Goal: Information Seeking & Learning: Learn about a topic

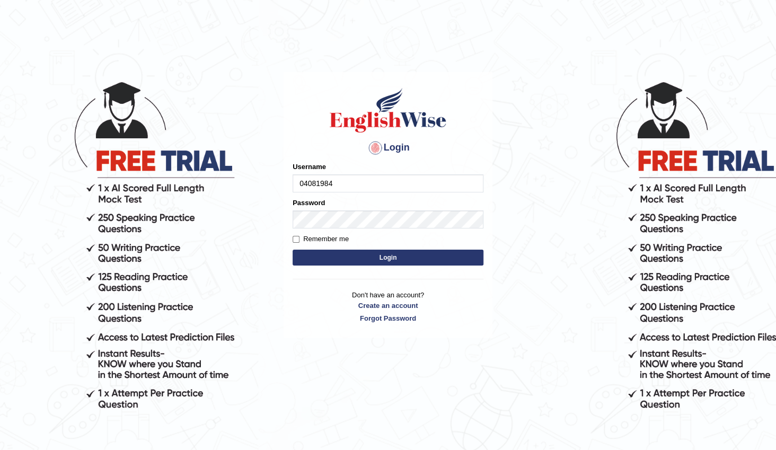
type input "04081984"
click at [345, 253] on button "Login" at bounding box center [388, 258] width 191 height 16
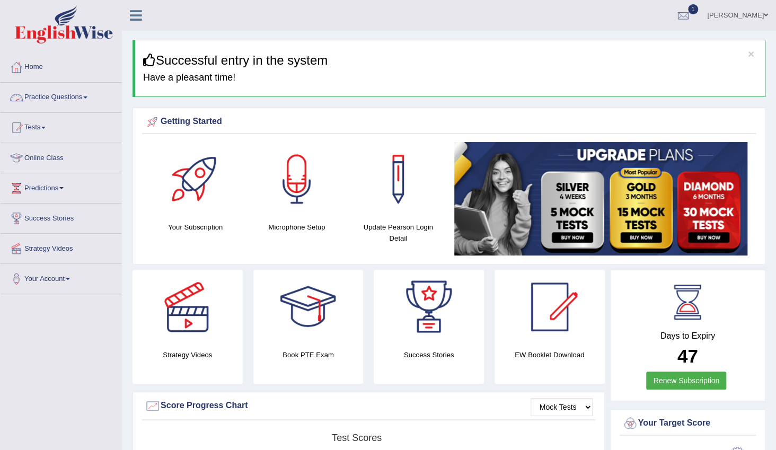
click at [92, 96] on link "Practice Questions" at bounding box center [61, 96] width 121 height 27
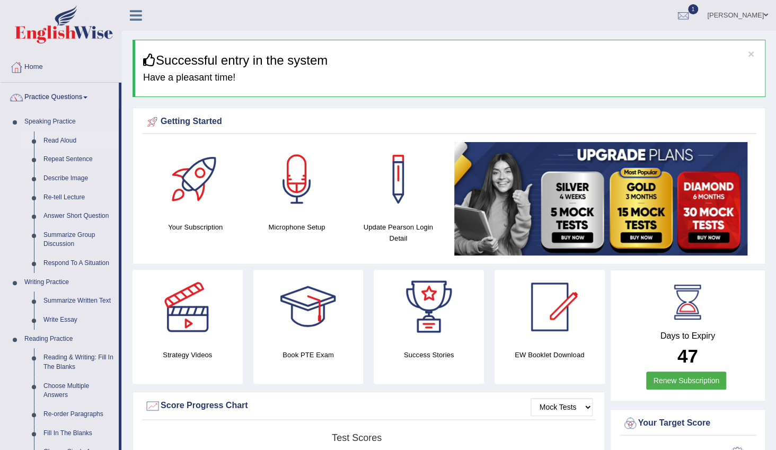
click at [65, 141] on link "Read Aloud" at bounding box center [79, 141] width 80 height 19
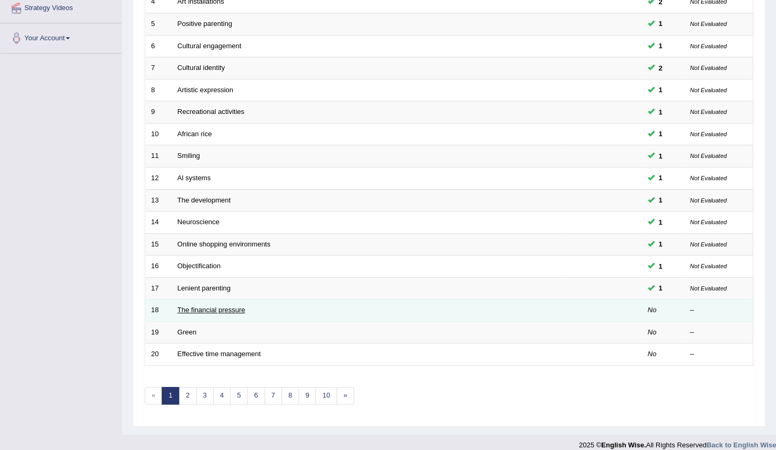
click at [236, 306] on link "The financial pressure" at bounding box center [212, 310] width 68 height 8
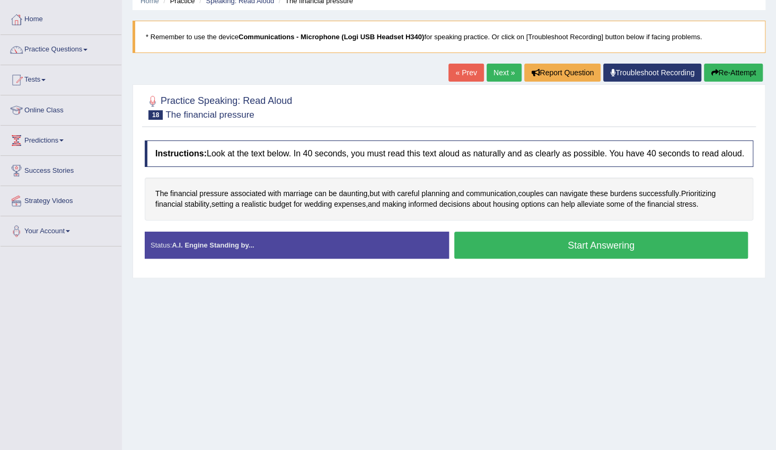
scroll to position [48, 0]
click at [598, 250] on button "Start Answering" at bounding box center [602, 245] width 294 height 27
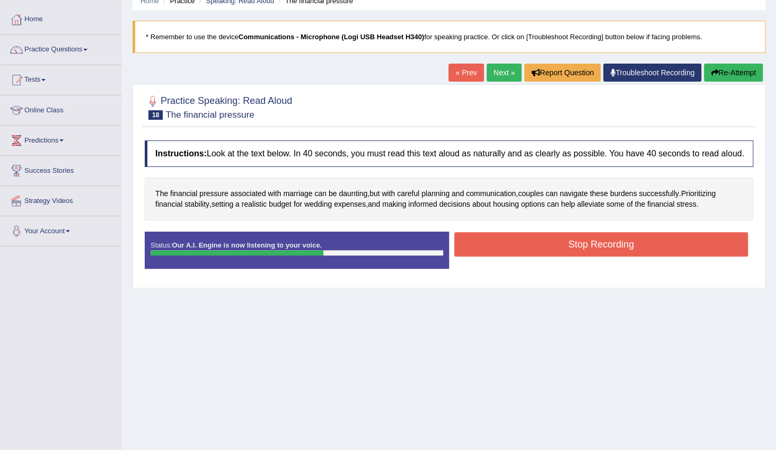
click at [608, 238] on button "Stop Recording" at bounding box center [602, 244] width 294 height 24
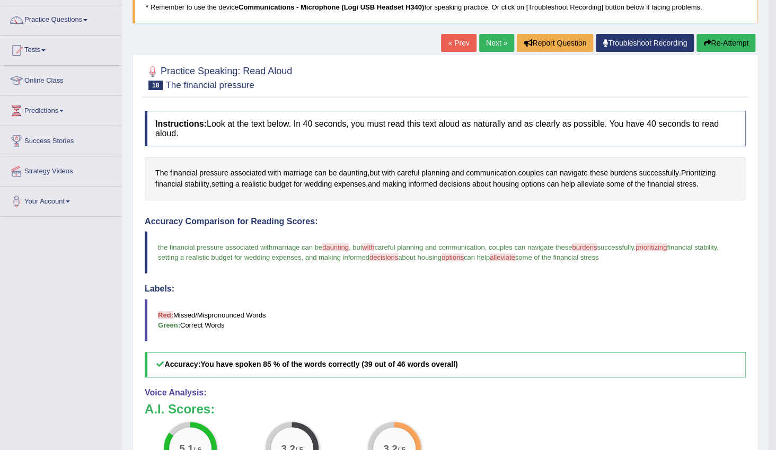
scroll to position [59, 0]
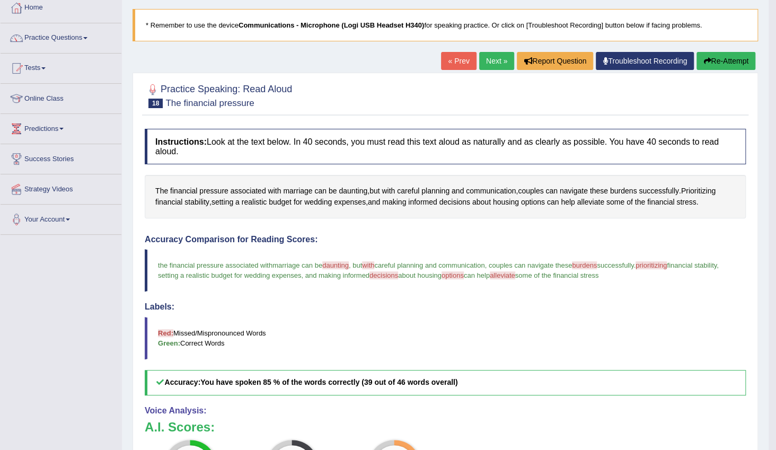
click at [491, 63] on link "Next »" at bounding box center [496, 61] width 35 height 18
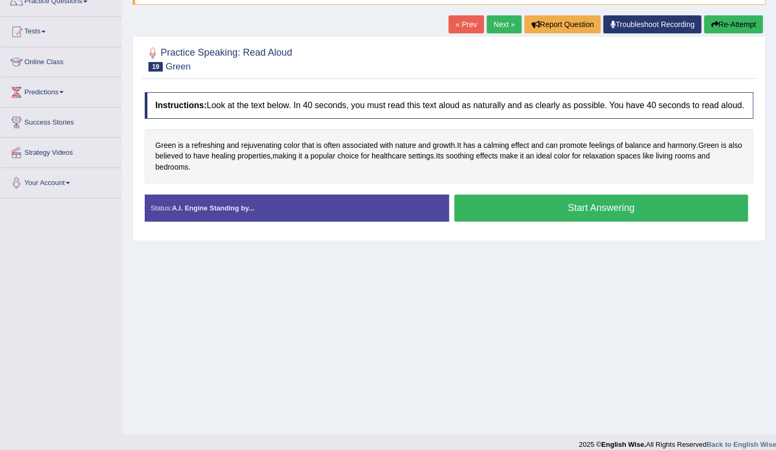
drag, startPoint x: 470, startPoint y: 208, endPoint x: 431, endPoint y: 211, distance: 39.3
click at [468, 208] on button "Start Answering" at bounding box center [602, 208] width 294 height 27
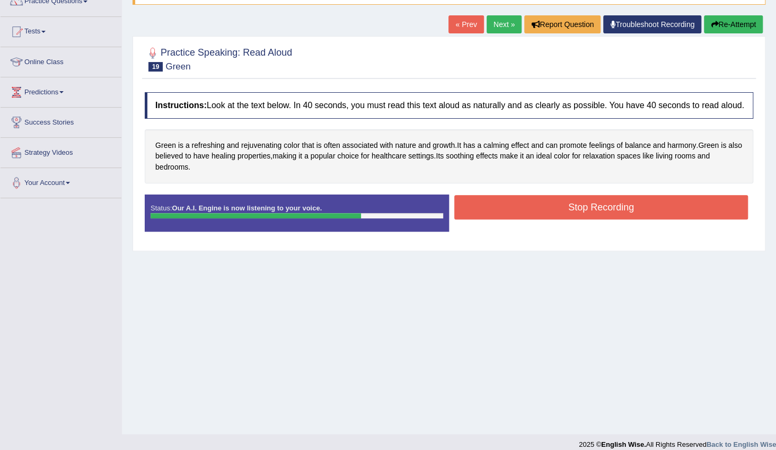
click at [480, 199] on button "Stop Recording" at bounding box center [602, 207] width 294 height 24
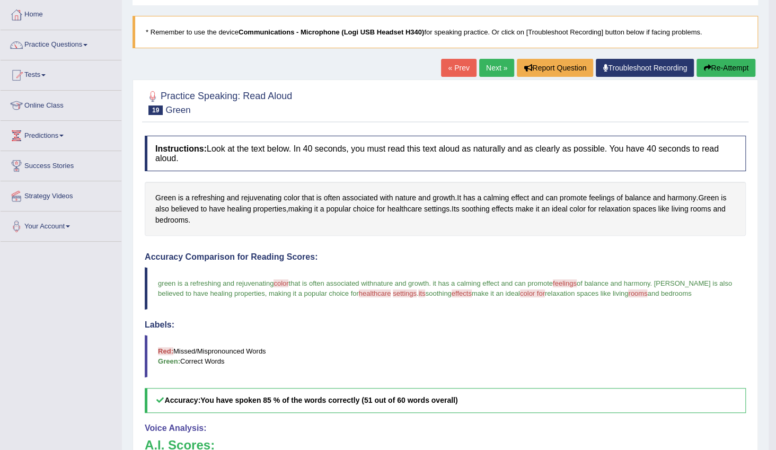
scroll to position [48, 0]
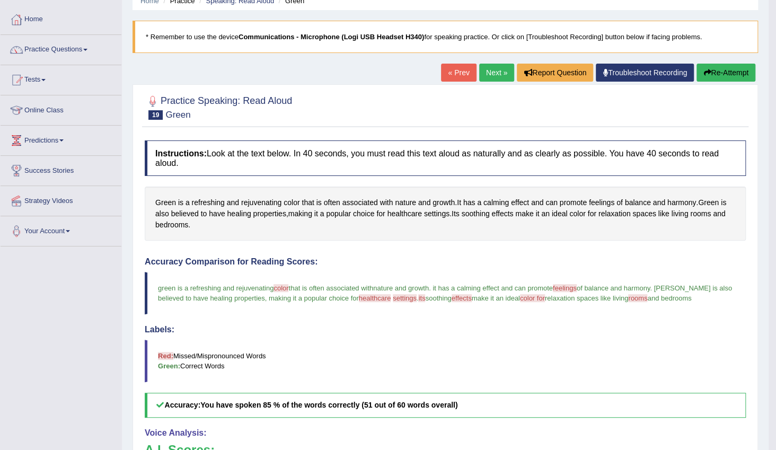
click at [492, 73] on link "Next »" at bounding box center [496, 73] width 35 height 18
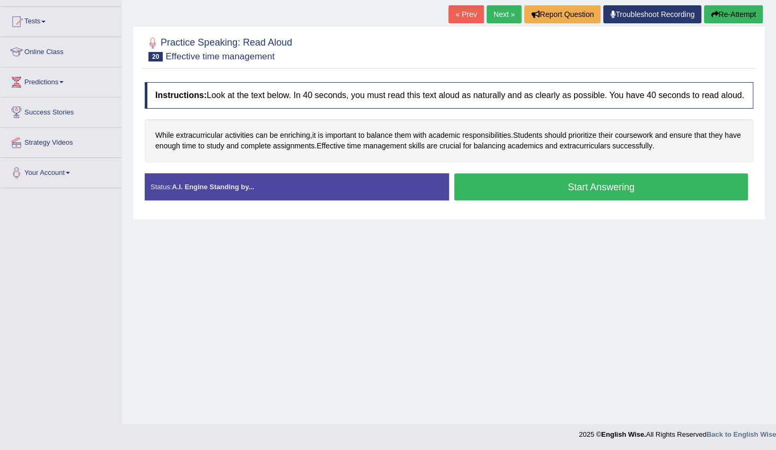
click at [513, 191] on button "Start Answering" at bounding box center [602, 186] width 294 height 27
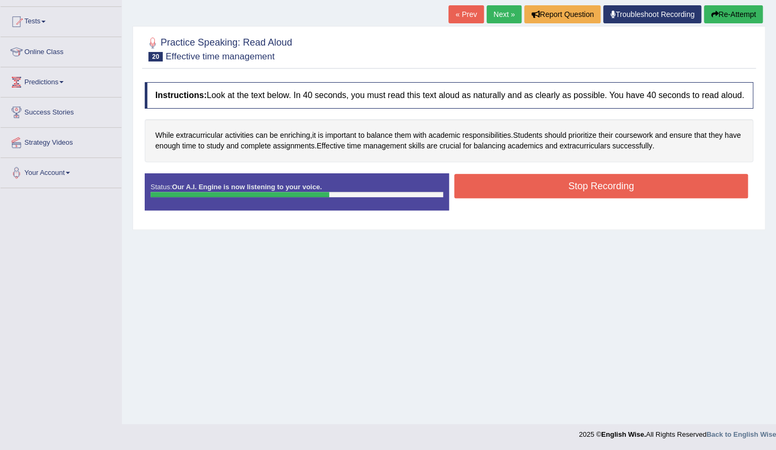
click at [500, 188] on button "Stop Recording" at bounding box center [602, 186] width 294 height 24
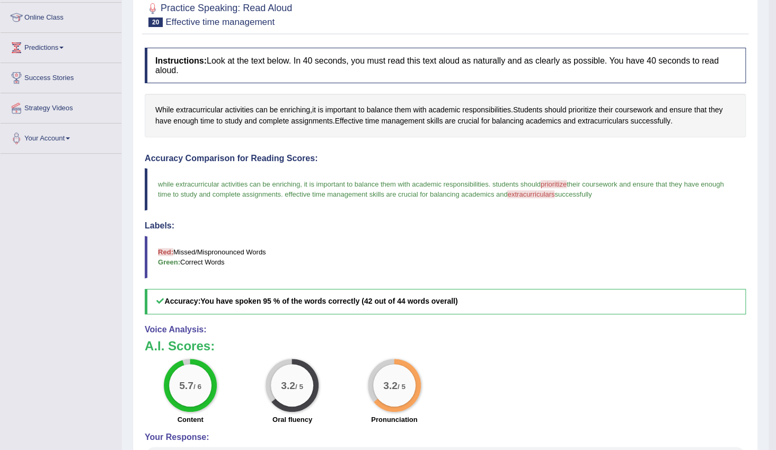
scroll to position [108, 0]
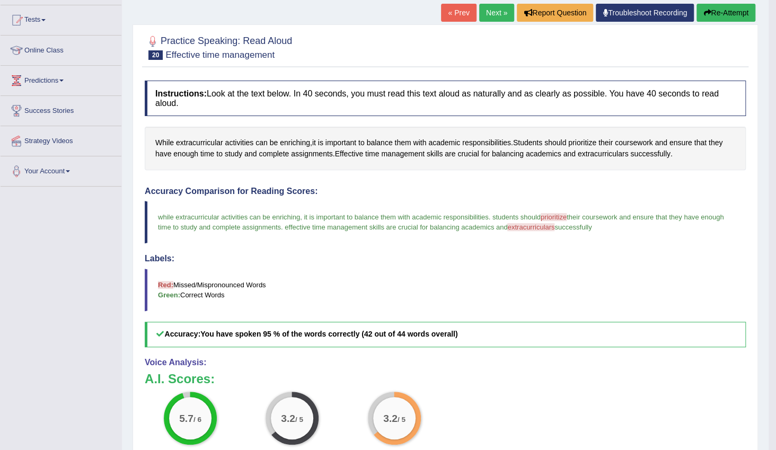
drag, startPoint x: 484, startPoint y: 7, endPoint x: 506, endPoint y: 43, distance: 42.2
click at [484, 8] on link "Next »" at bounding box center [496, 13] width 35 height 18
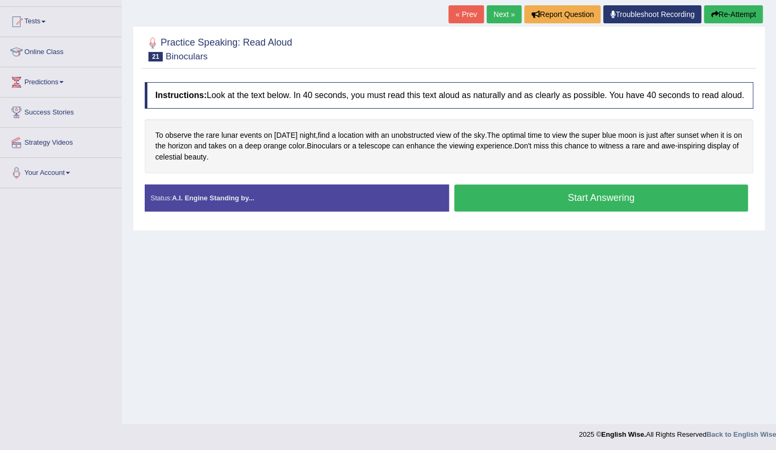
drag, startPoint x: 510, startPoint y: 193, endPoint x: 514, endPoint y: 238, distance: 45.8
click at [511, 195] on button "Start Answering" at bounding box center [602, 198] width 294 height 27
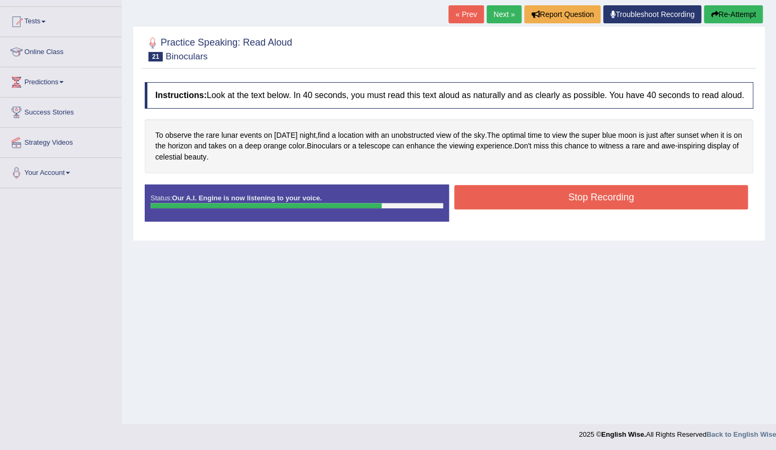
click at [578, 191] on button "Stop Recording" at bounding box center [602, 197] width 294 height 24
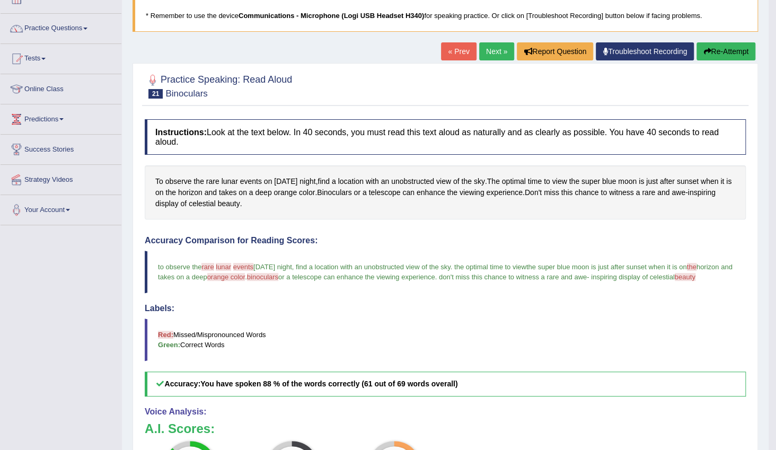
scroll to position [58, 0]
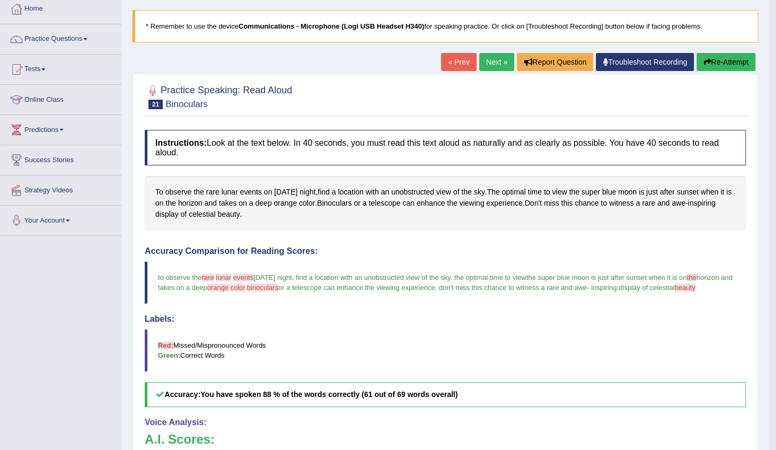
click at [490, 66] on link "Next »" at bounding box center [496, 62] width 35 height 18
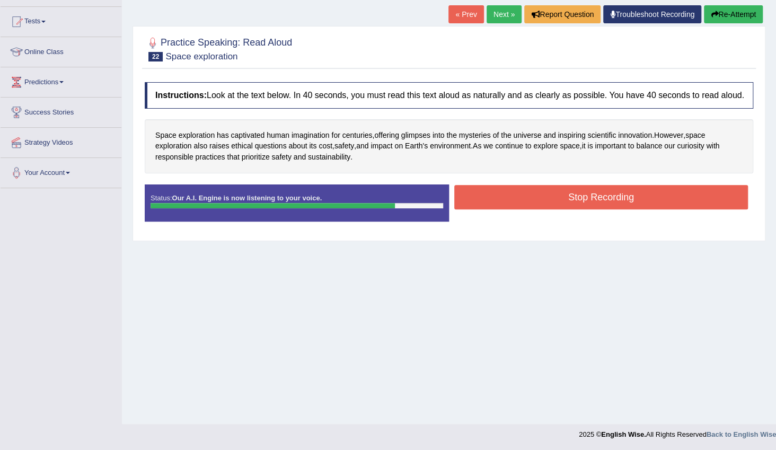
click at [477, 197] on button "Stop Recording" at bounding box center [602, 197] width 294 height 24
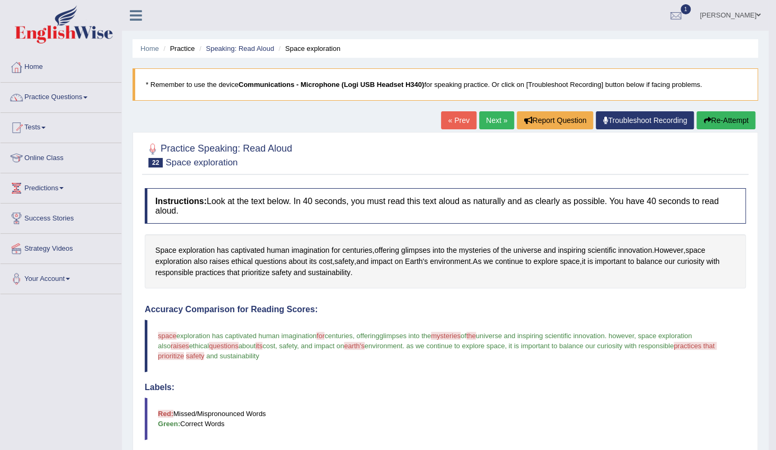
click at [491, 123] on link "Next »" at bounding box center [496, 120] width 35 height 18
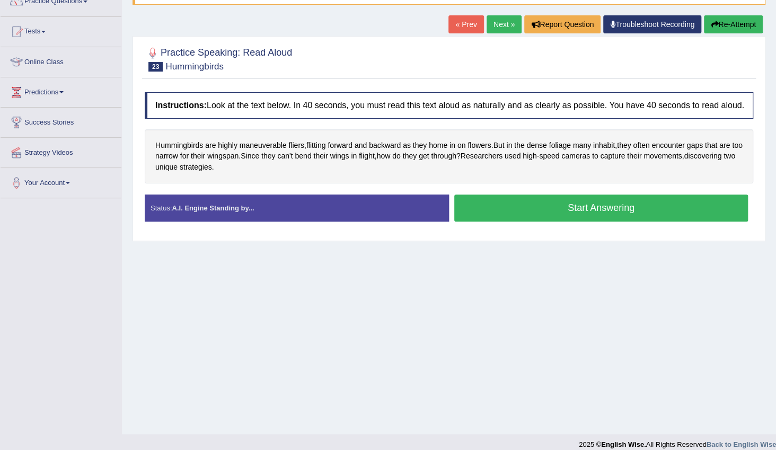
drag, startPoint x: 483, startPoint y: 212, endPoint x: 459, endPoint y: 234, distance: 32.6
click at [482, 212] on button "Start Answering" at bounding box center [602, 208] width 294 height 27
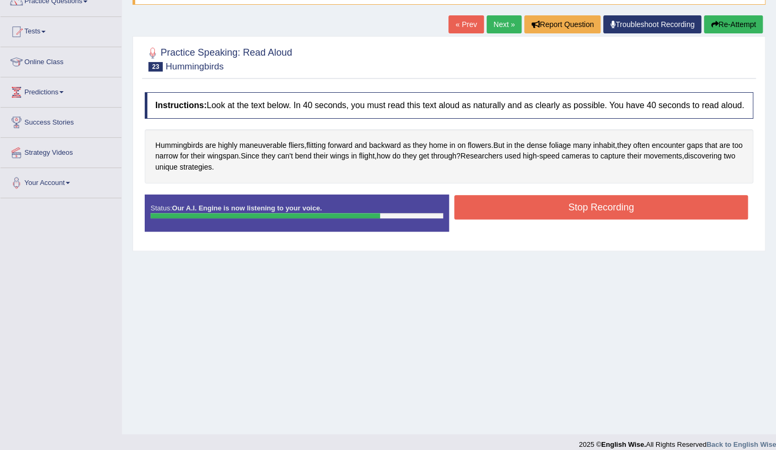
click at [474, 210] on button "Stop Recording" at bounding box center [602, 207] width 294 height 24
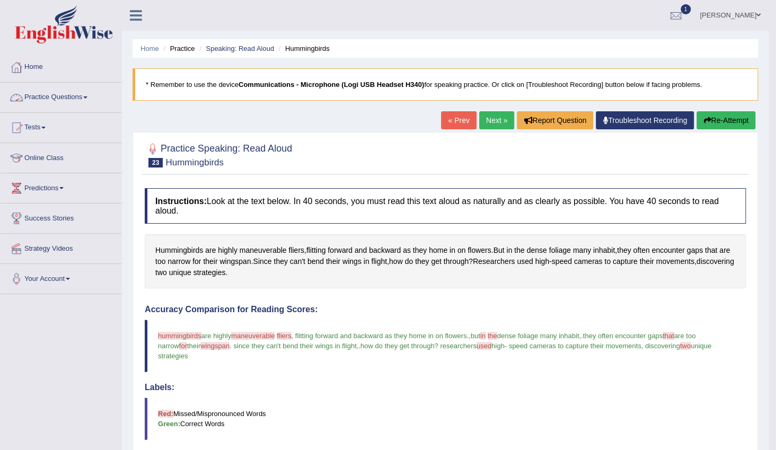
click at [88, 95] on link "Practice Questions" at bounding box center [61, 96] width 121 height 27
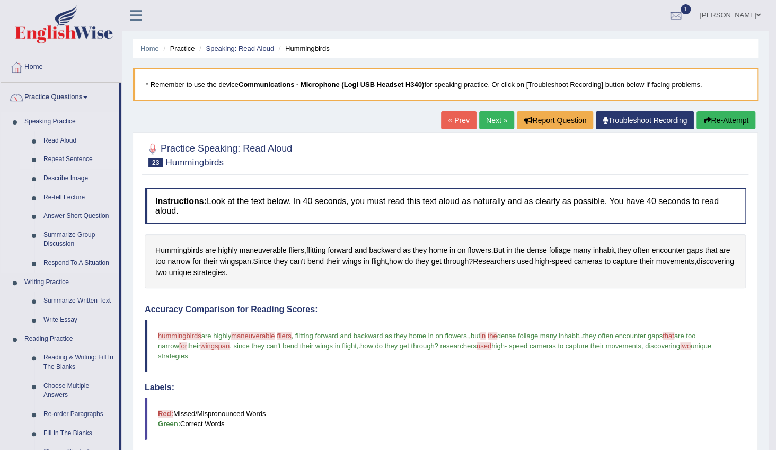
drag, startPoint x: 80, startPoint y: 160, endPoint x: 96, endPoint y: 168, distance: 18.3
click at [78, 160] on link "Repeat Sentence" at bounding box center [79, 159] width 80 height 19
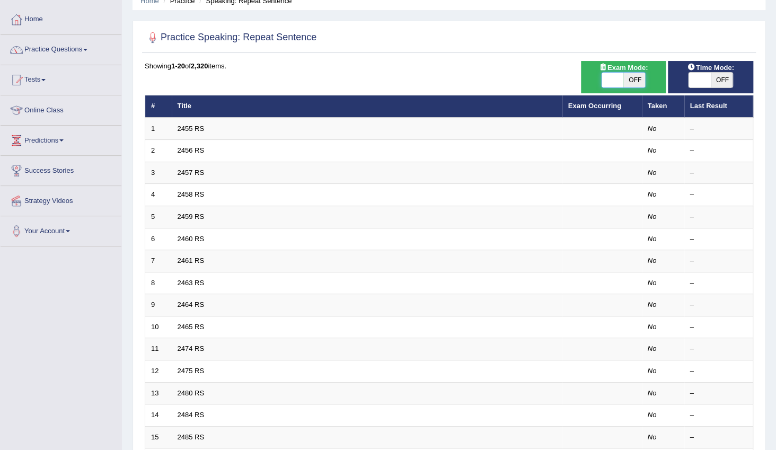
click at [605, 76] on span at bounding box center [613, 80] width 22 height 15
click at [613, 80] on span at bounding box center [613, 80] width 22 height 15
checkbox input "true"
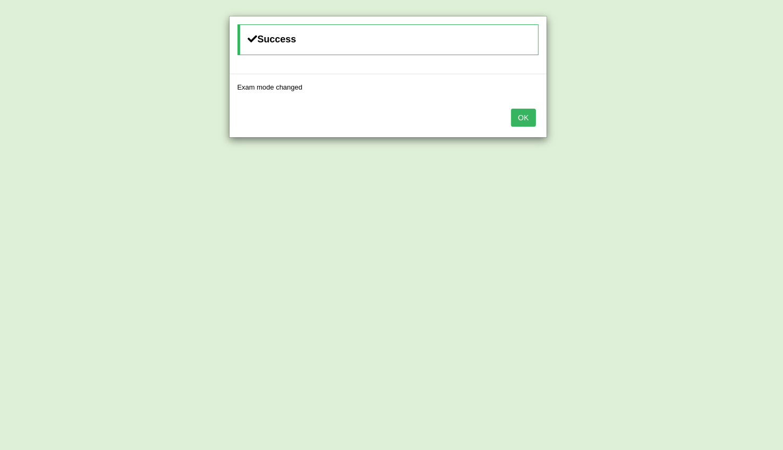
click at [527, 118] on button "OK" at bounding box center [523, 118] width 24 height 18
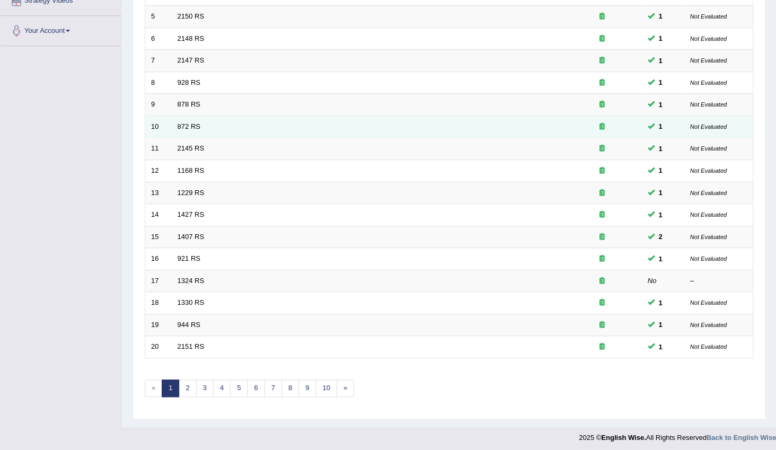
scroll to position [250, 0]
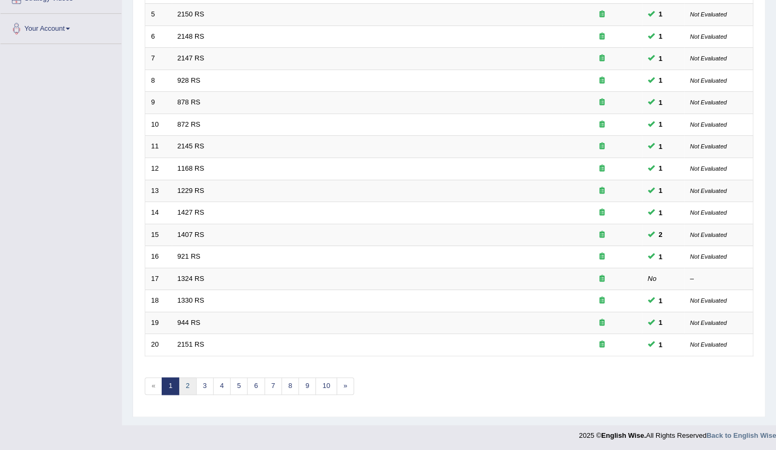
click at [188, 387] on link "2" at bounding box center [188, 387] width 18 height 18
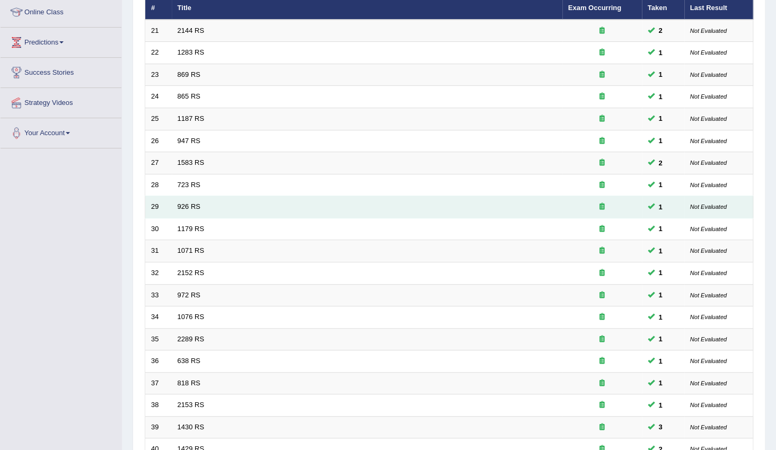
scroll to position [250, 0]
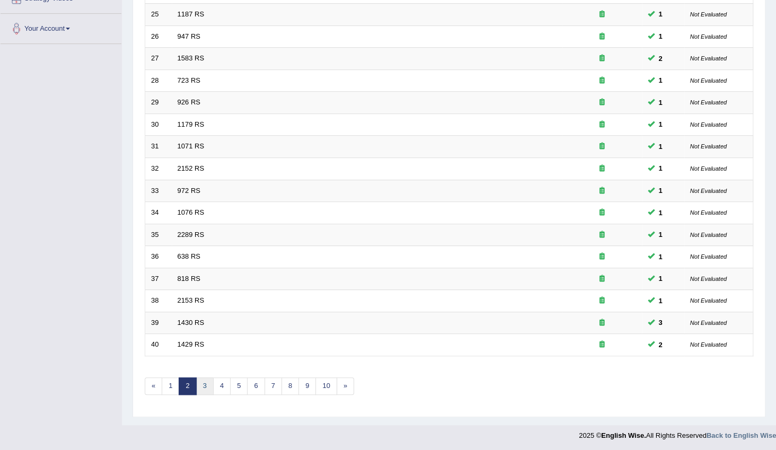
click at [206, 384] on link "3" at bounding box center [205, 387] width 18 height 18
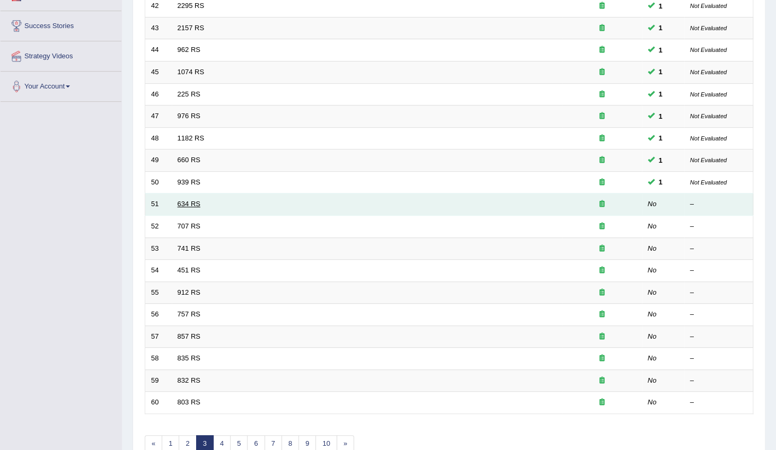
click at [191, 203] on link "634 RS" at bounding box center [189, 204] width 23 height 8
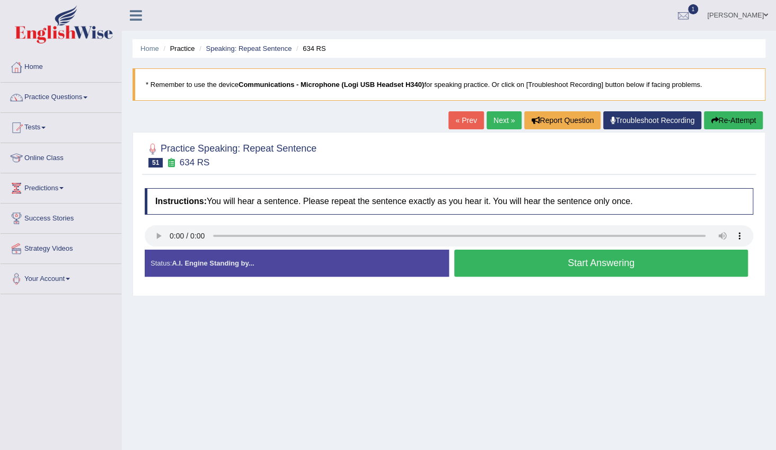
click at [514, 265] on button "Start Answering" at bounding box center [602, 263] width 294 height 27
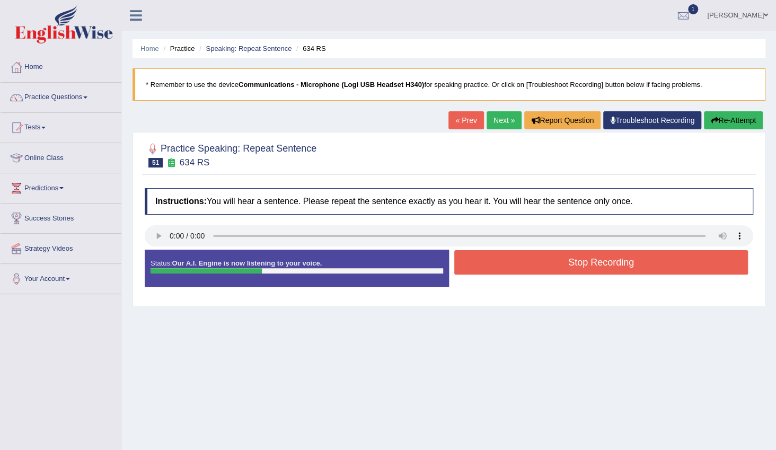
click at [553, 266] on button "Stop Recording" at bounding box center [602, 262] width 294 height 24
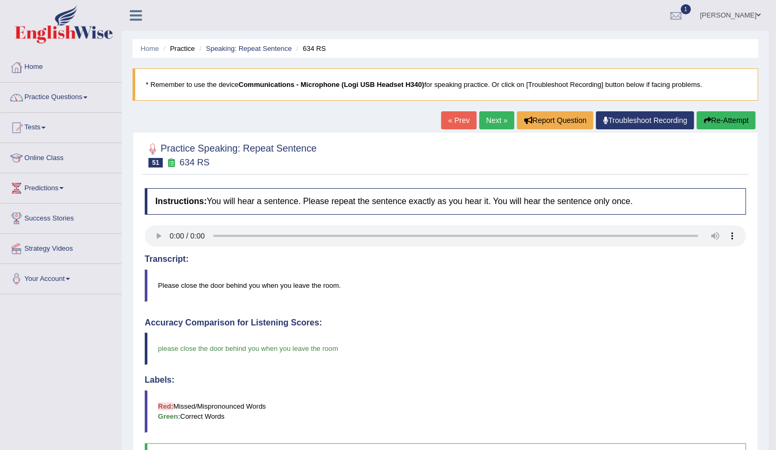
click at [81, 98] on link "Practice Questions" at bounding box center [61, 96] width 121 height 27
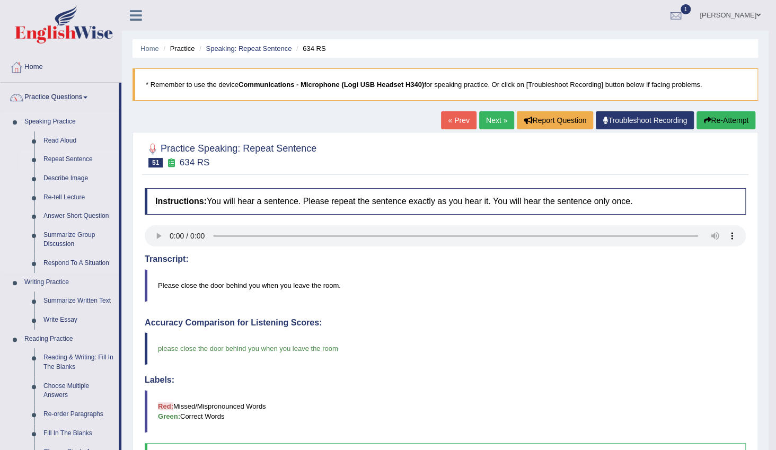
click at [65, 158] on link "Repeat Sentence" at bounding box center [79, 159] width 80 height 19
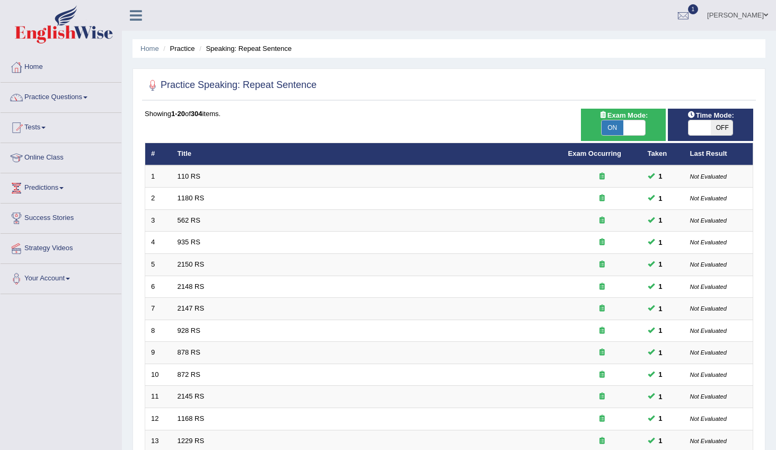
click at [716, 125] on span "OFF" at bounding box center [722, 127] width 22 height 15
checkbox input "true"
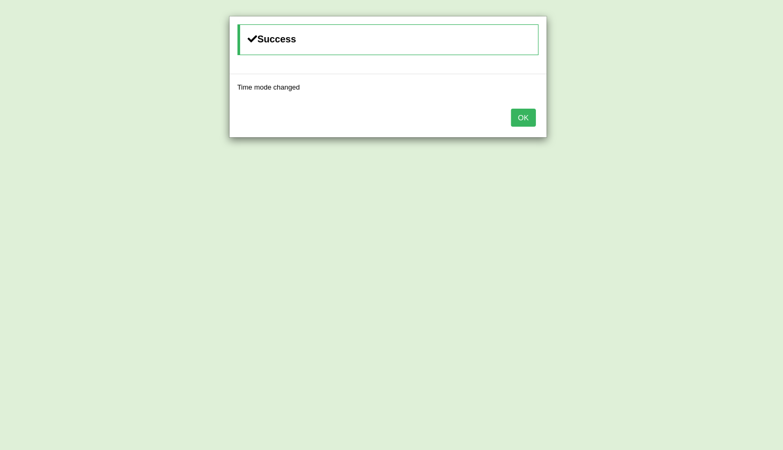
click at [526, 123] on button "OK" at bounding box center [523, 118] width 24 height 18
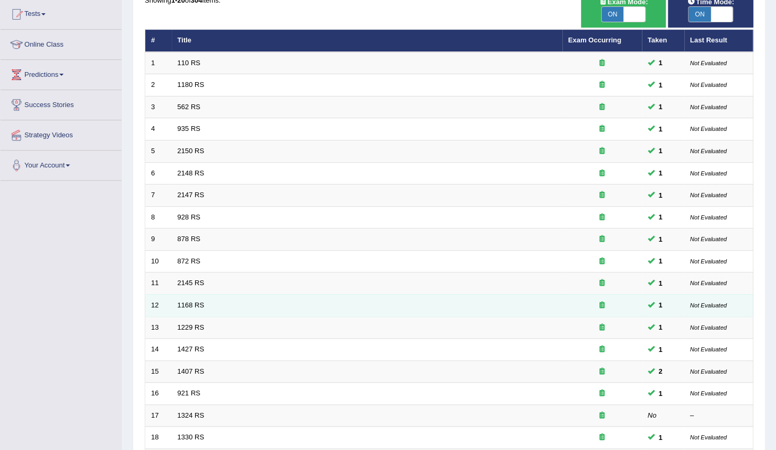
scroll to position [250, 0]
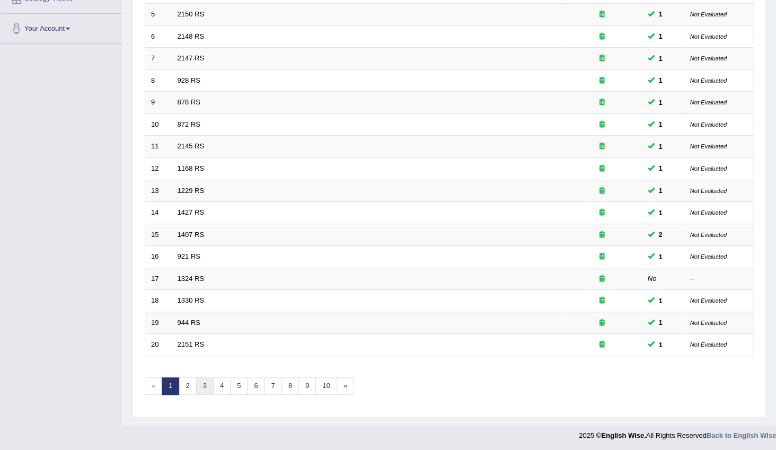
click at [204, 384] on link "3" at bounding box center [205, 387] width 18 height 18
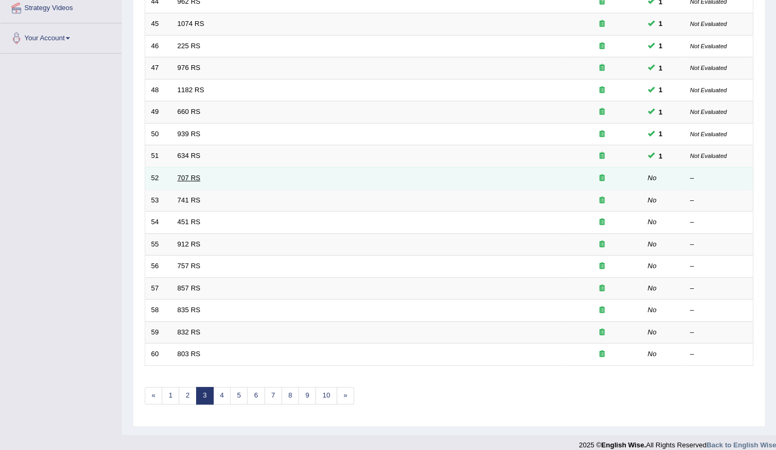
click at [181, 178] on link "707 RS" at bounding box center [189, 178] width 23 height 8
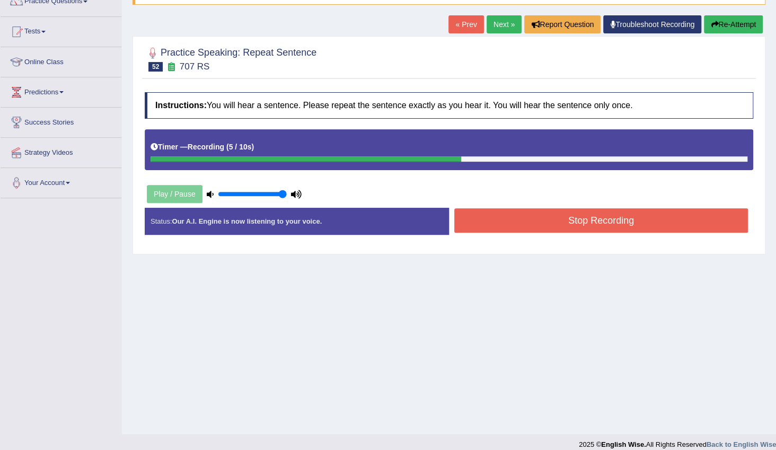
click at [519, 219] on button "Stop Recording" at bounding box center [602, 220] width 294 height 24
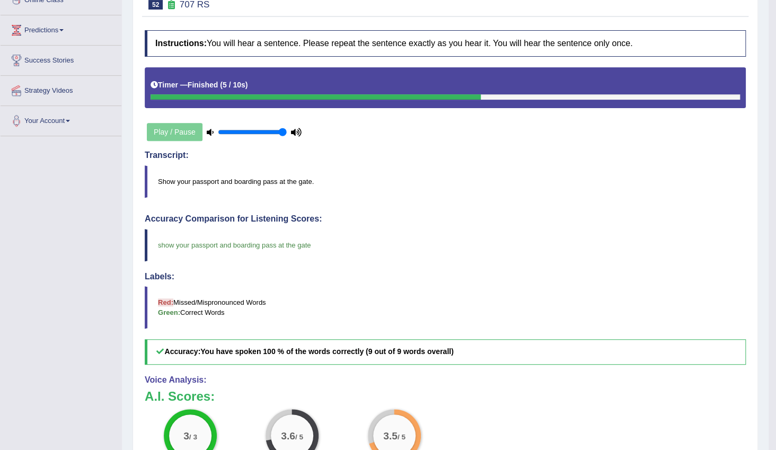
scroll to position [21, 0]
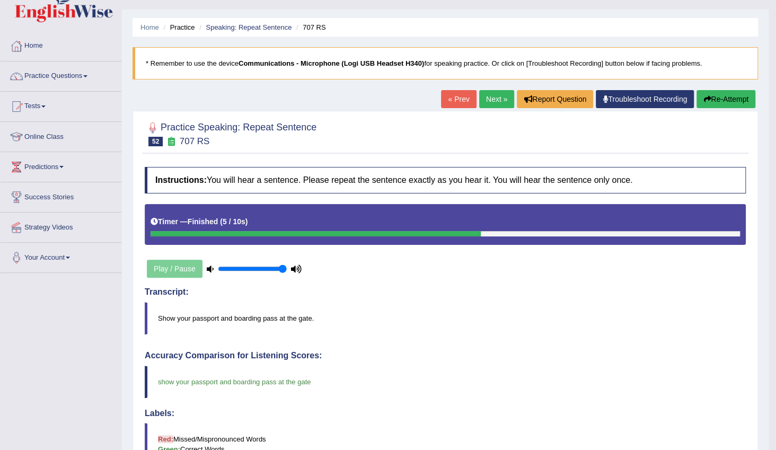
click at [493, 98] on link "Next »" at bounding box center [496, 99] width 35 height 18
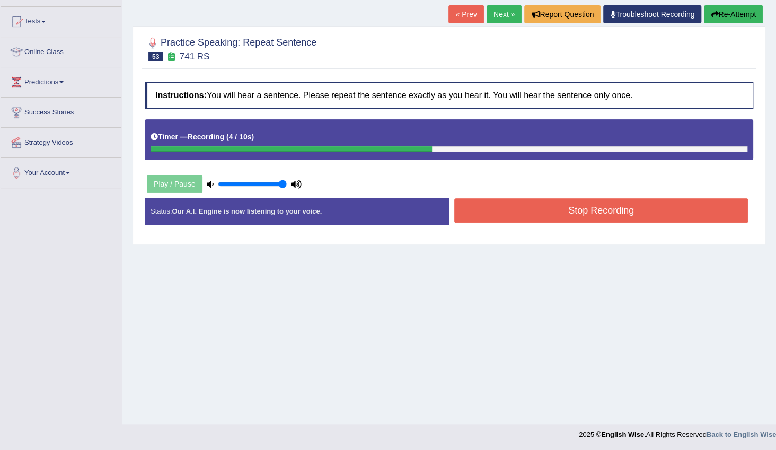
click at [569, 207] on button "Stop Recording" at bounding box center [602, 210] width 294 height 24
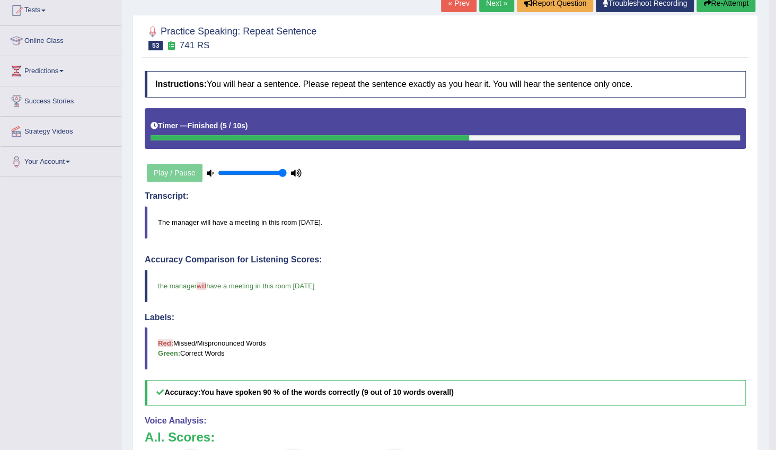
scroll to position [111, 0]
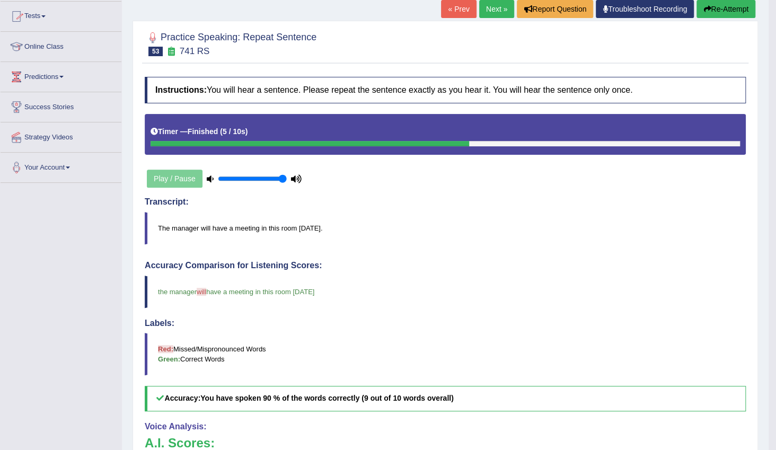
drag, startPoint x: 486, startPoint y: 10, endPoint x: 503, endPoint y: 172, distance: 163.2
click at [485, 10] on link "Next »" at bounding box center [496, 9] width 35 height 18
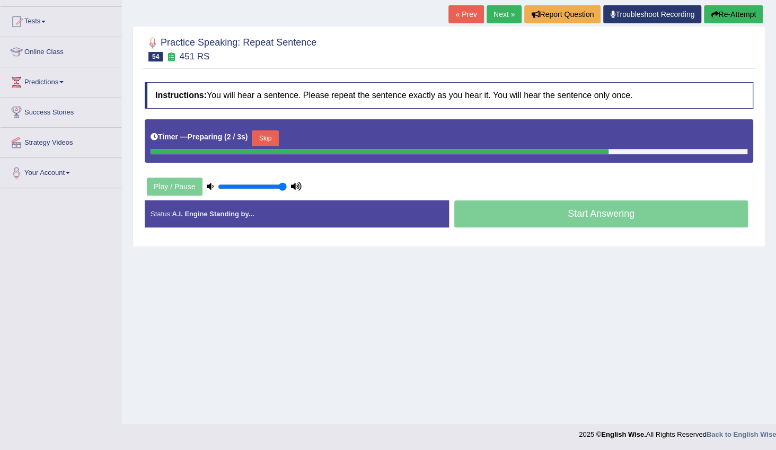
scroll to position [106, 0]
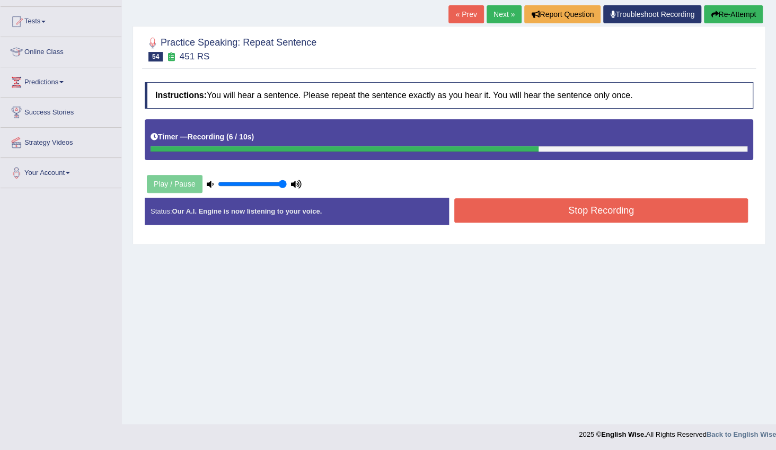
click at [530, 220] on button "Stop Recording" at bounding box center [602, 210] width 294 height 24
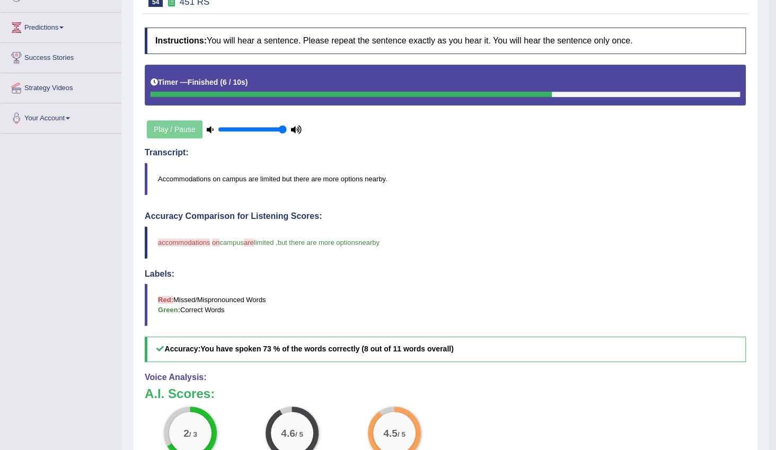
scroll to position [154, 0]
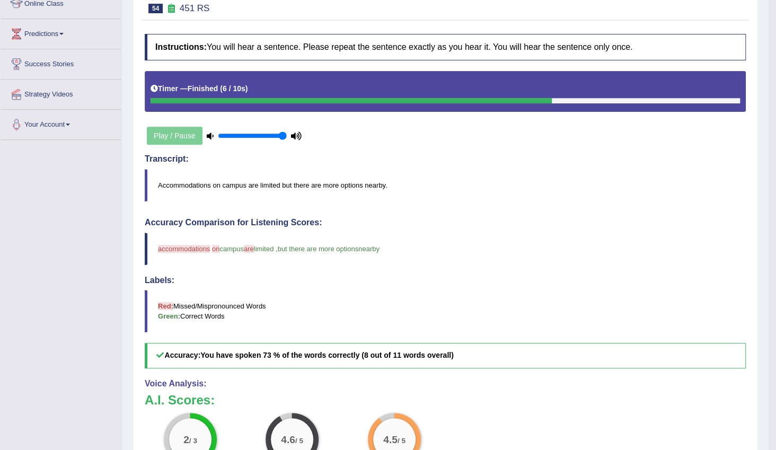
drag, startPoint x: 531, startPoint y: 276, endPoint x: 531, endPoint y: 302, distance: 26.0
click at [531, 276] on h4 "Labels:" at bounding box center [445, 281] width 601 height 10
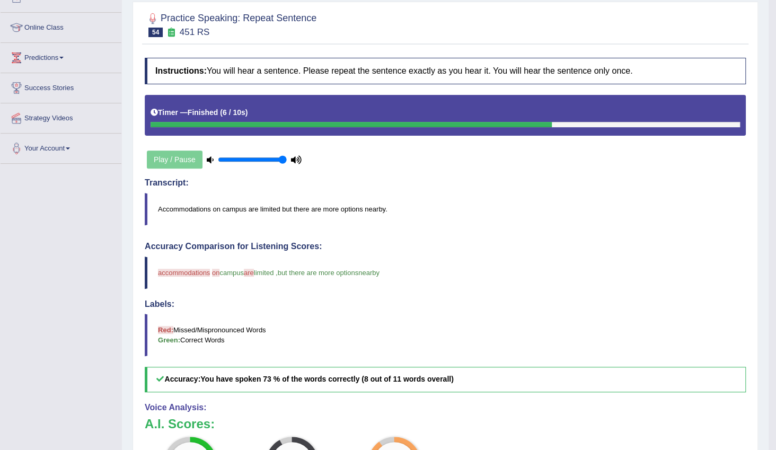
scroll to position [106, 0]
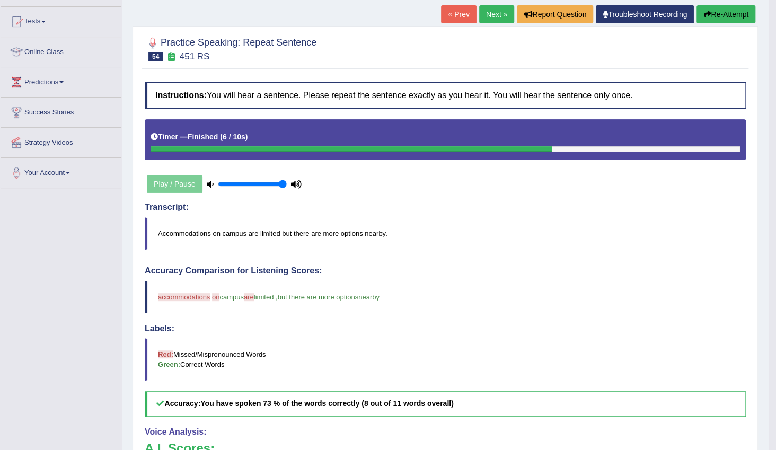
click at [488, 15] on link "Next »" at bounding box center [496, 14] width 35 height 18
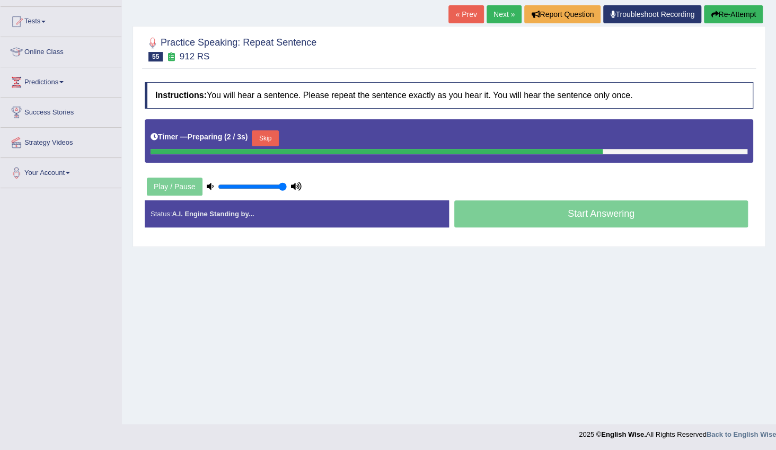
scroll to position [106, 0]
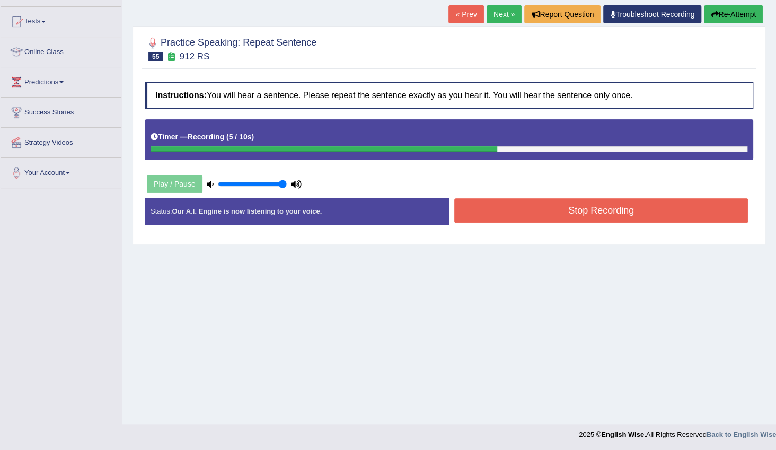
click at [526, 219] on button "Stop Recording" at bounding box center [602, 210] width 294 height 24
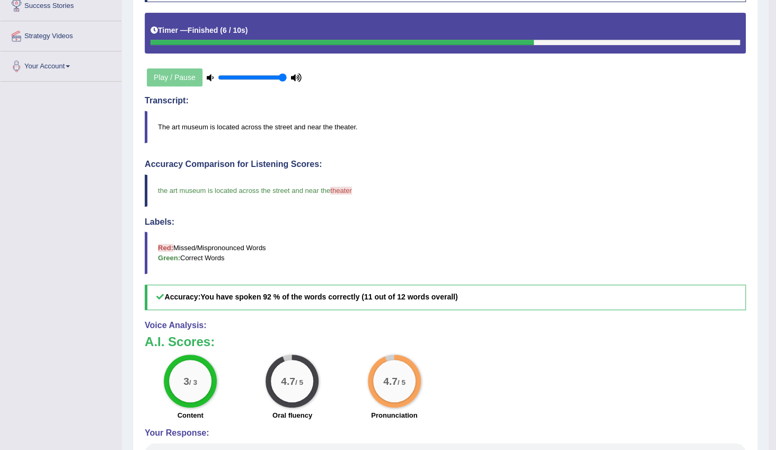
scroll to position [69, 0]
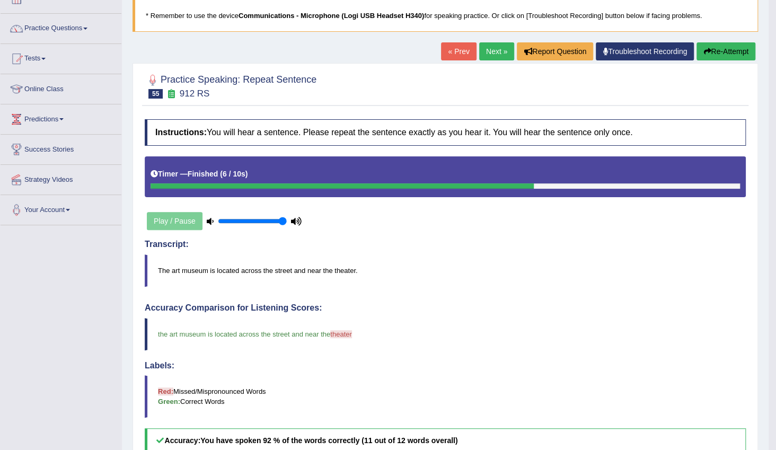
click at [499, 52] on link "Next »" at bounding box center [496, 51] width 35 height 18
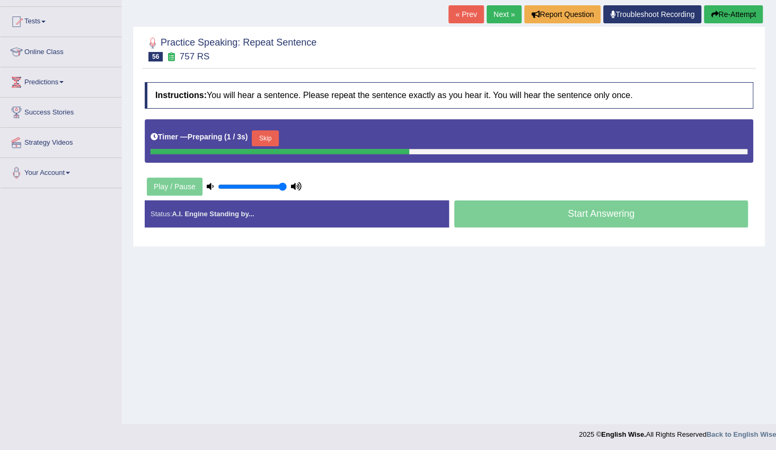
scroll to position [106, 0]
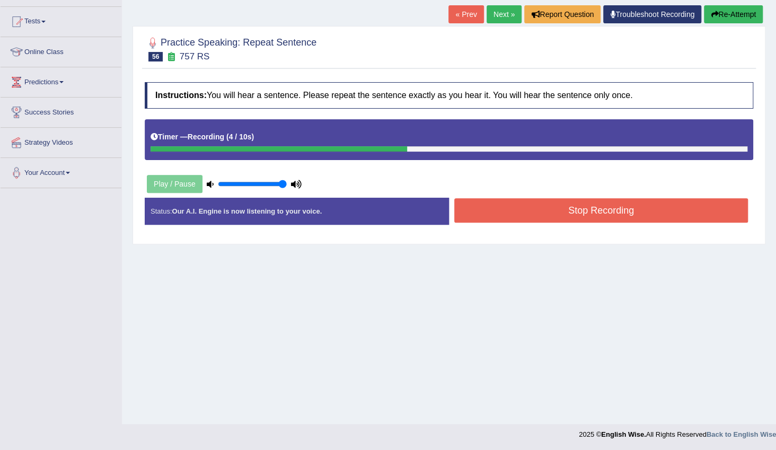
click at [602, 211] on button "Stop Recording" at bounding box center [602, 210] width 294 height 24
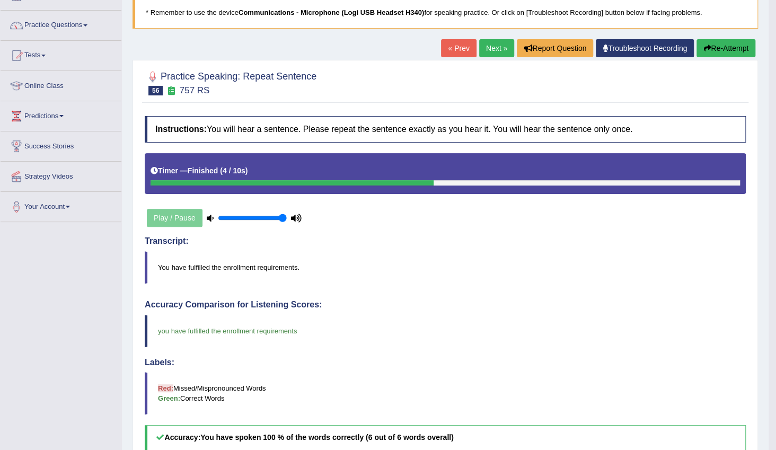
scroll to position [58, 0]
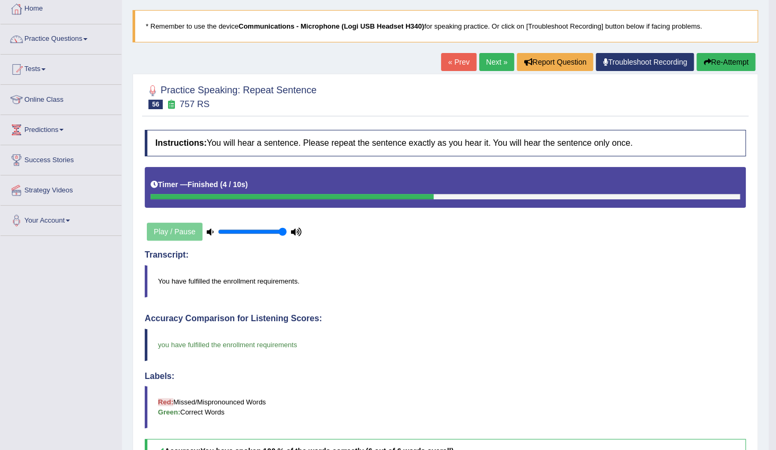
click at [492, 64] on link "Next »" at bounding box center [496, 62] width 35 height 18
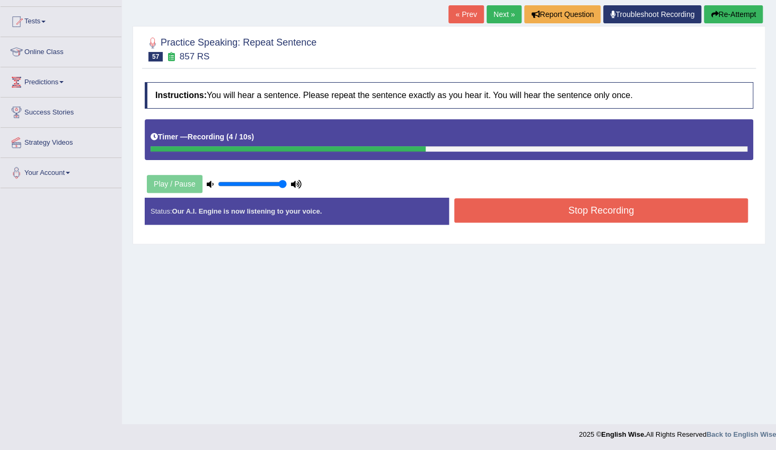
click at [578, 217] on button "Stop Recording" at bounding box center [602, 210] width 294 height 24
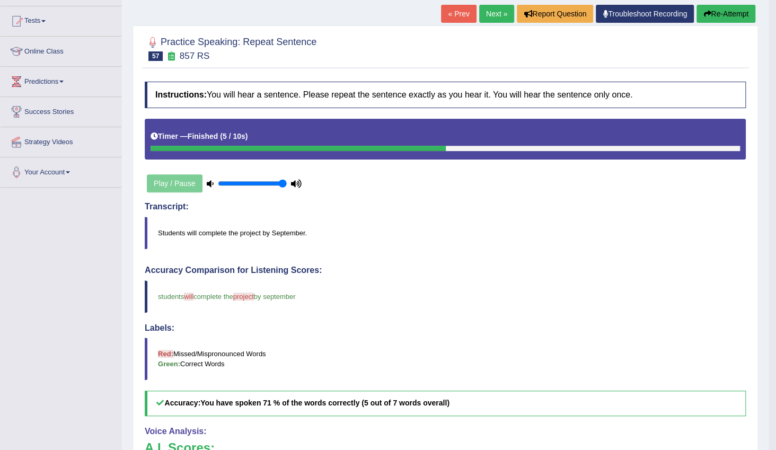
scroll to position [106, 0]
click at [493, 15] on link "Next »" at bounding box center [496, 14] width 35 height 18
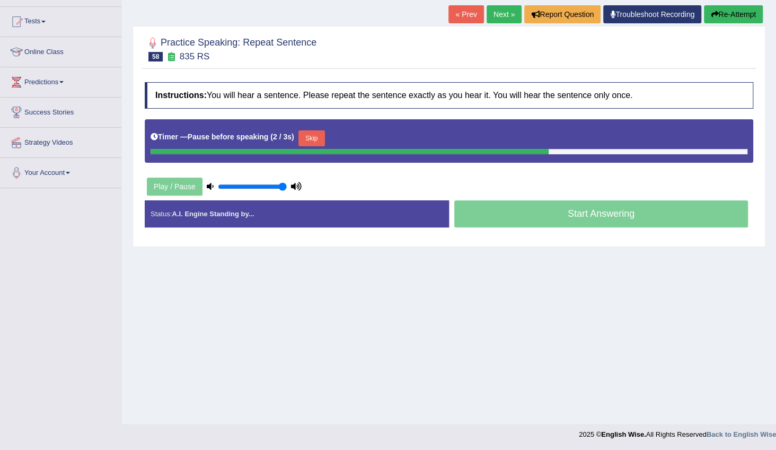
click at [465, 19] on link "« Prev" at bounding box center [466, 14] width 35 height 18
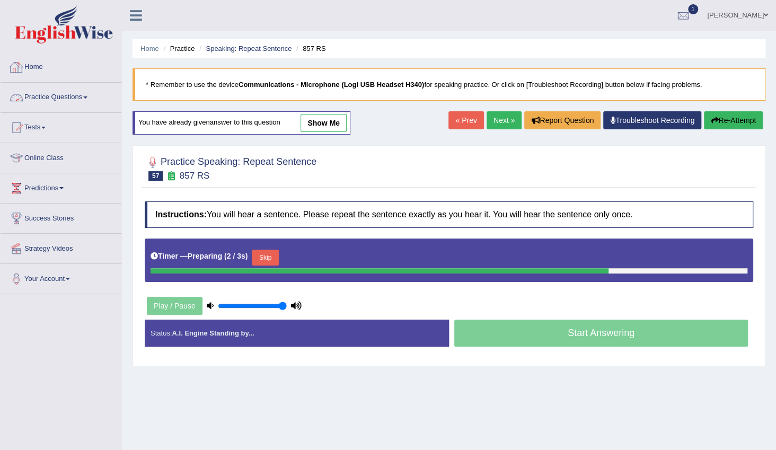
click at [81, 96] on link "Practice Questions" at bounding box center [61, 96] width 121 height 27
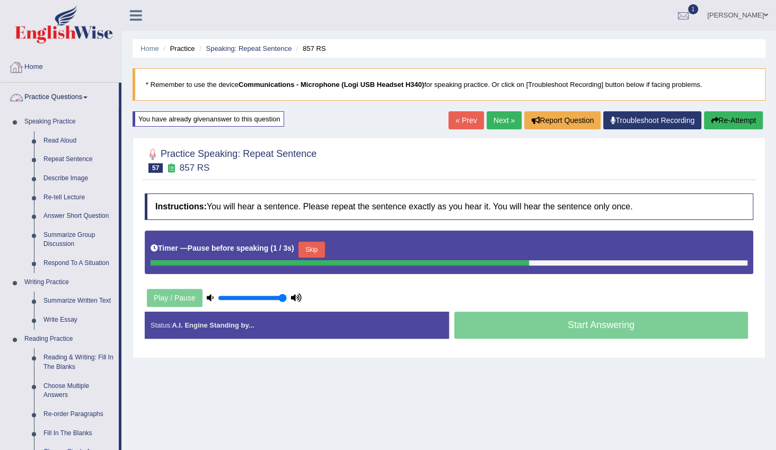
click at [59, 60] on link "Home" at bounding box center [61, 66] width 121 height 27
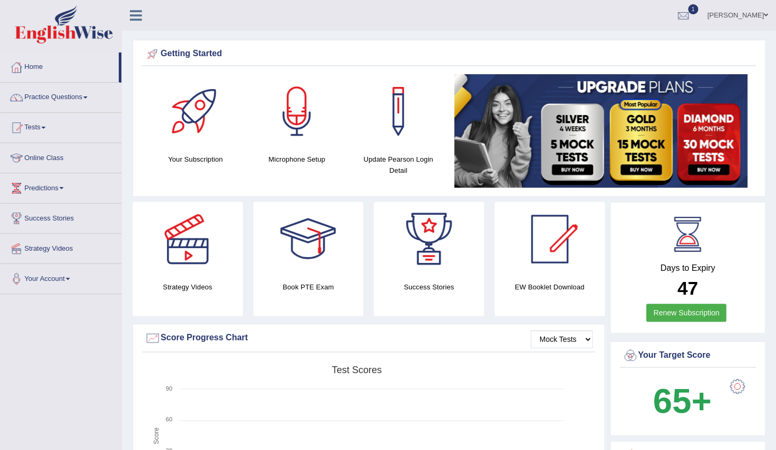
click at [63, 98] on link "Practice Questions" at bounding box center [61, 96] width 121 height 27
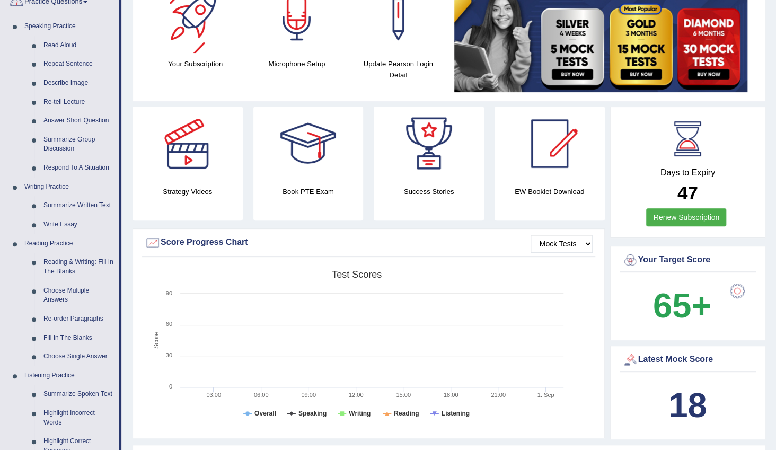
scroll to position [96, 0]
click at [63, 102] on link "Re-tell Lecture" at bounding box center [79, 101] width 80 height 19
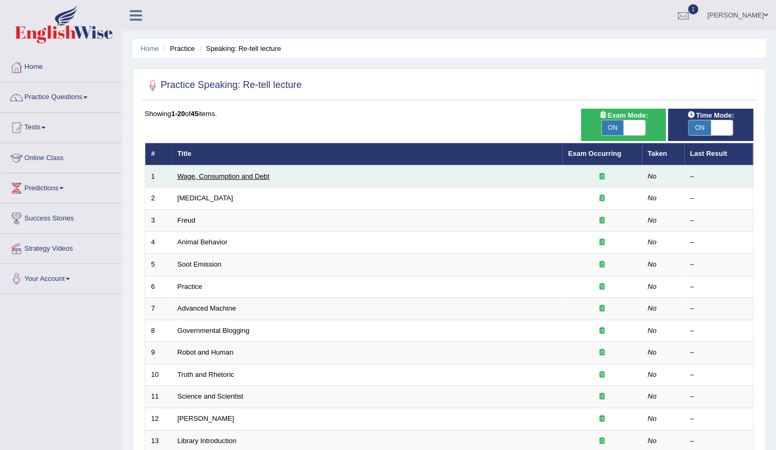
click at [250, 172] on link "Wage, Consumption and Debt" at bounding box center [224, 176] width 92 height 8
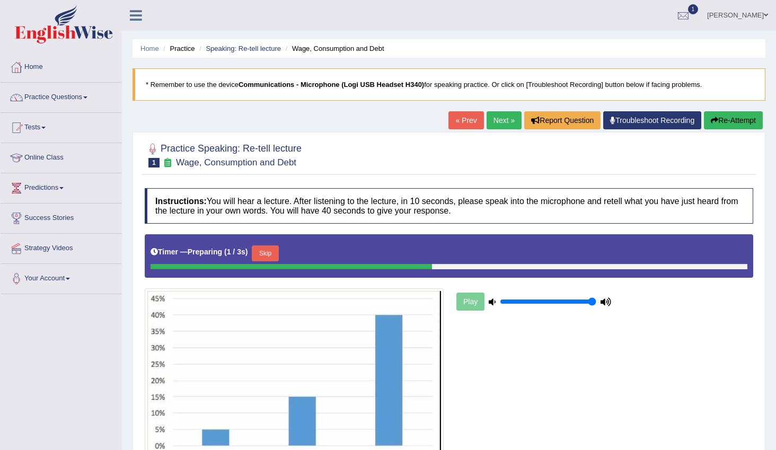
click at [260, 246] on button "Skip" at bounding box center [265, 254] width 27 height 16
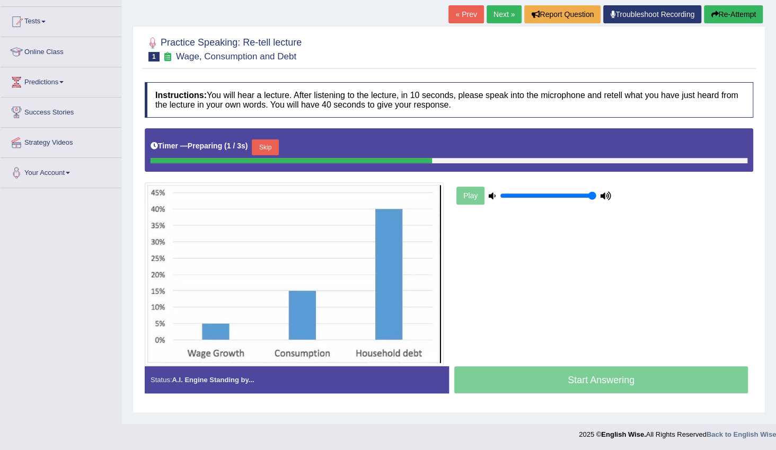
scroll to position [106, 0]
click at [307, 148] on button "Skip" at bounding box center [315, 147] width 27 height 16
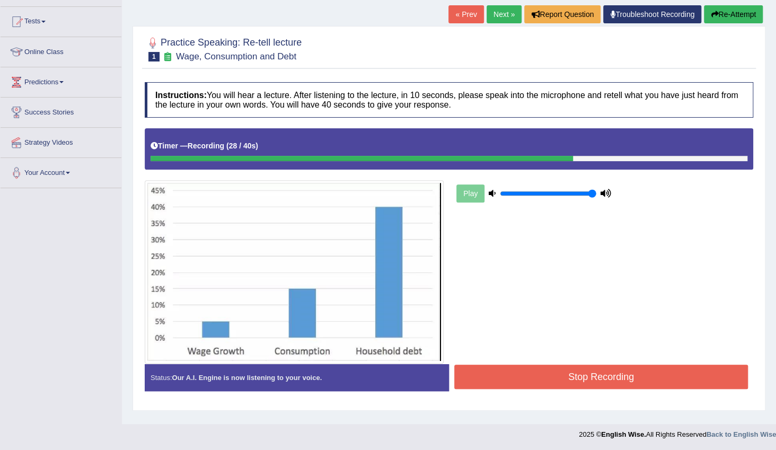
click at [498, 368] on button "Stop Recording" at bounding box center [602, 377] width 294 height 24
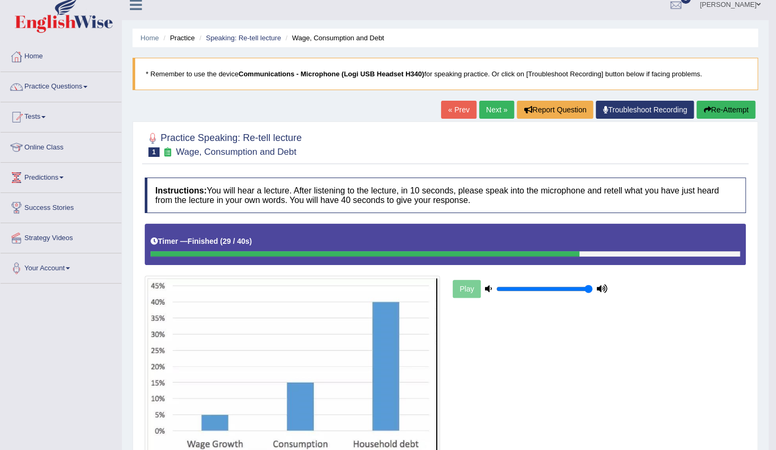
scroll to position [2, 0]
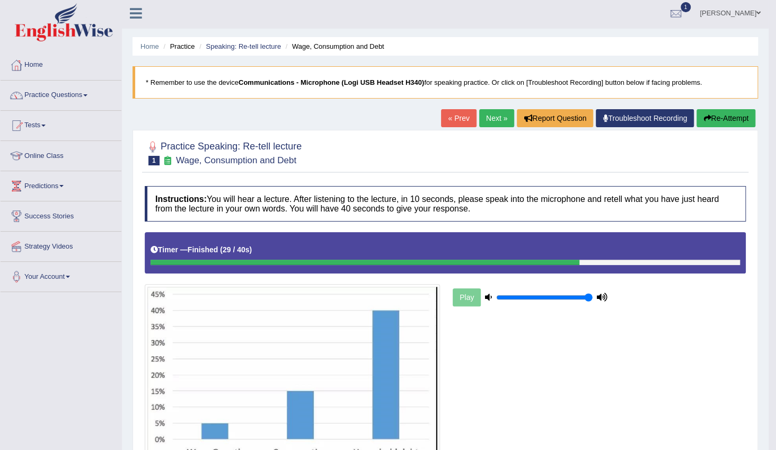
click at [496, 121] on link "Next »" at bounding box center [496, 118] width 35 height 18
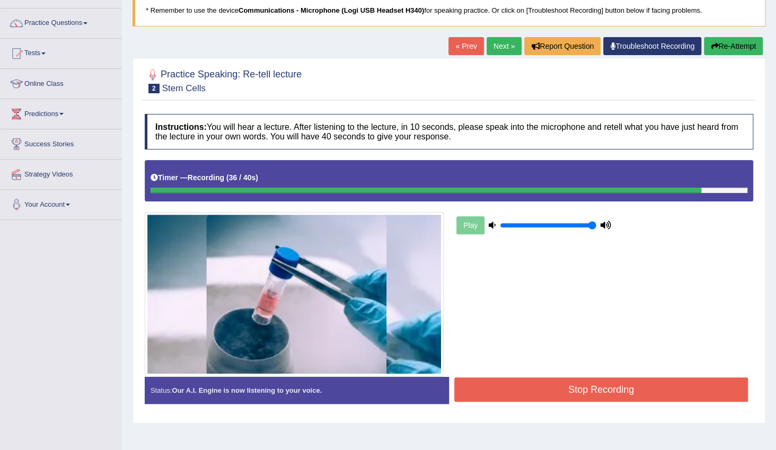
scroll to position [106, 0]
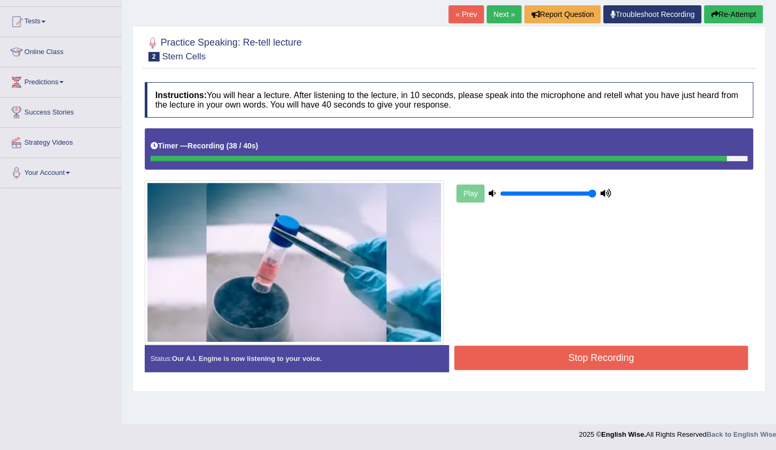
click at [575, 365] on button "Stop Recording" at bounding box center [602, 358] width 294 height 24
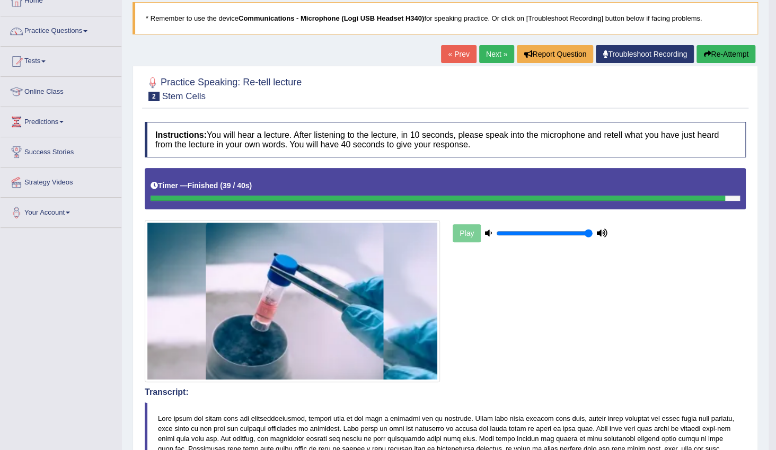
scroll to position [0, 0]
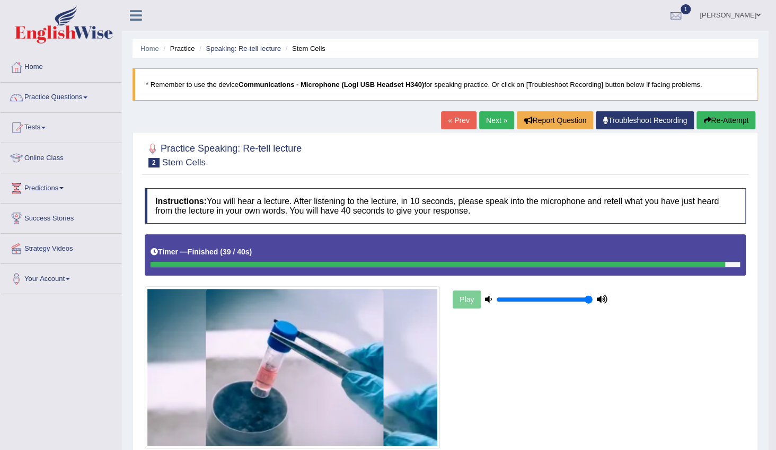
drag, startPoint x: 499, startPoint y: 125, endPoint x: 606, endPoint y: 318, distance: 221.0
click at [498, 125] on link "Next »" at bounding box center [496, 120] width 35 height 18
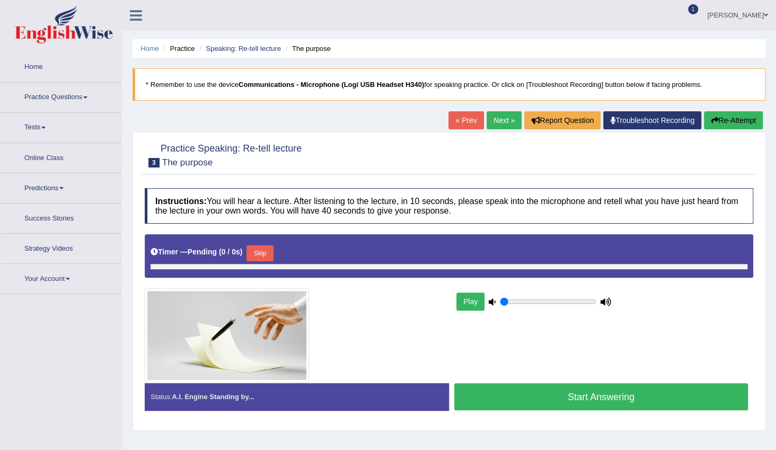
type input "1"
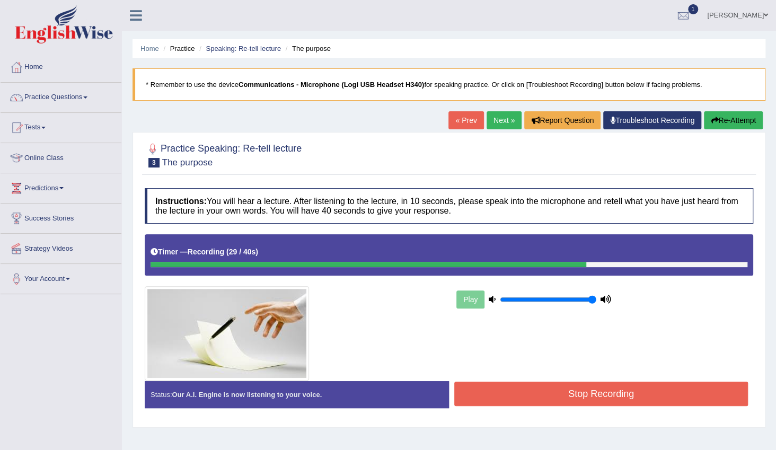
click at [660, 395] on button "Stop Recording" at bounding box center [602, 394] width 294 height 24
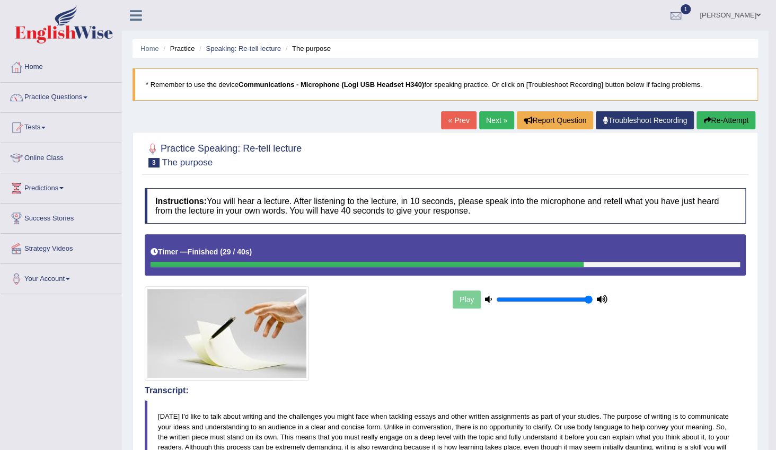
drag, startPoint x: 487, startPoint y: 119, endPoint x: 563, endPoint y: 163, distance: 87.7
click at [487, 120] on link "Next »" at bounding box center [496, 120] width 35 height 18
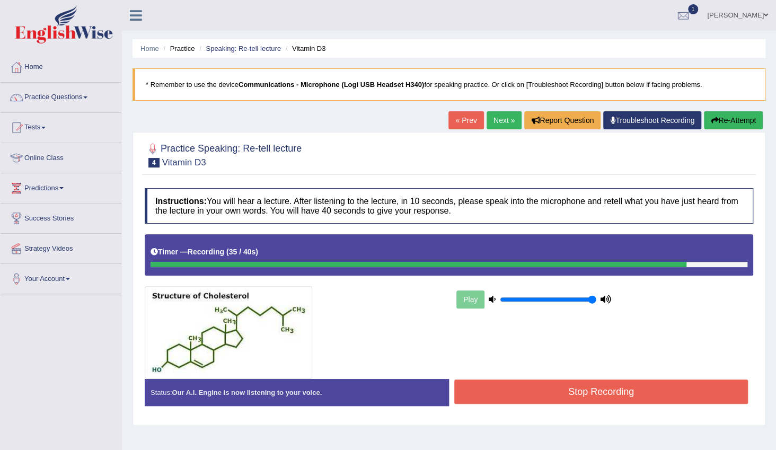
click at [551, 394] on button "Stop Recording" at bounding box center [602, 392] width 294 height 24
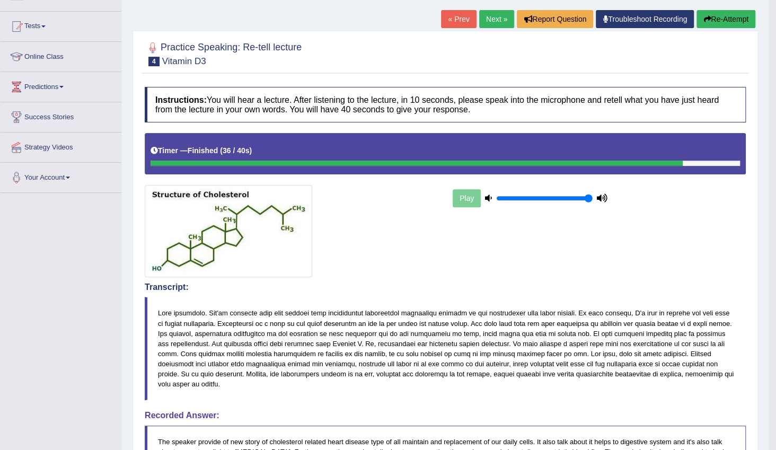
scroll to position [96, 0]
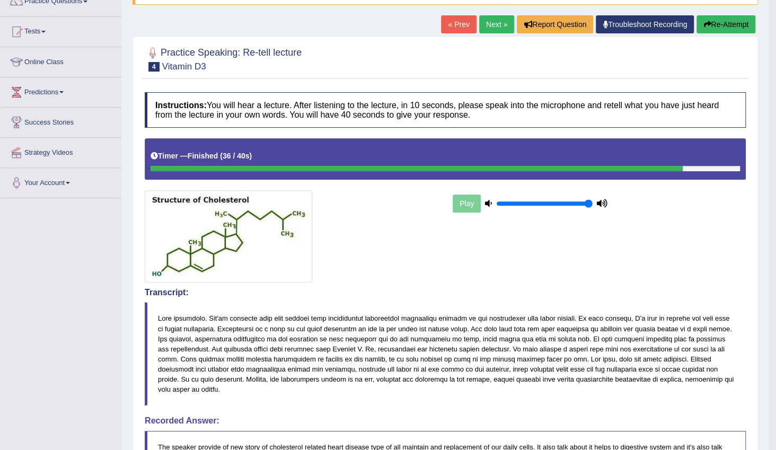
click at [495, 25] on link "Next »" at bounding box center [496, 24] width 35 height 18
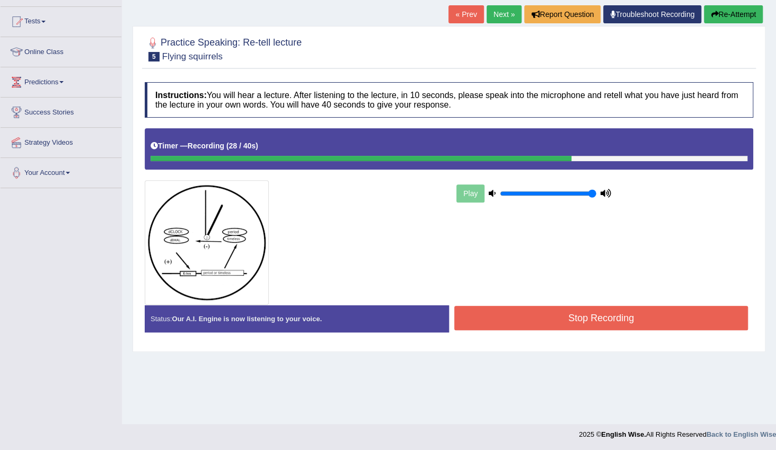
click at [597, 321] on button "Stop Recording" at bounding box center [602, 318] width 294 height 24
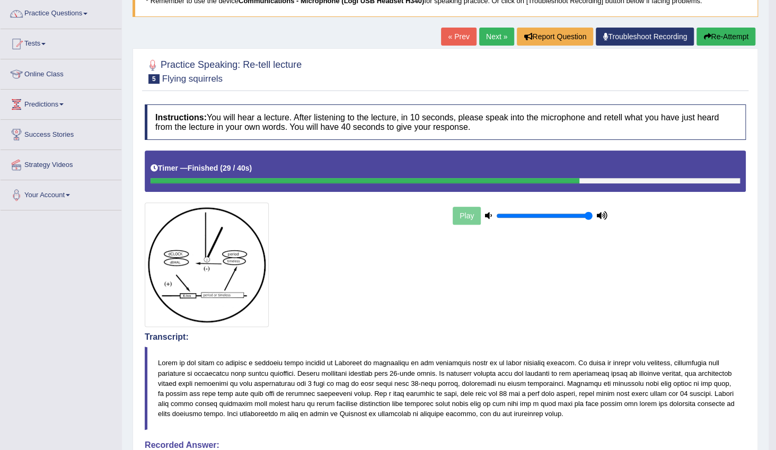
scroll to position [58, 0]
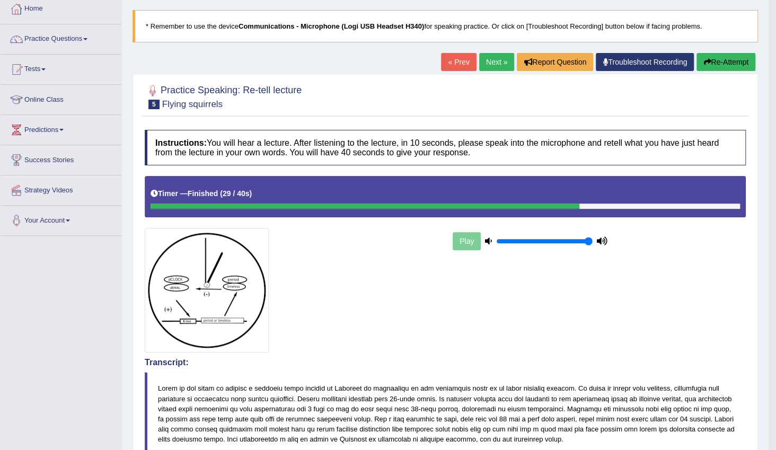
click at [488, 60] on link "Next »" at bounding box center [496, 62] width 35 height 18
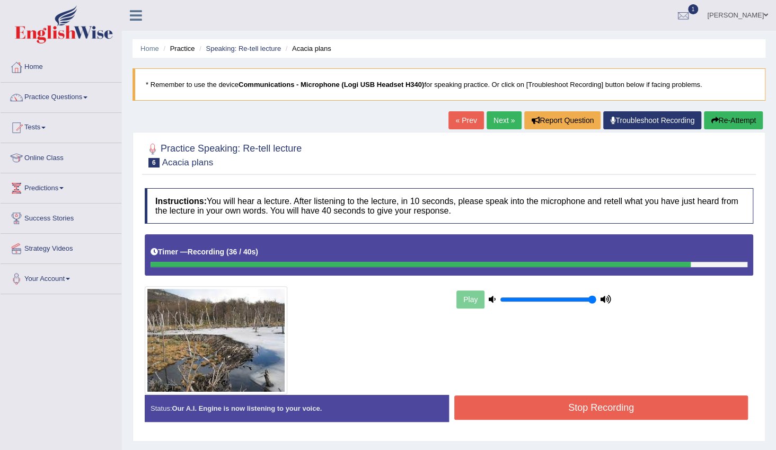
click at [657, 413] on button "Stop Recording" at bounding box center [602, 408] width 294 height 24
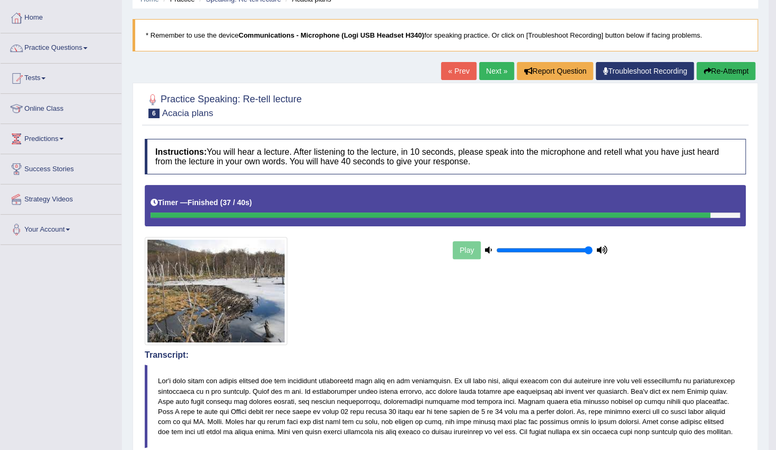
scroll to position [48, 0]
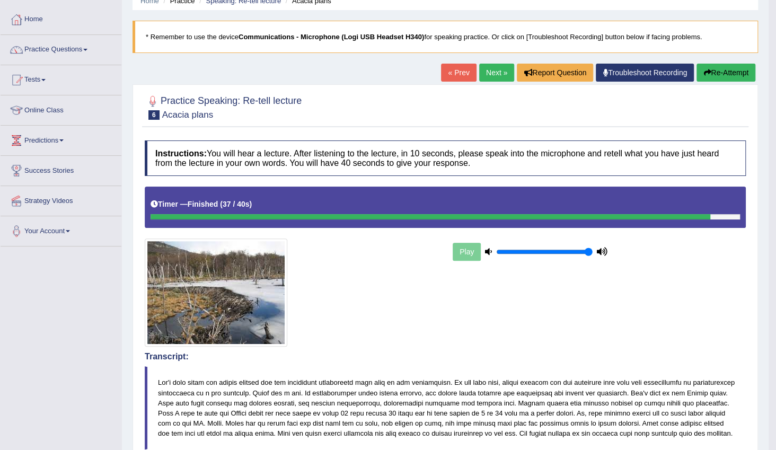
click at [500, 73] on link "Next »" at bounding box center [496, 73] width 35 height 18
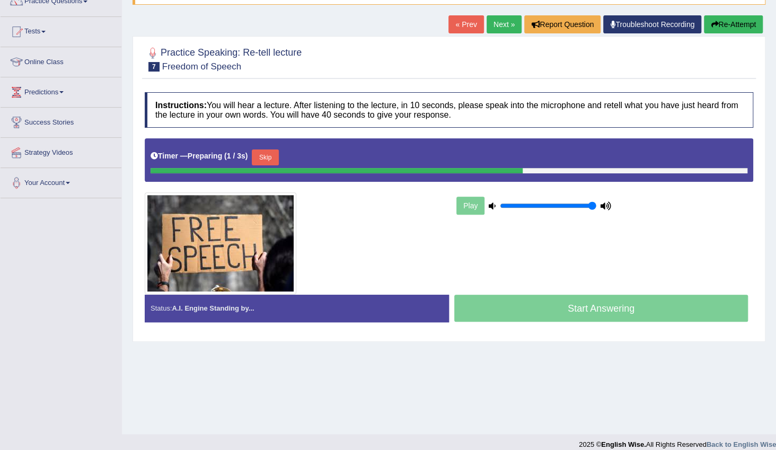
scroll to position [96, 0]
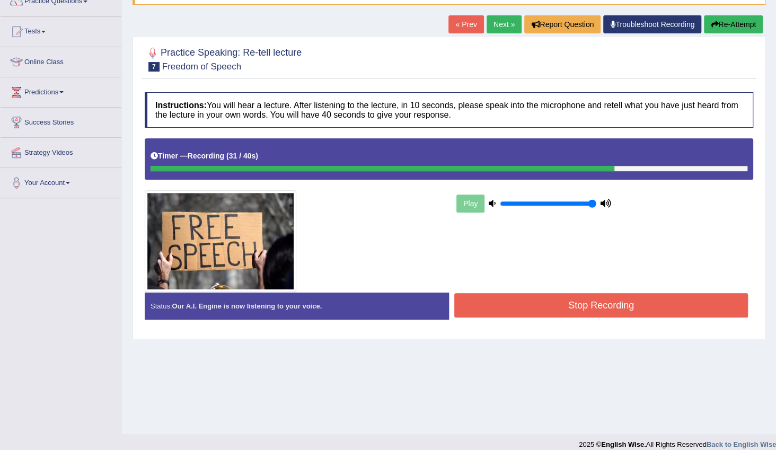
click at [621, 301] on button "Stop Recording" at bounding box center [602, 305] width 294 height 24
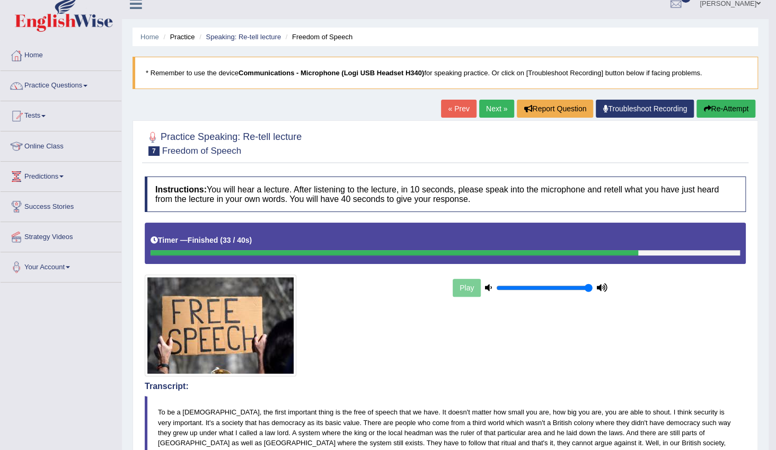
scroll to position [0, 0]
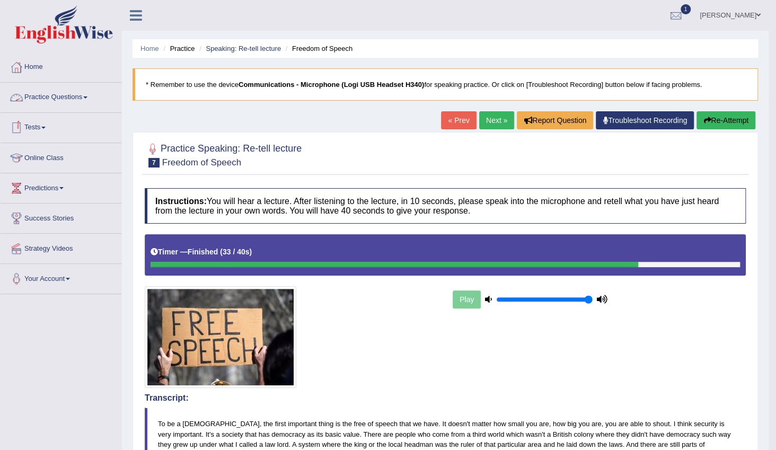
click at [81, 100] on link "Practice Questions" at bounding box center [61, 96] width 121 height 27
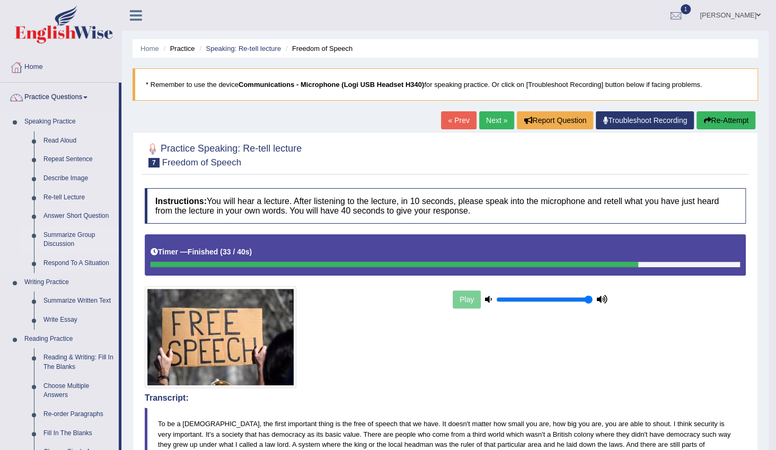
click at [71, 234] on link "Summarize Group Discussion" at bounding box center [79, 240] width 80 height 28
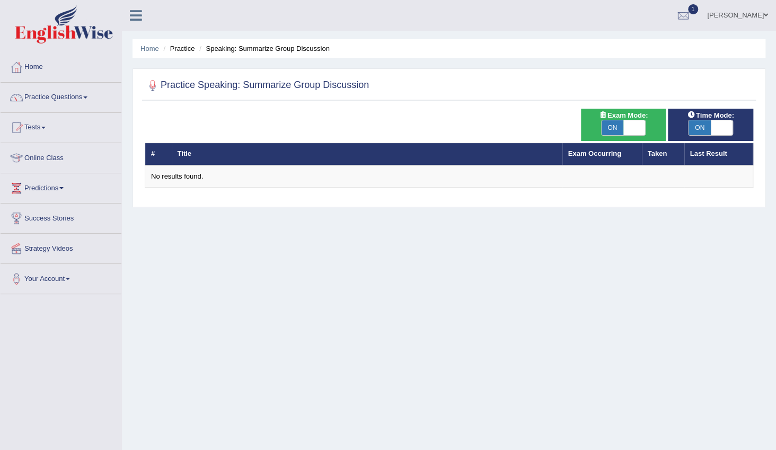
click at [630, 129] on span at bounding box center [635, 127] width 22 height 15
checkbox input "false"
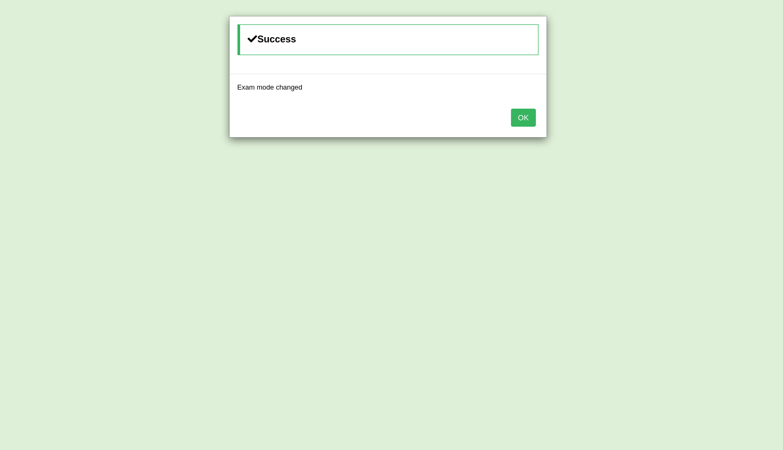
click at [528, 121] on button "OK" at bounding box center [523, 118] width 24 height 18
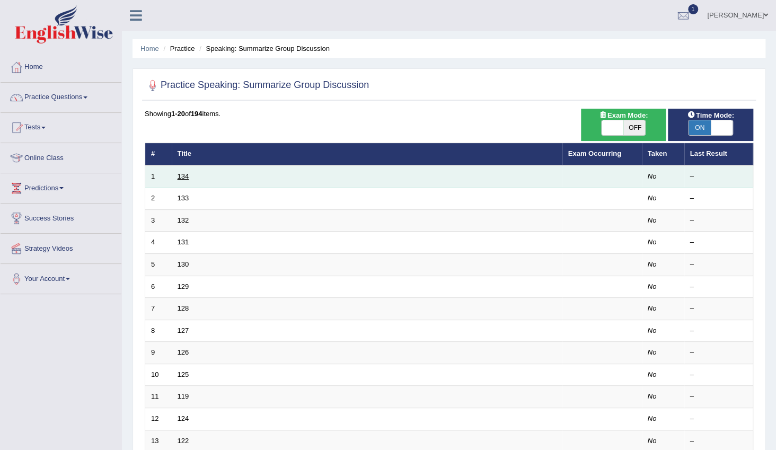
click at [183, 174] on link "134" at bounding box center [184, 176] width 12 height 8
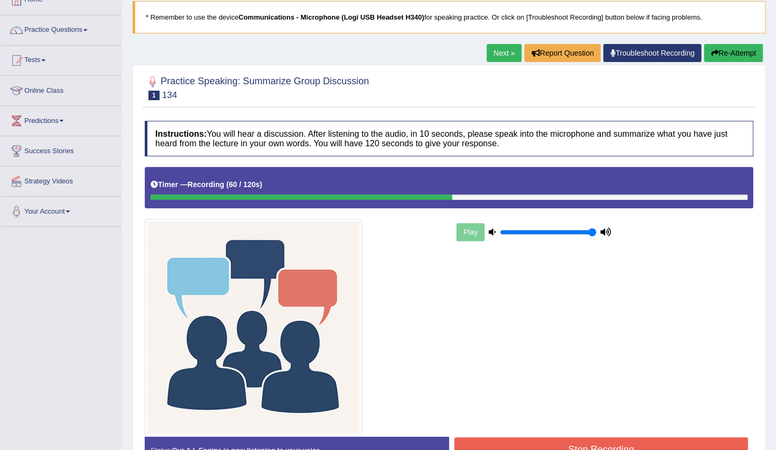
scroll to position [135, 0]
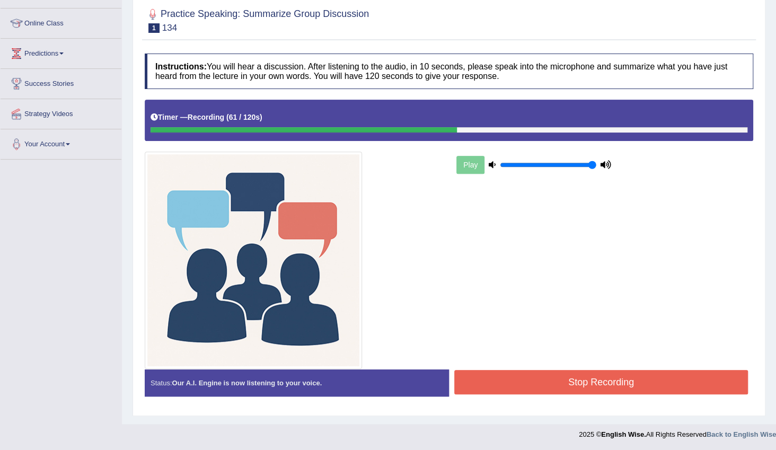
click at [531, 384] on button "Stop Recording" at bounding box center [602, 382] width 294 height 24
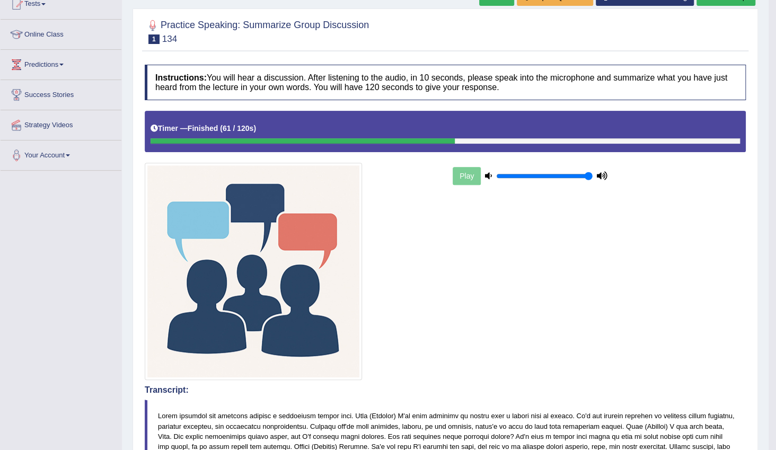
scroll to position [84, 0]
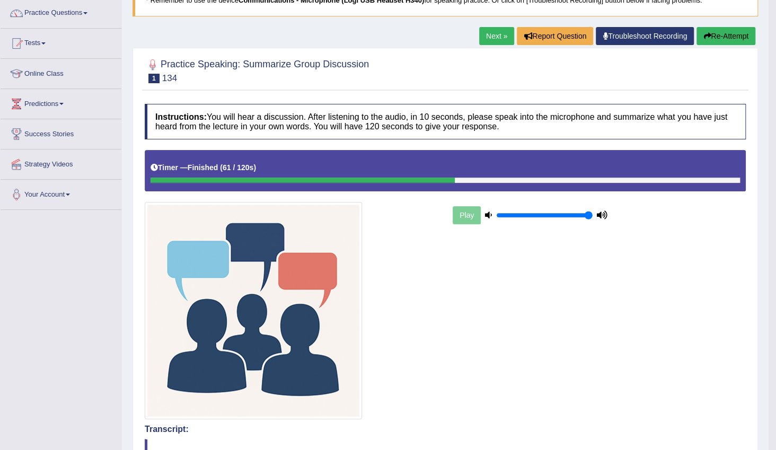
click at [498, 37] on link "Next »" at bounding box center [496, 36] width 35 height 18
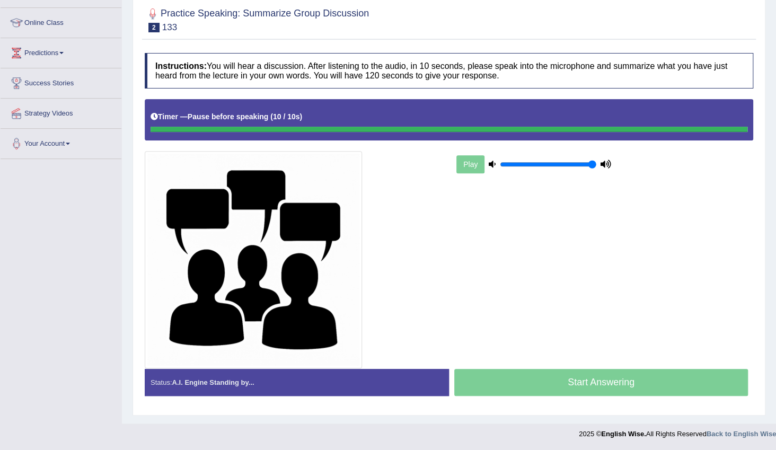
scroll to position [135, 0]
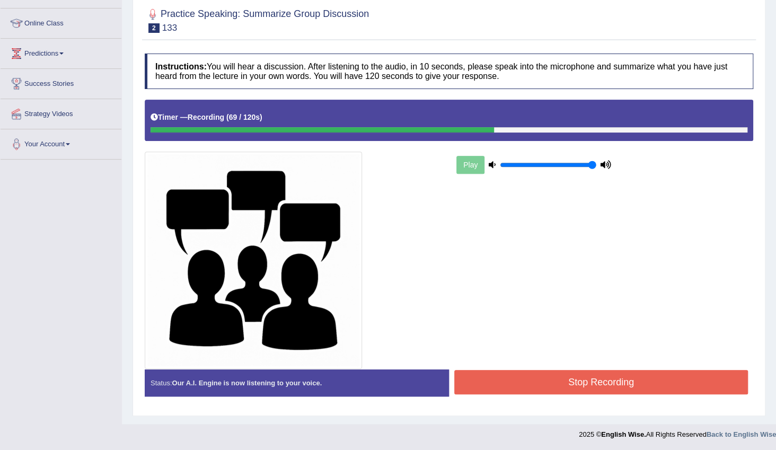
click at [566, 377] on button "Stop Recording" at bounding box center [602, 382] width 294 height 24
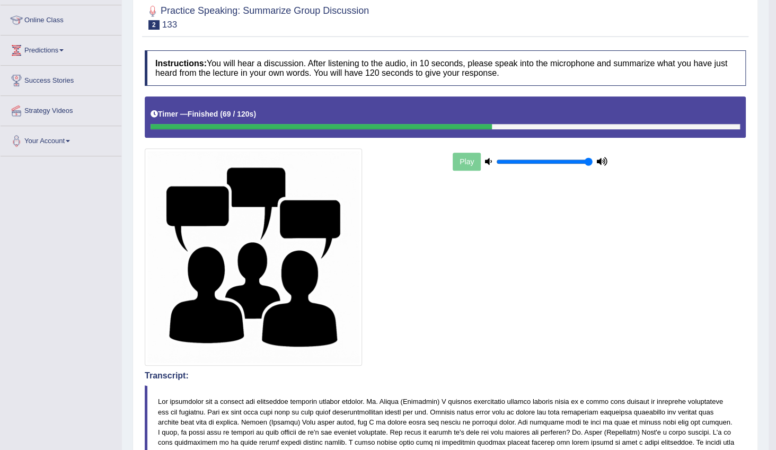
scroll to position [0, 0]
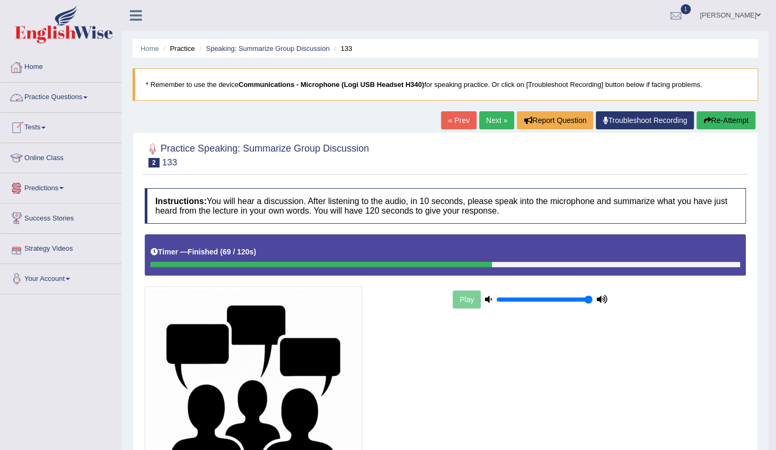
click at [84, 98] on link "Practice Questions" at bounding box center [61, 96] width 121 height 27
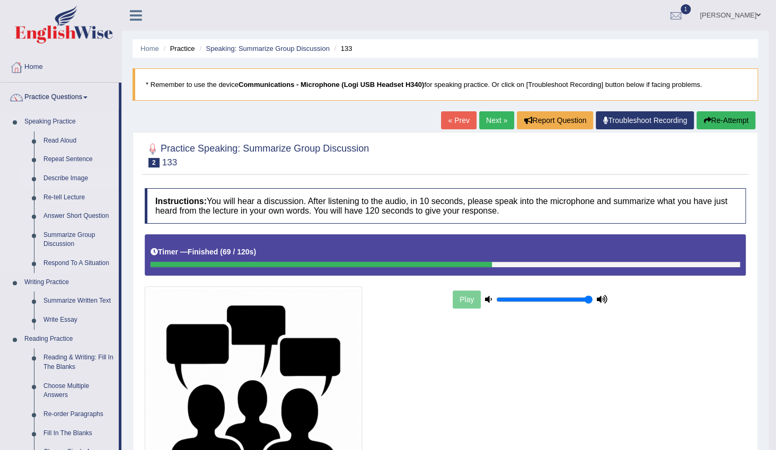
click at [76, 179] on link "Describe Image" at bounding box center [79, 178] width 80 height 19
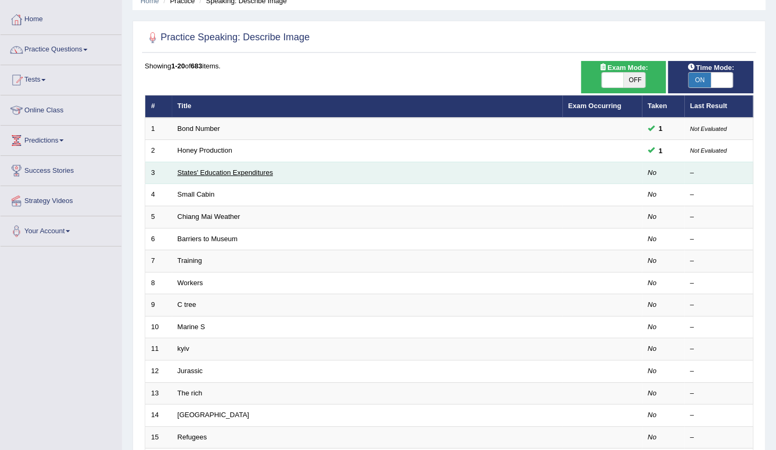
click at [270, 174] on link "States' Education Expenditures" at bounding box center [225, 173] width 95 height 8
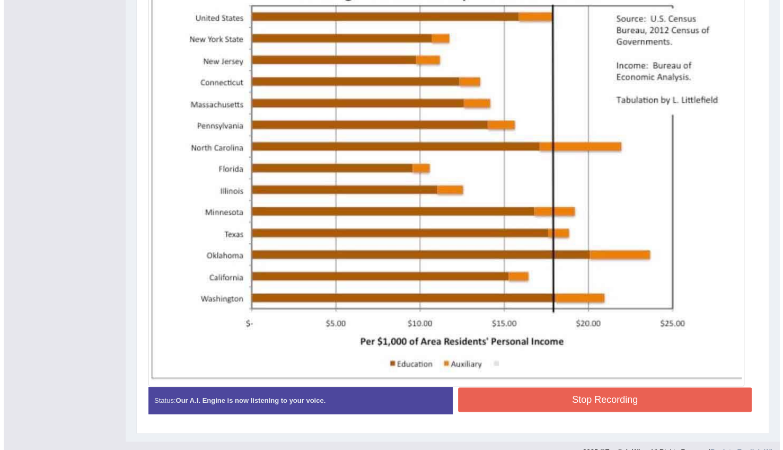
scroll to position [342, 0]
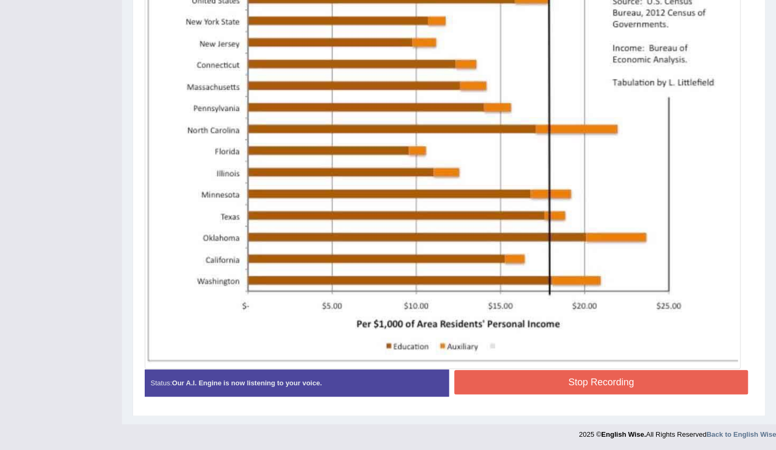
click at [634, 377] on button "Stop Recording" at bounding box center [602, 382] width 294 height 24
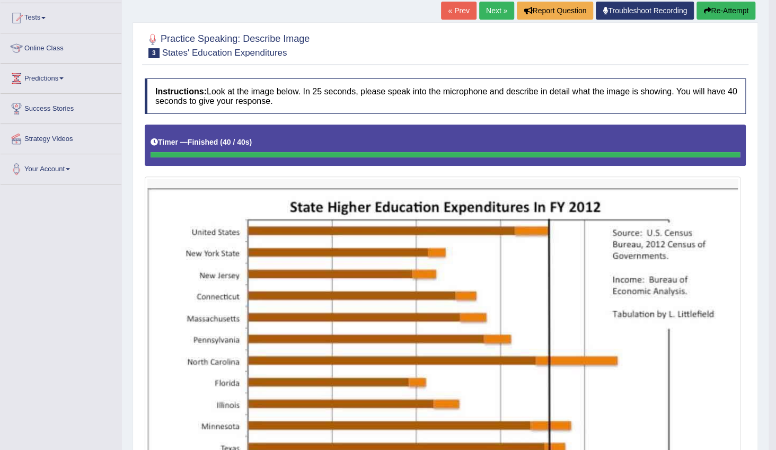
scroll to position [0, 0]
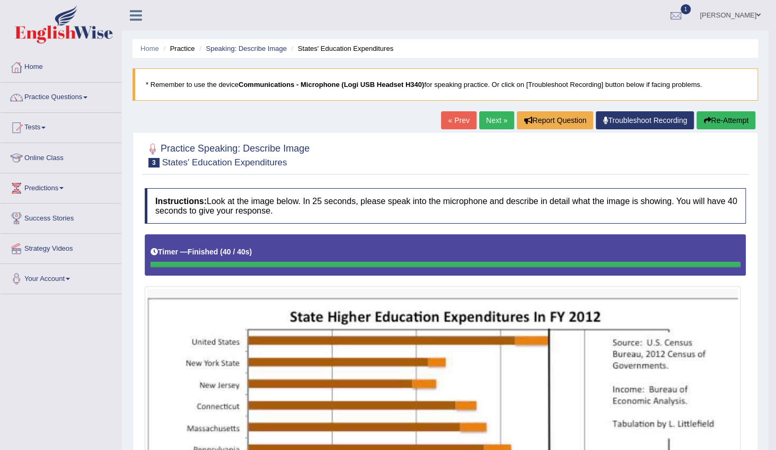
click at [487, 118] on link "Next »" at bounding box center [496, 120] width 35 height 18
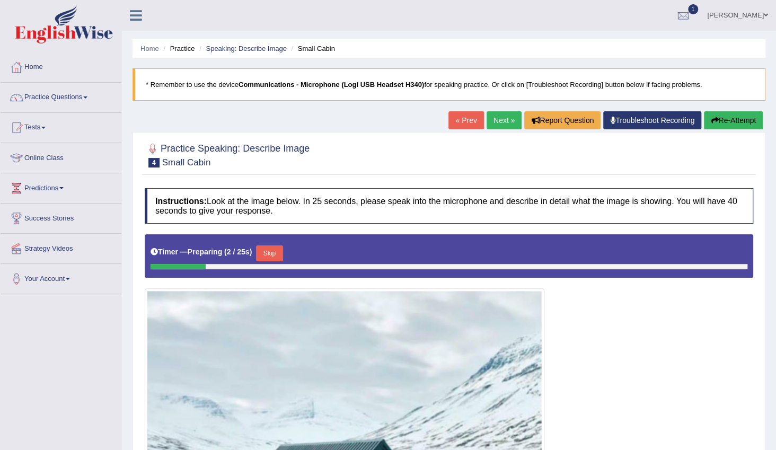
click at [505, 126] on link "Next »" at bounding box center [504, 120] width 35 height 18
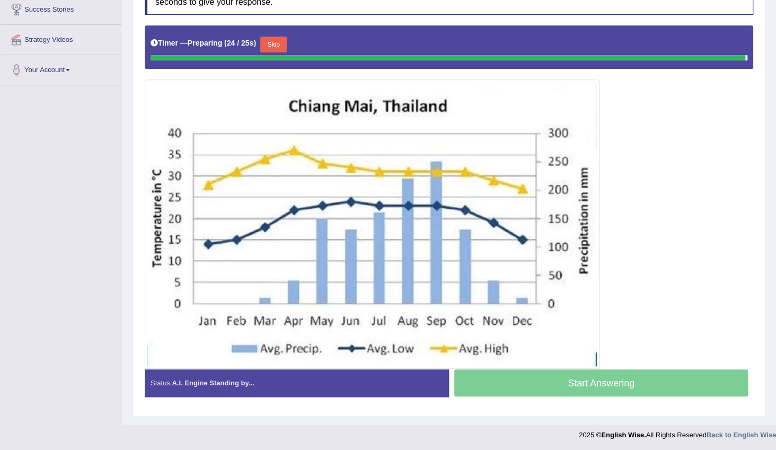
scroll to position [207, 0]
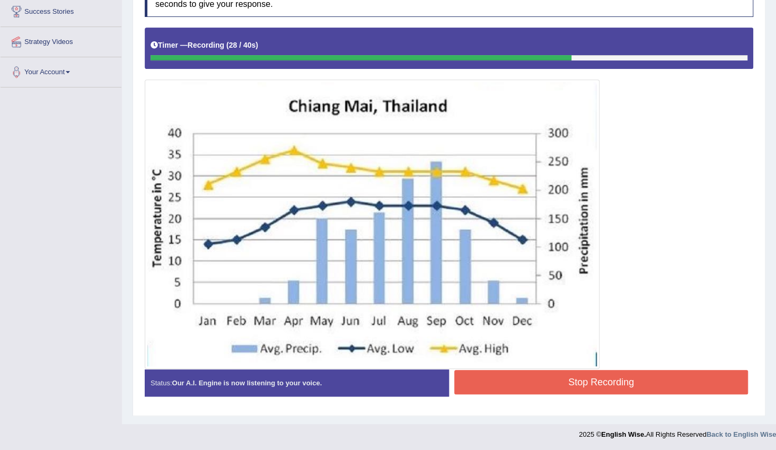
click at [648, 384] on button "Stop Recording" at bounding box center [602, 382] width 294 height 24
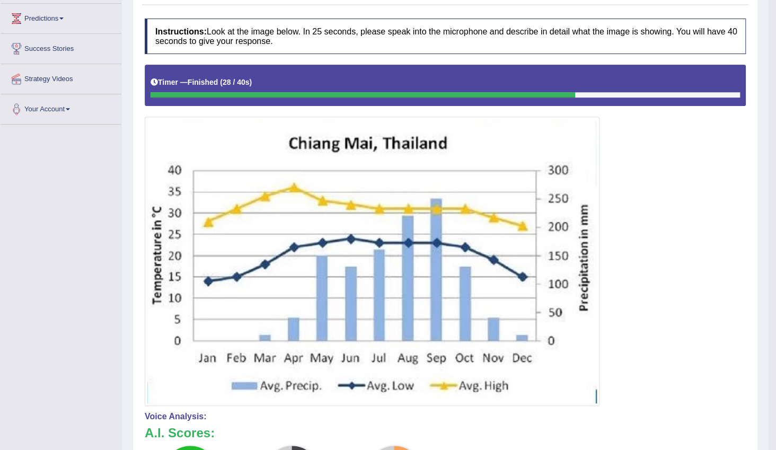
scroll to position [14, 0]
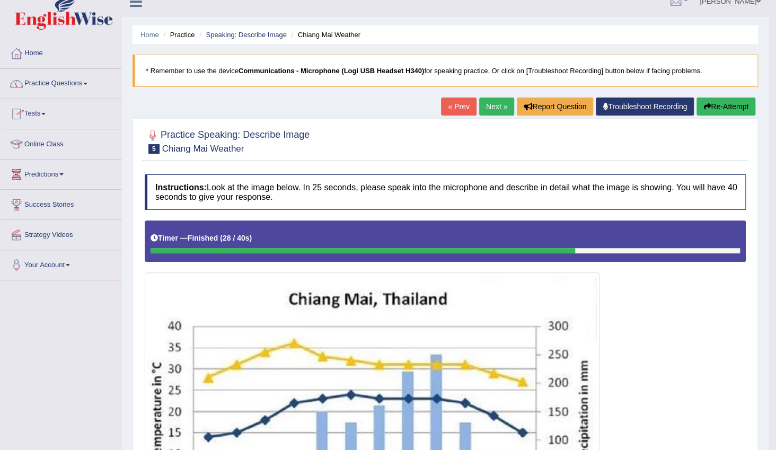
click at [88, 83] on span at bounding box center [85, 84] width 4 height 2
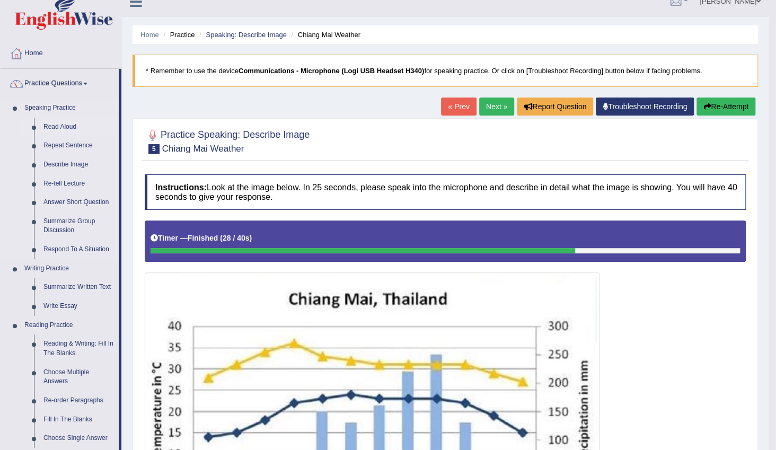
click at [58, 127] on link "Read Aloud" at bounding box center [79, 127] width 80 height 19
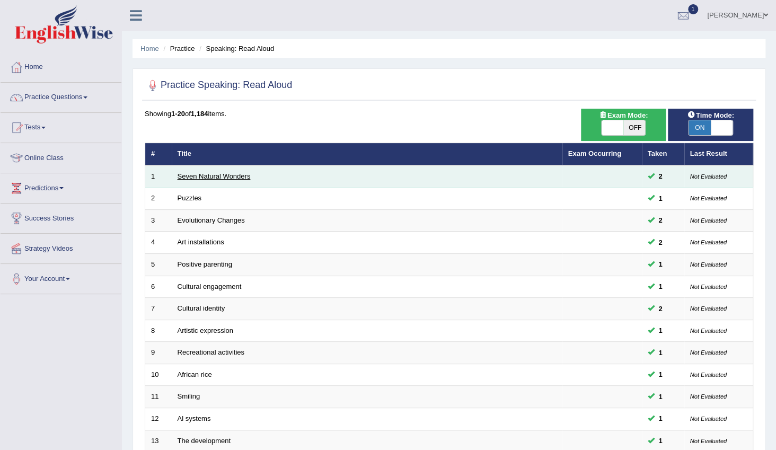
click at [229, 179] on link "Seven Natural Wonders" at bounding box center [214, 176] width 73 height 8
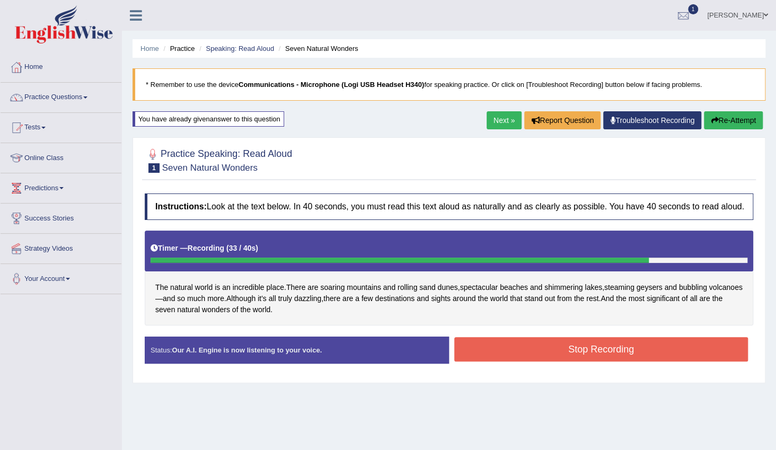
click at [537, 353] on button "Stop Recording" at bounding box center [602, 349] width 294 height 24
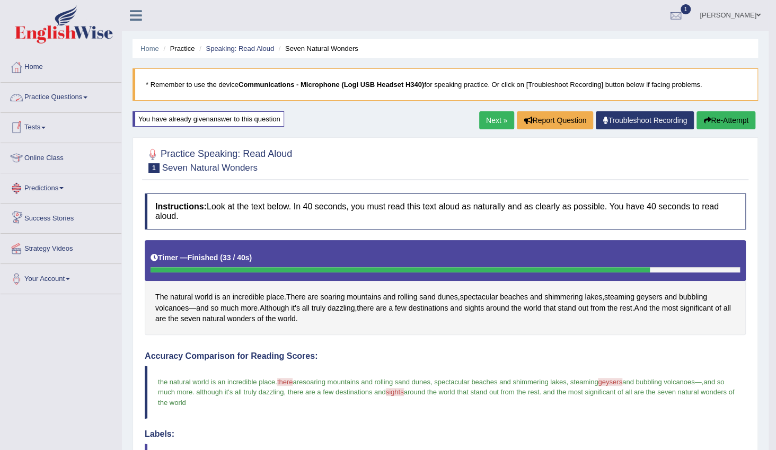
click at [85, 98] on link "Practice Questions" at bounding box center [61, 96] width 121 height 27
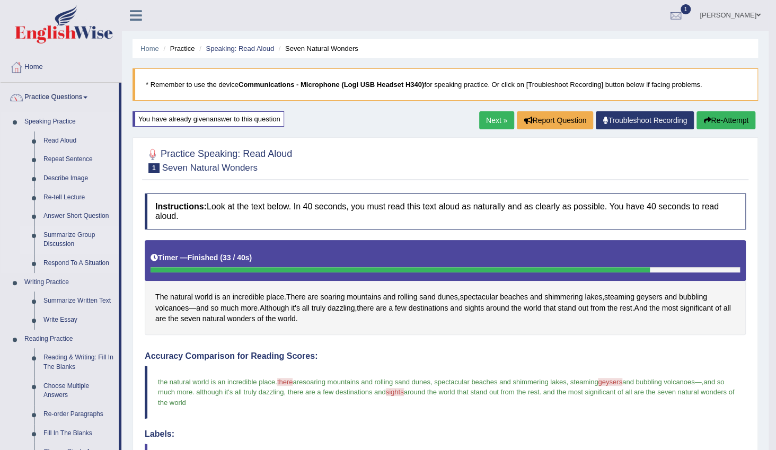
click at [63, 239] on link "Summarize Group Discussion" at bounding box center [79, 240] width 80 height 28
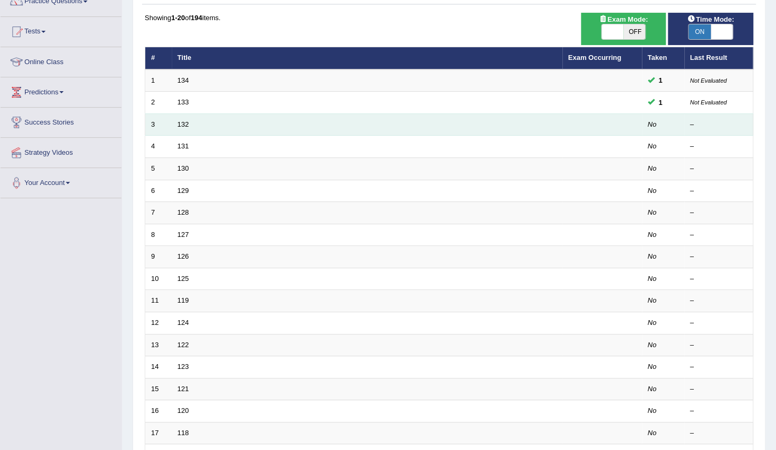
scroll to position [96, 0]
click at [182, 127] on link "132" at bounding box center [184, 124] width 12 height 8
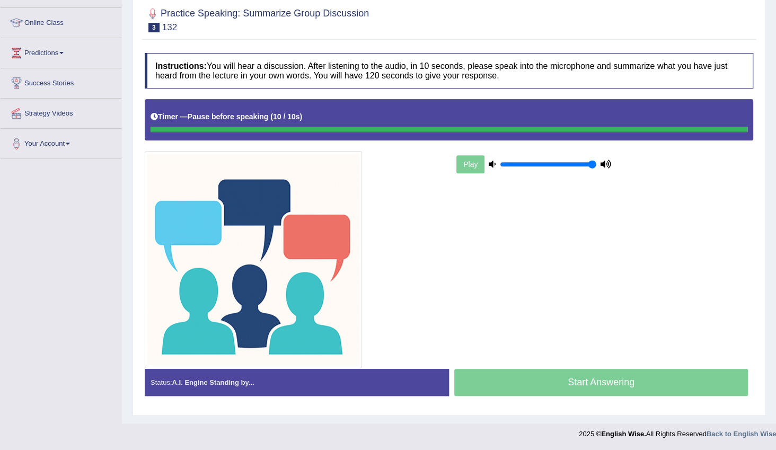
scroll to position [135, 0]
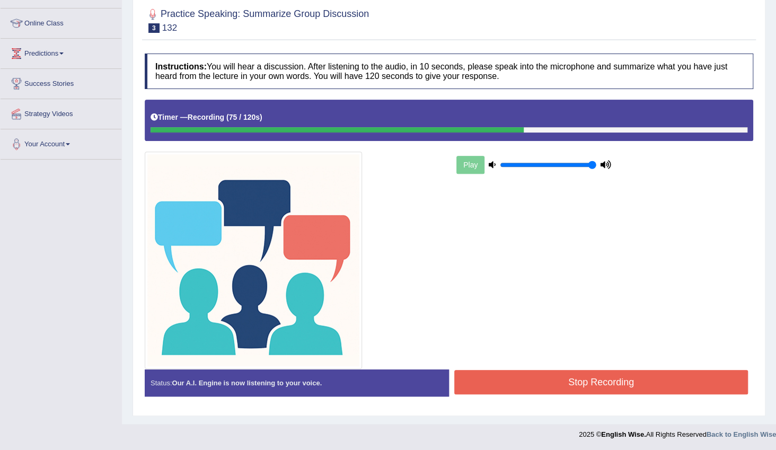
click at [597, 381] on button "Stop Recording" at bounding box center [602, 382] width 294 height 24
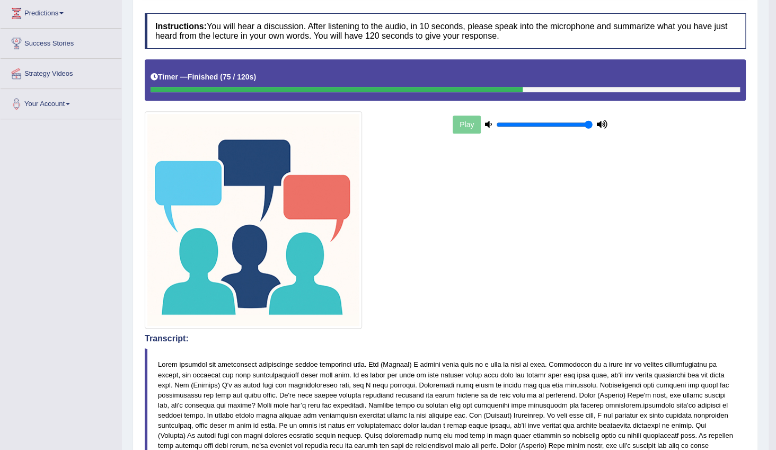
scroll to position [170, 0]
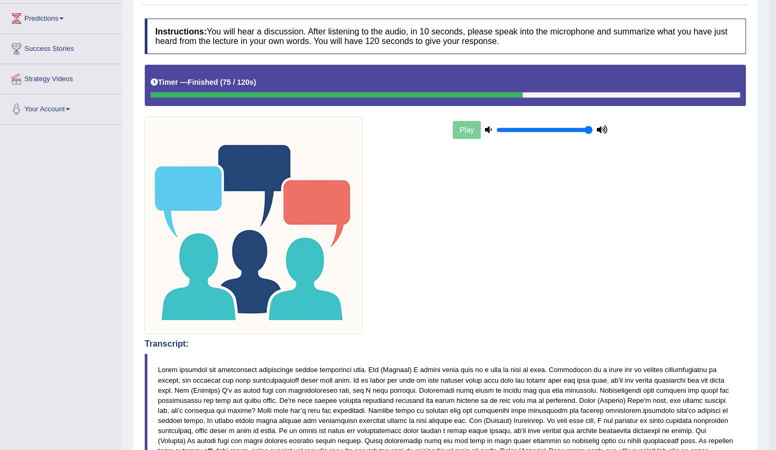
click at [111, 215] on div "Toggle navigation Home Practice Questions Speaking Practice Read Aloud Repeat S…" at bounding box center [384, 379] width 769 height 1098
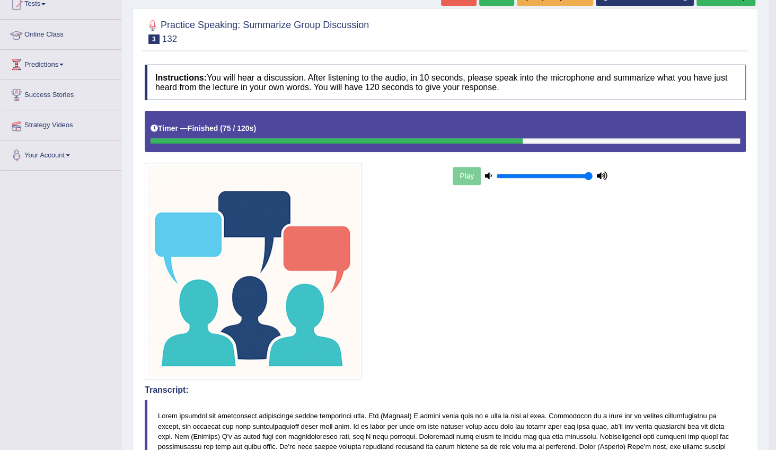
scroll to position [0, 0]
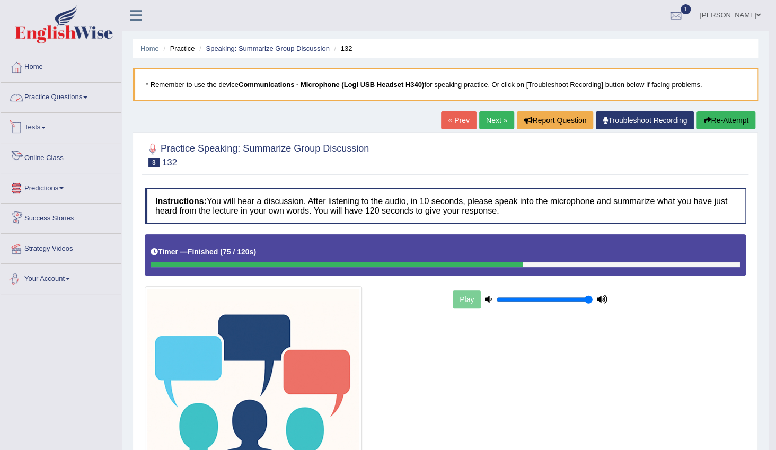
click at [73, 98] on link "Practice Questions" at bounding box center [61, 96] width 121 height 27
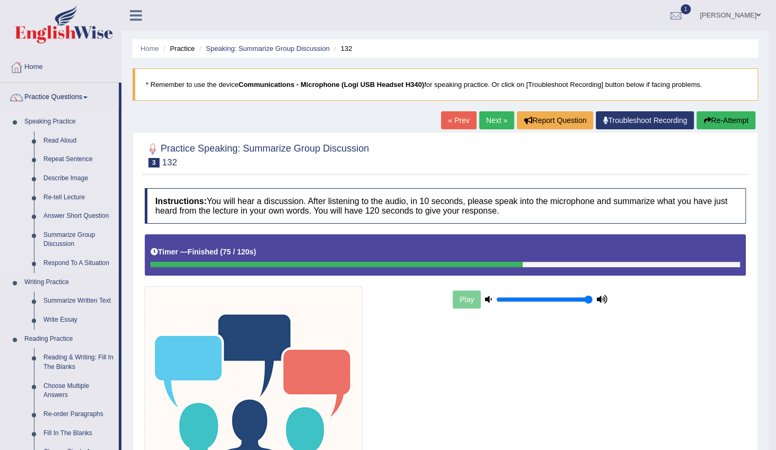
click at [80, 180] on link "Describe Image" at bounding box center [79, 178] width 80 height 19
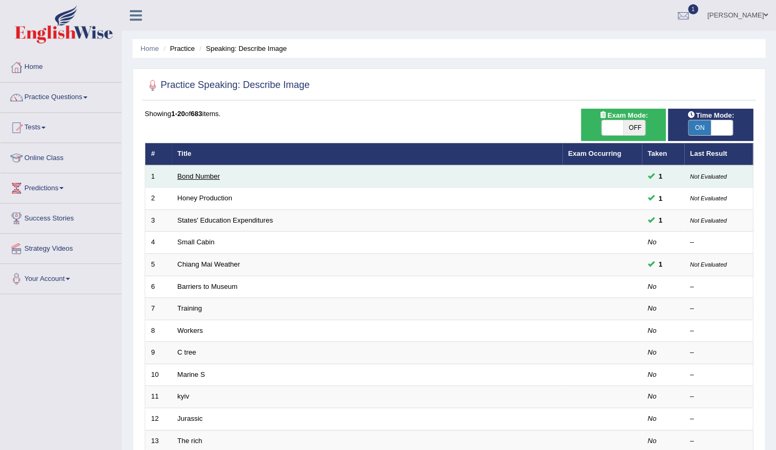
click at [205, 172] on link "Bond Number" at bounding box center [199, 176] width 42 height 8
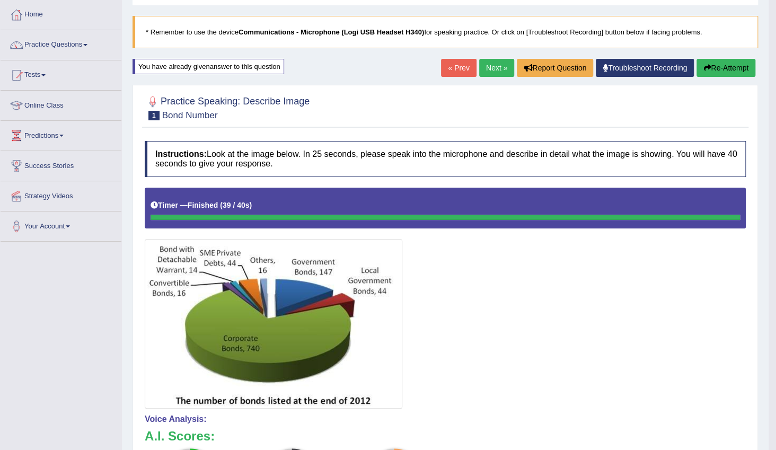
scroll to position [48, 0]
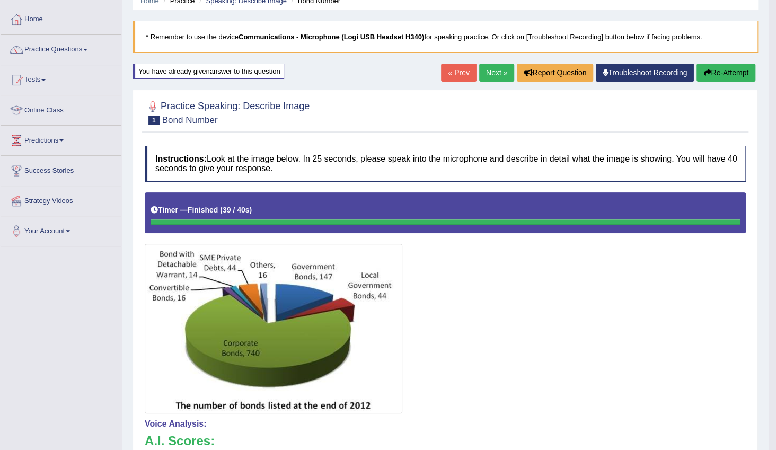
drag, startPoint x: 722, startPoint y: 74, endPoint x: 730, endPoint y: 98, distance: 24.7
click at [723, 74] on button "Re-Attempt" at bounding box center [726, 73] width 59 height 18
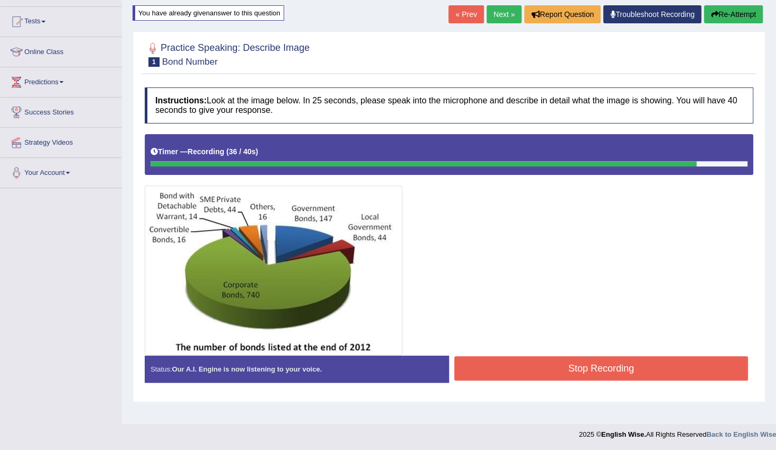
click at [511, 357] on button "Stop Recording" at bounding box center [602, 368] width 294 height 24
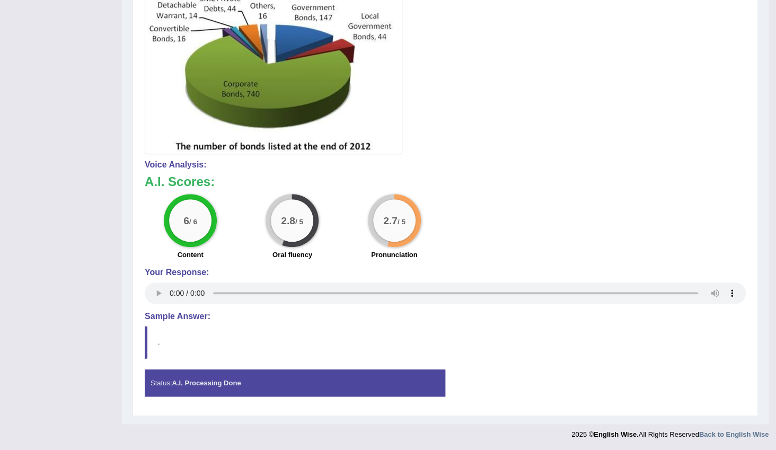
scroll to position [18, 0]
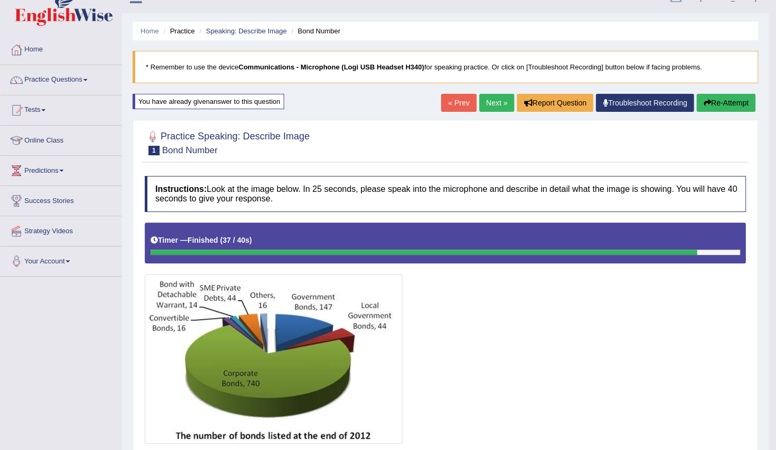
click at [496, 102] on link "Next »" at bounding box center [496, 103] width 35 height 18
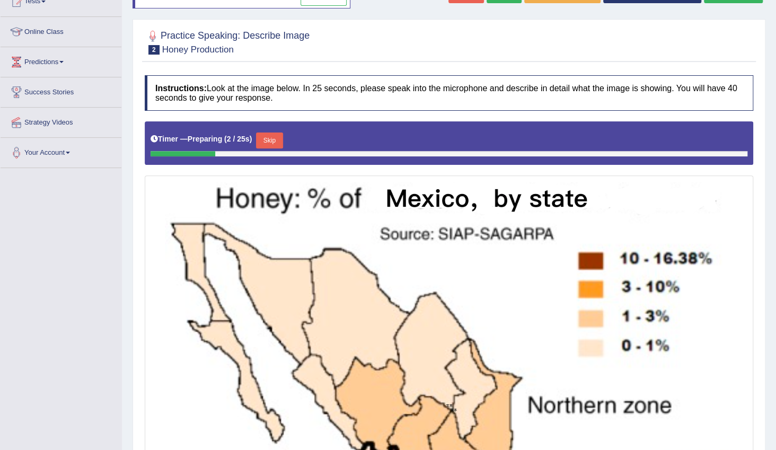
scroll to position [48, 0]
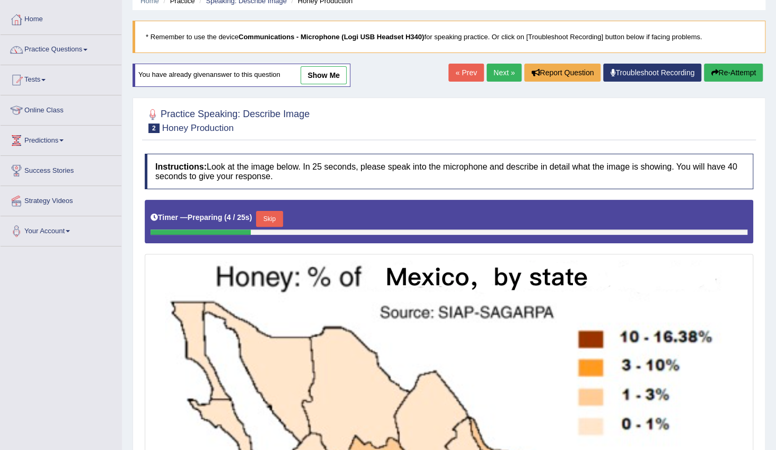
click at [504, 72] on link "Next »" at bounding box center [504, 73] width 35 height 18
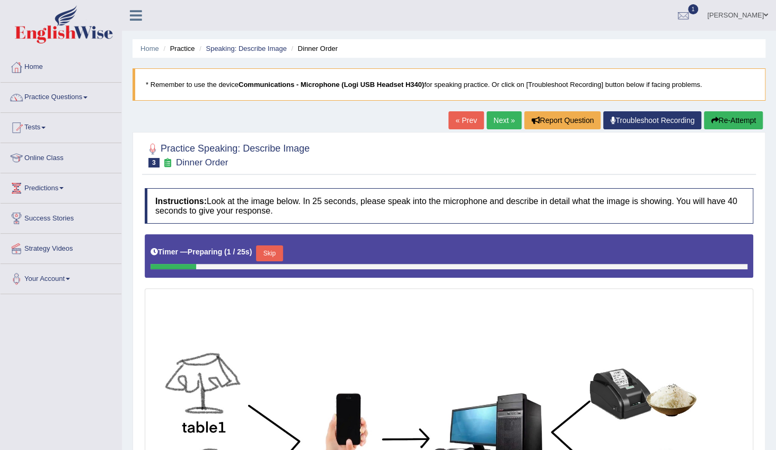
click at [505, 124] on link "Next »" at bounding box center [504, 120] width 35 height 18
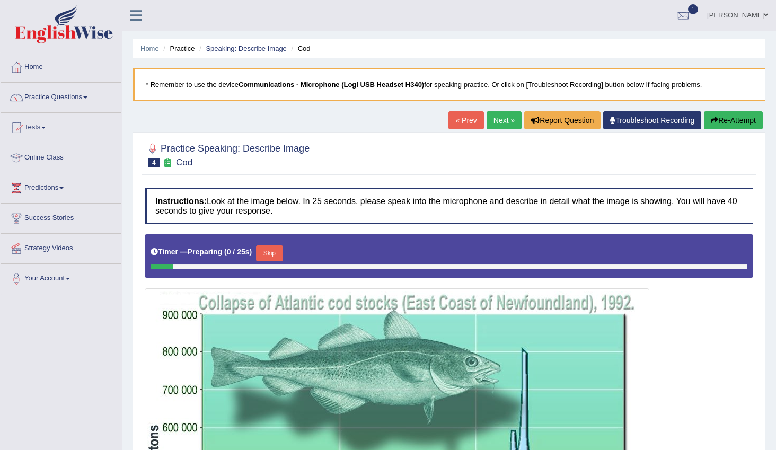
drag, startPoint x: 0, startPoint y: 0, endPoint x: 523, endPoint y: 136, distance: 540.4
click at [507, 119] on link "Next »" at bounding box center [504, 120] width 35 height 18
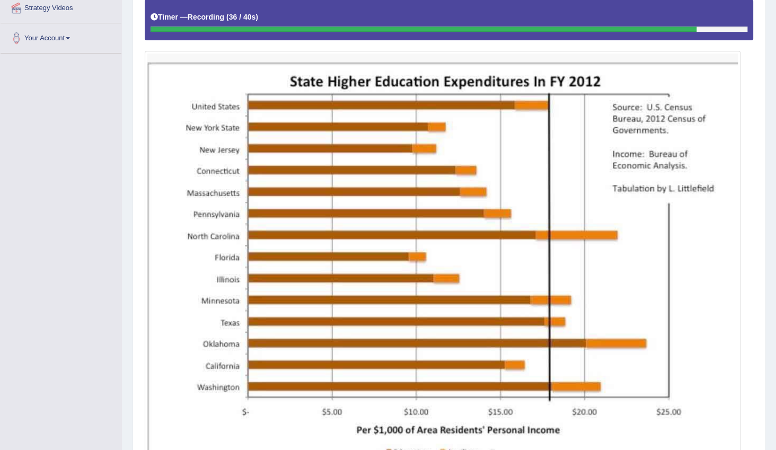
scroll to position [347, 0]
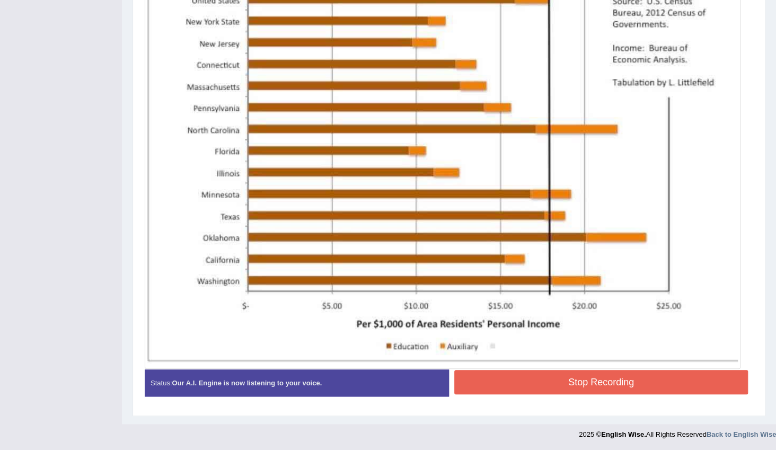
click at [599, 379] on button "Stop Recording" at bounding box center [602, 382] width 294 height 24
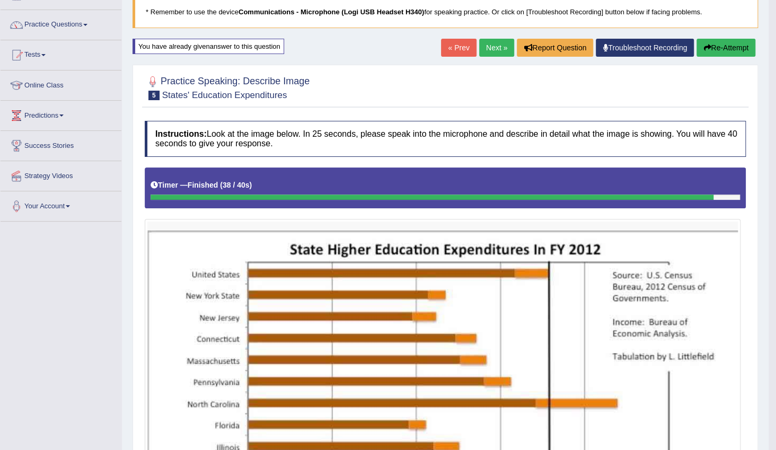
scroll to position [65, 0]
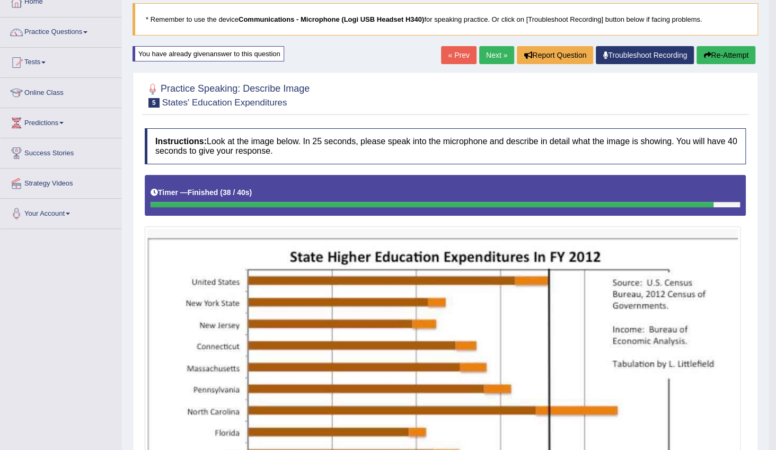
click at [714, 53] on button "Re-Attempt" at bounding box center [726, 55] width 59 height 18
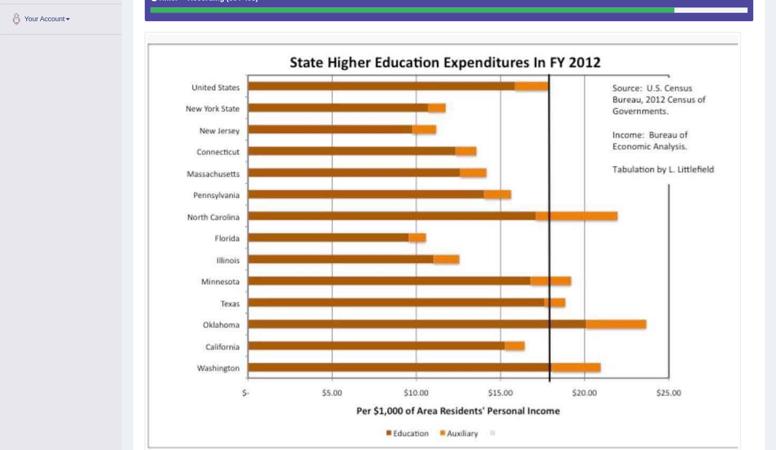
scroll to position [347, 0]
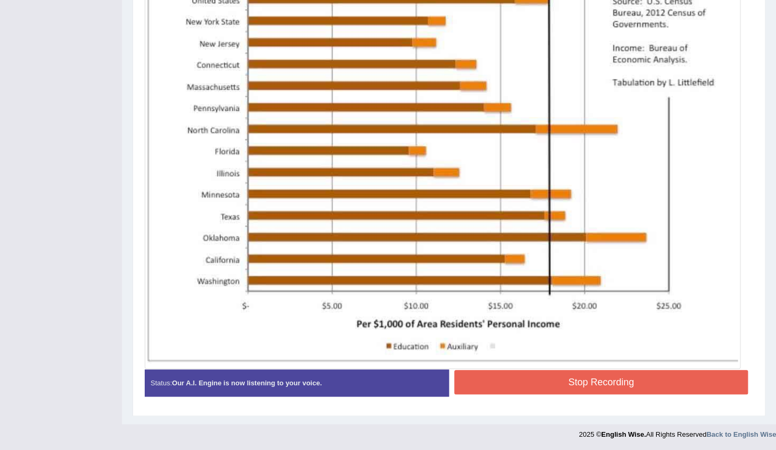
click at [601, 369] on div "Created with Highcharts 7.1.2 Great Too slow Too fast Time Speech pace meter: 0…" at bounding box center [604, 369] width 310 height 1
drag, startPoint x: 601, startPoint y: 378, endPoint x: 600, endPoint y: 371, distance: 7.4
click at [601, 379] on button "Stop Recording" at bounding box center [602, 382] width 294 height 24
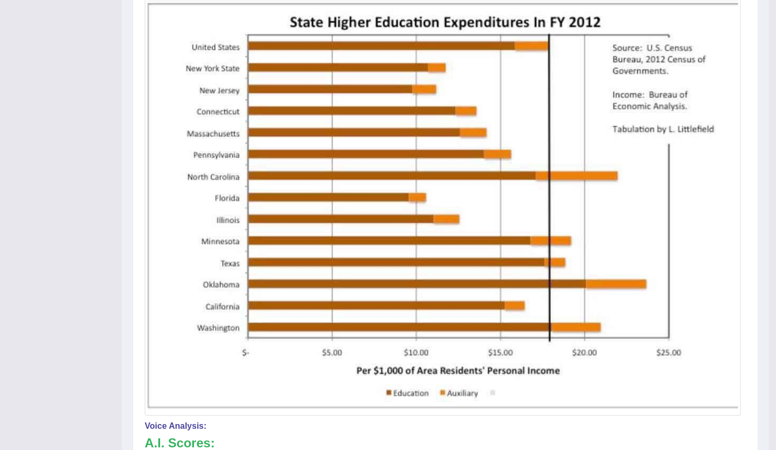
scroll to position [72, 0]
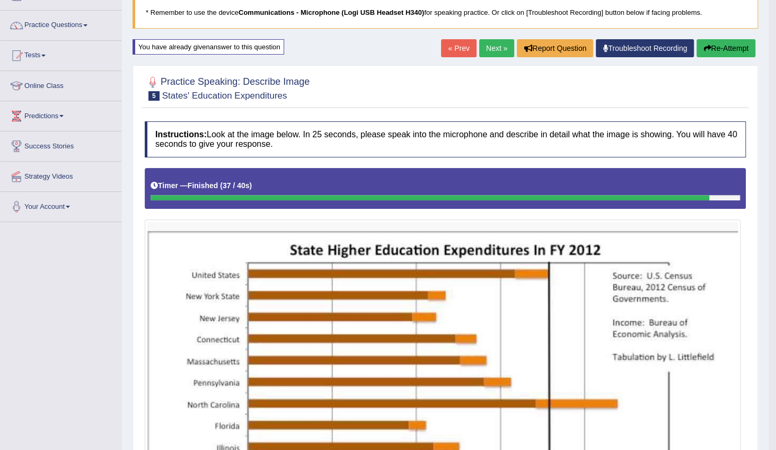
click at [489, 55] on link "Next »" at bounding box center [496, 48] width 35 height 18
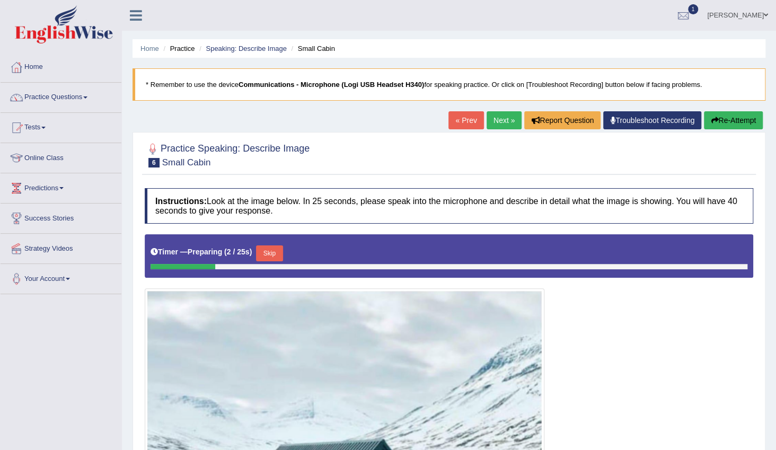
click at [504, 116] on link "Next »" at bounding box center [504, 120] width 35 height 18
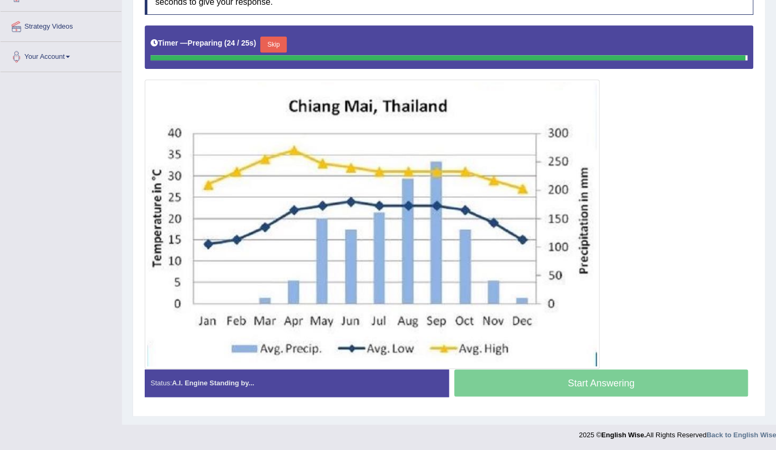
scroll to position [212, 0]
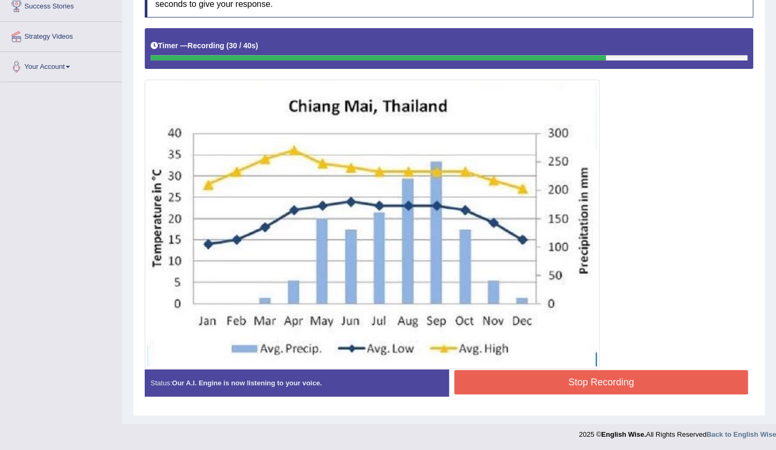
click at [592, 378] on button "Stop Recording" at bounding box center [602, 382] width 294 height 24
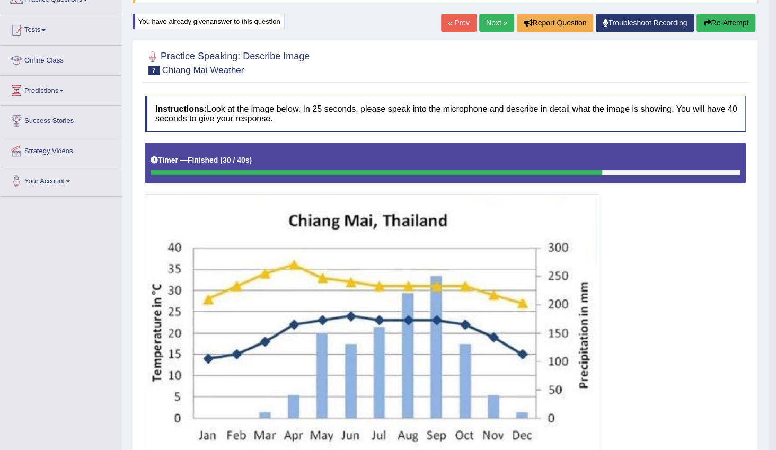
scroll to position [0, 0]
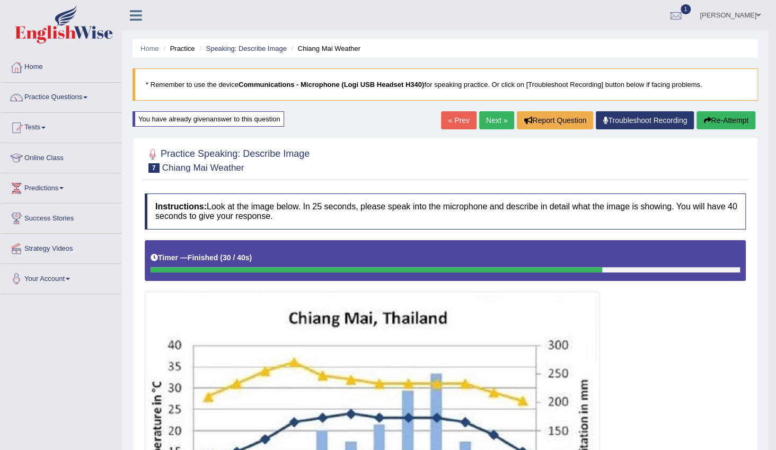
click at [500, 118] on link "Next »" at bounding box center [496, 120] width 35 height 18
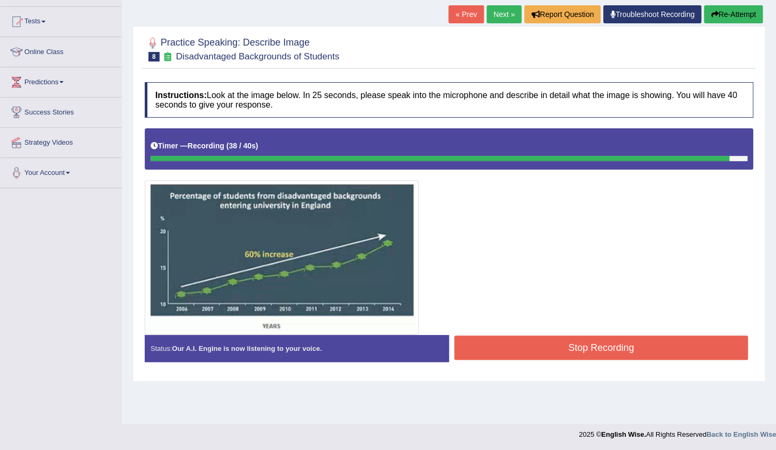
click at [606, 349] on button "Stop Recording" at bounding box center [602, 348] width 294 height 24
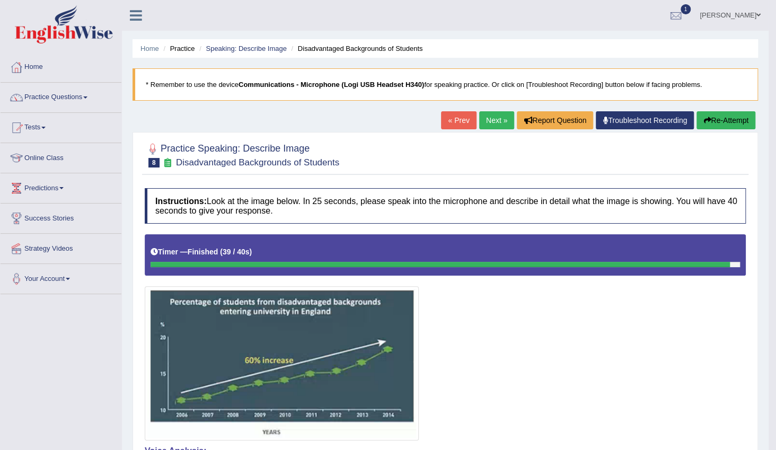
click at [500, 119] on link "Next »" at bounding box center [496, 120] width 35 height 18
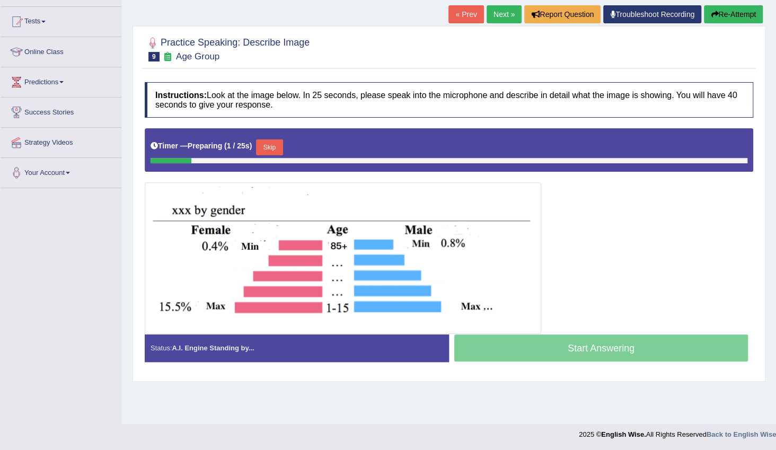
scroll to position [106, 0]
click at [500, 15] on link "Next »" at bounding box center [504, 14] width 35 height 18
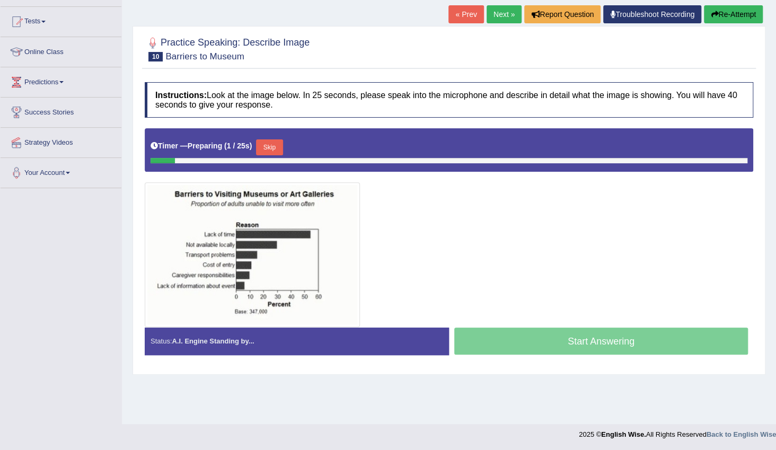
scroll to position [106, 0]
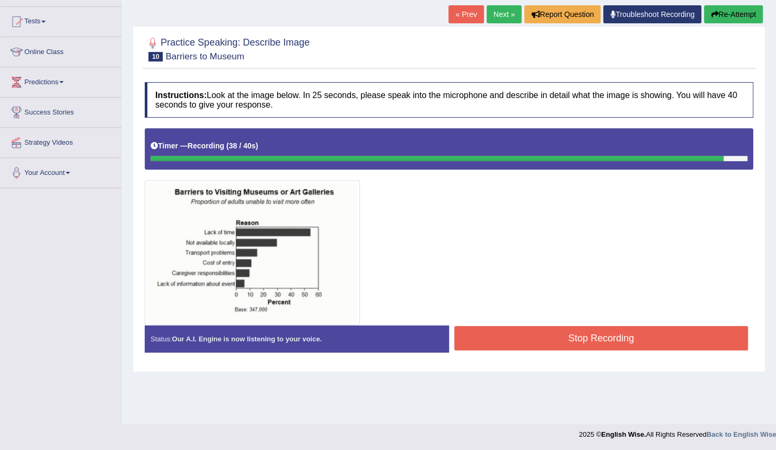
click at [615, 335] on button "Stop Recording" at bounding box center [602, 338] width 294 height 24
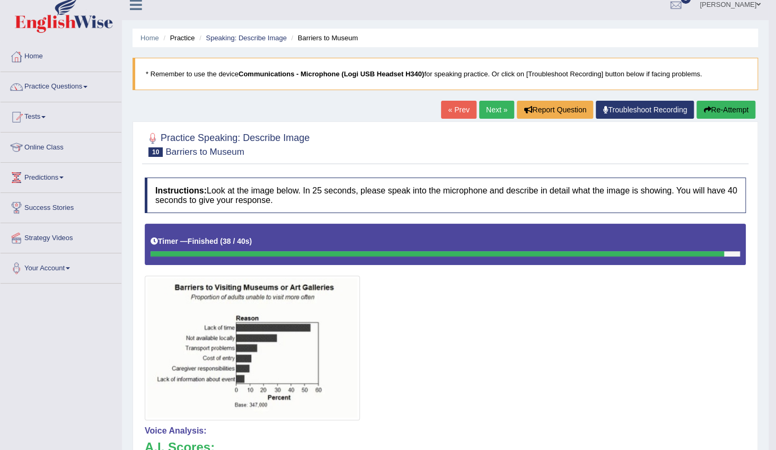
scroll to position [10, 0]
drag, startPoint x: 492, startPoint y: 105, endPoint x: 498, endPoint y: 120, distance: 16.0
click at [492, 106] on link "Next »" at bounding box center [496, 110] width 35 height 18
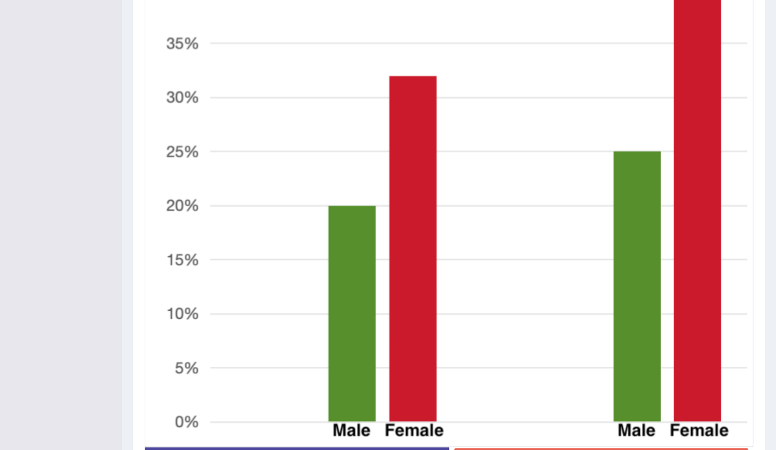
scroll to position [480, 0]
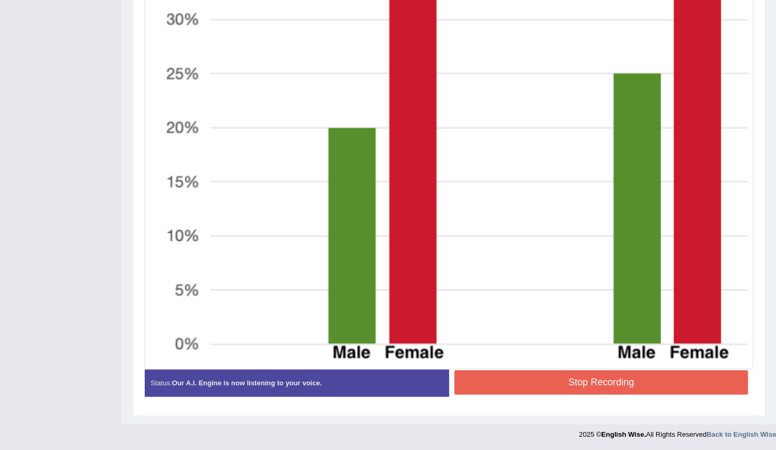
click at [592, 385] on button "Stop Recording" at bounding box center [602, 382] width 294 height 24
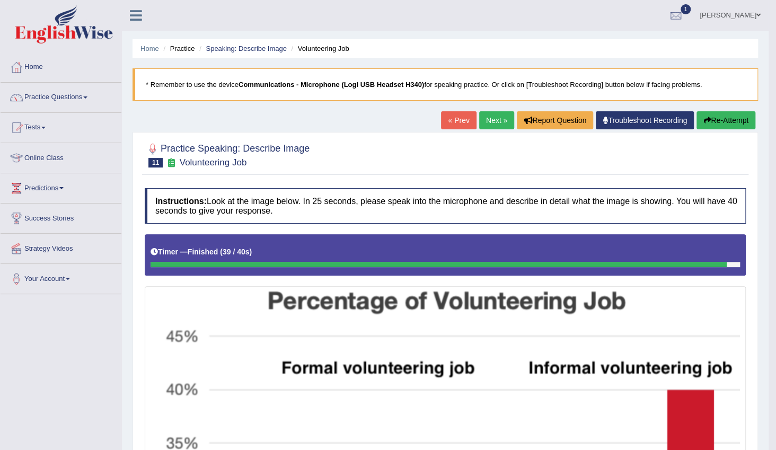
scroll to position [0, 0]
click at [493, 125] on link "Next »" at bounding box center [496, 120] width 35 height 18
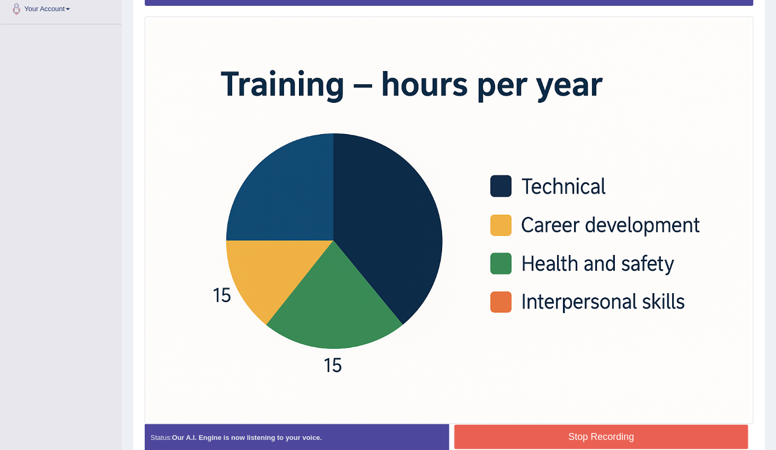
scroll to position [325, 0]
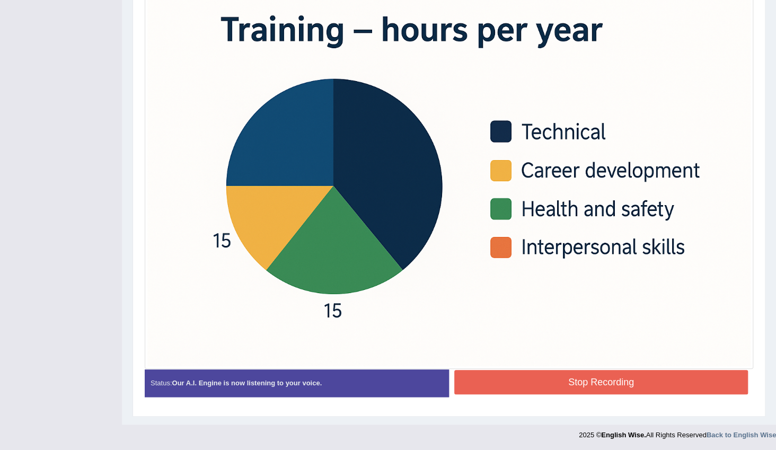
click at [588, 380] on button "Stop Recording" at bounding box center [602, 382] width 294 height 24
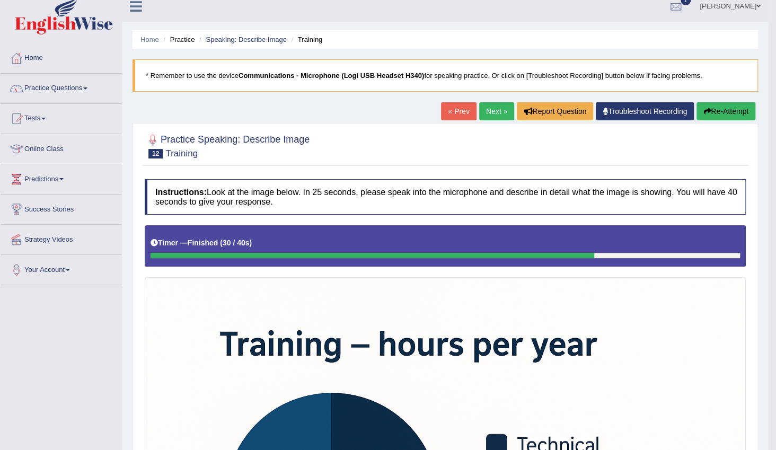
scroll to position [0, 0]
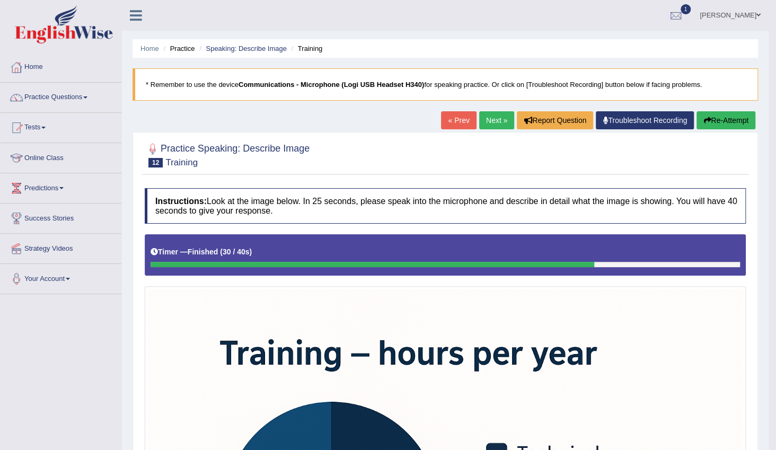
click at [484, 121] on link "Next »" at bounding box center [496, 120] width 35 height 18
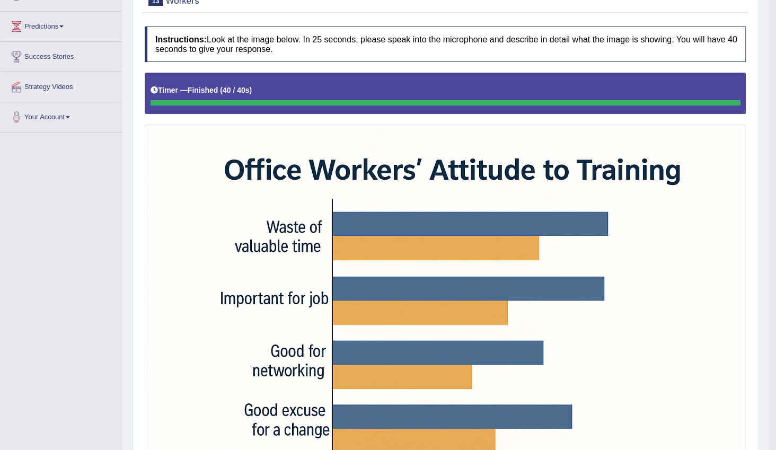
scroll to position [45, 0]
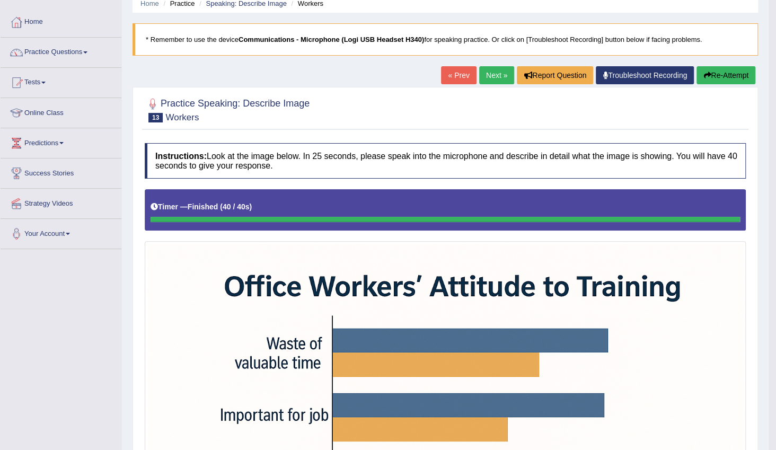
click at [500, 76] on link "Next »" at bounding box center [496, 75] width 35 height 18
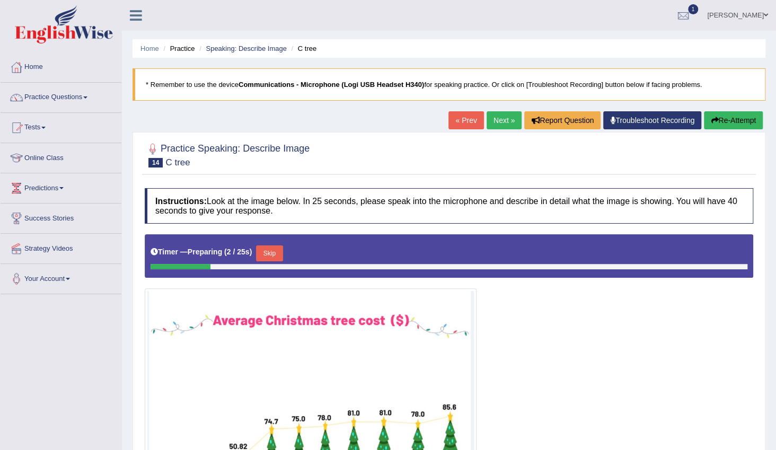
click at [499, 117] on link "Next »" at bounding box center [504, 120] width 35 height 18
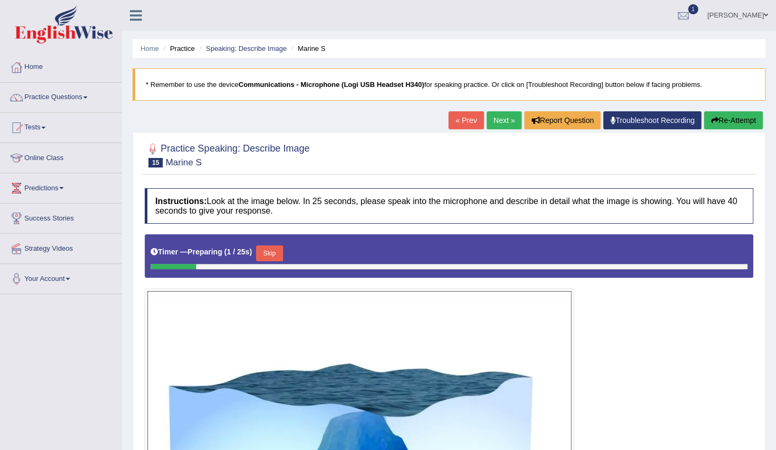
click at [506, 121] on link "Next »" at bounding box center [504, 120] width 35 height 18
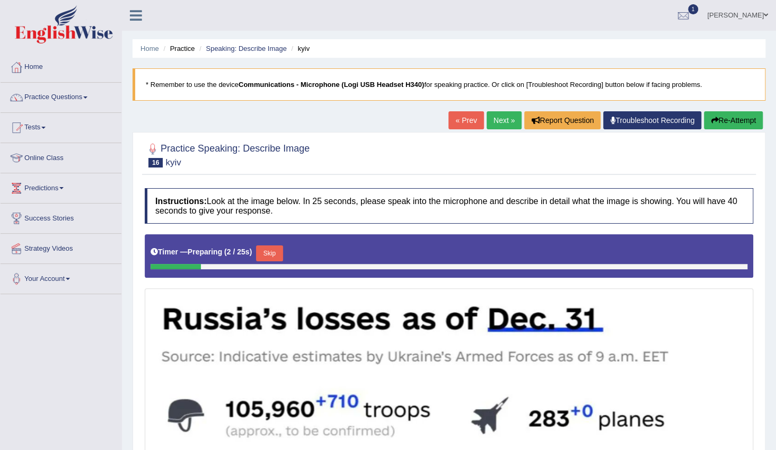
click at [505, 124] on link "Next »" at bounding box center [504, 120] width 35 height 18
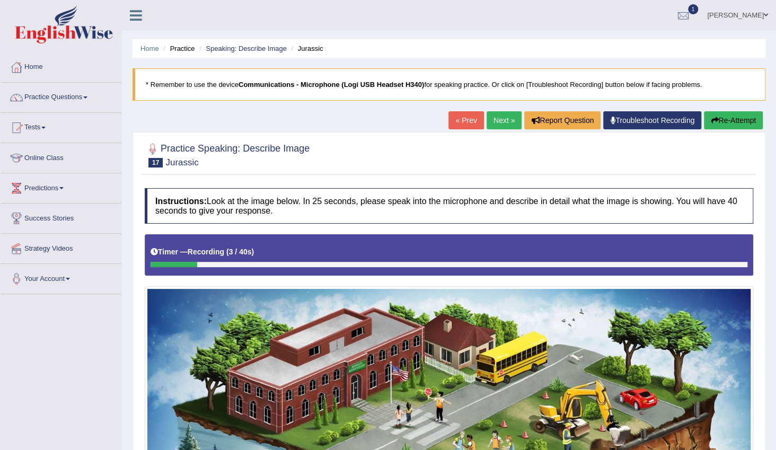
click at [504, 123] on link "Next »" at bounding box center [504, 120] width 35 height 18
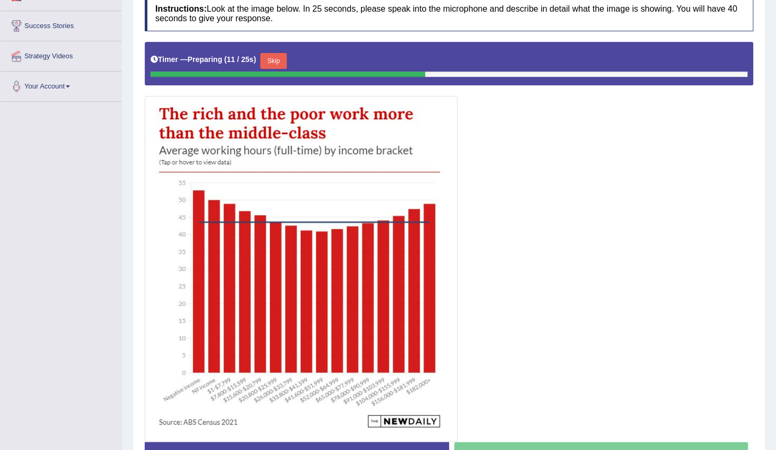
scroll to position [241, 0]
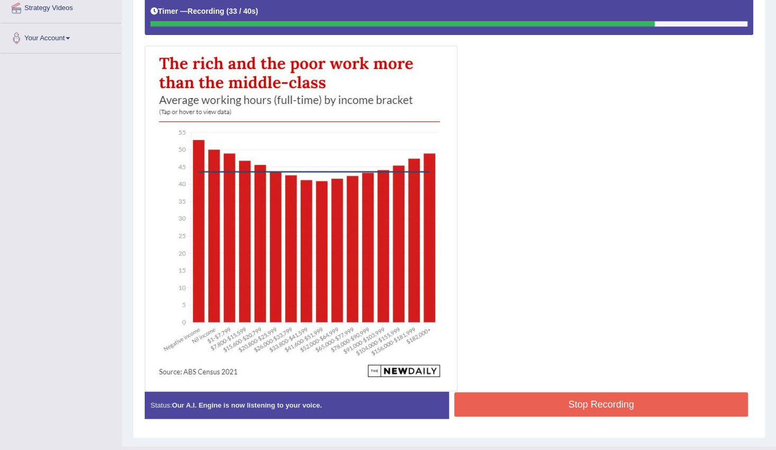
click at [563, 395] on button "Stop Recording" at bounding box center [602, 404] width 294 height 24
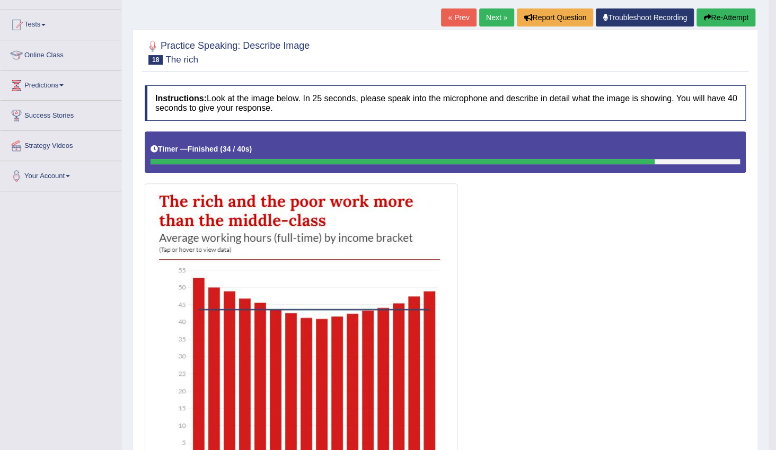
scroll to position [92, 0]
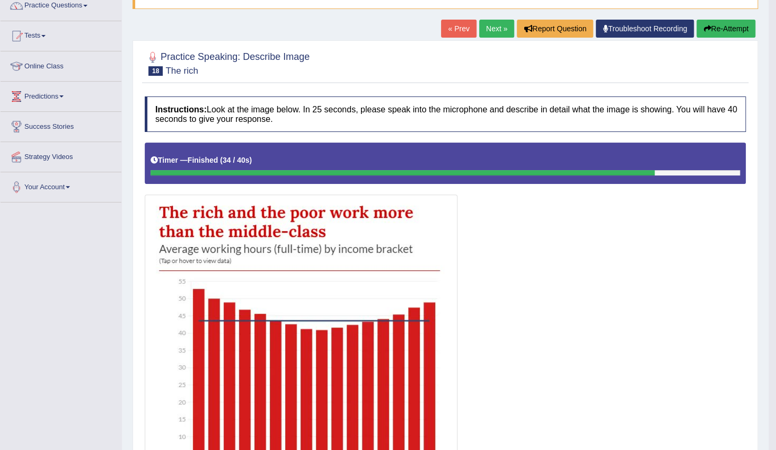
click at [500, 30] on link "Next »" at bounding box center [496, 29] width 35 height 18
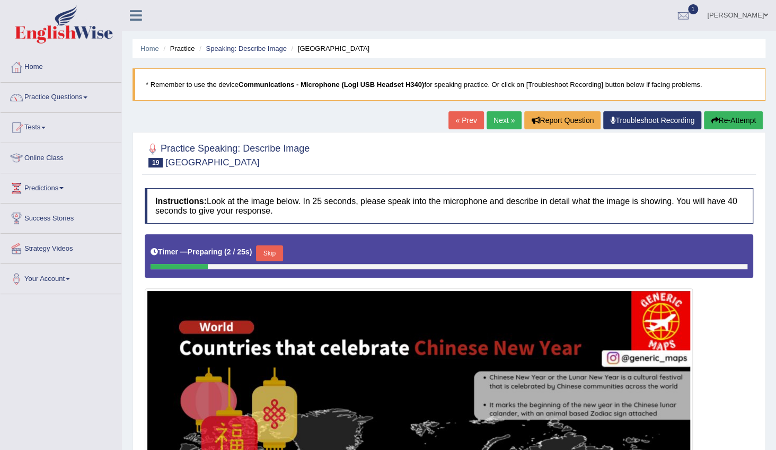
click at [497, 118] on link "Next »" at bounding box center [504, 120] width 35 height 18
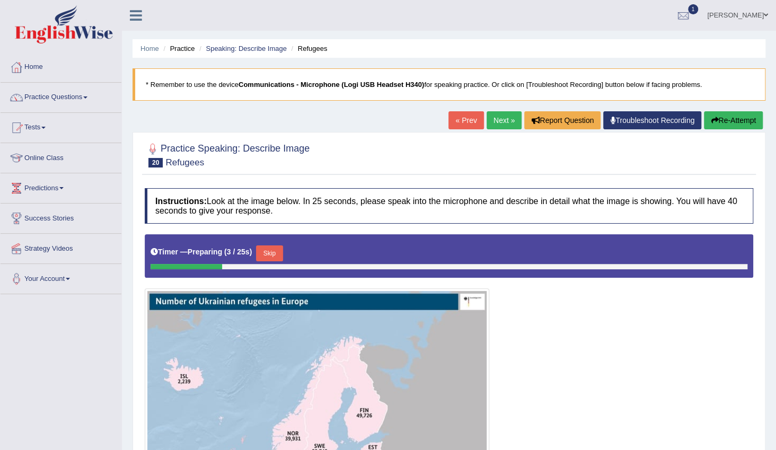
click at [511, 125] on link "Next »" at bounding box center [504, 120] width 35 height 18
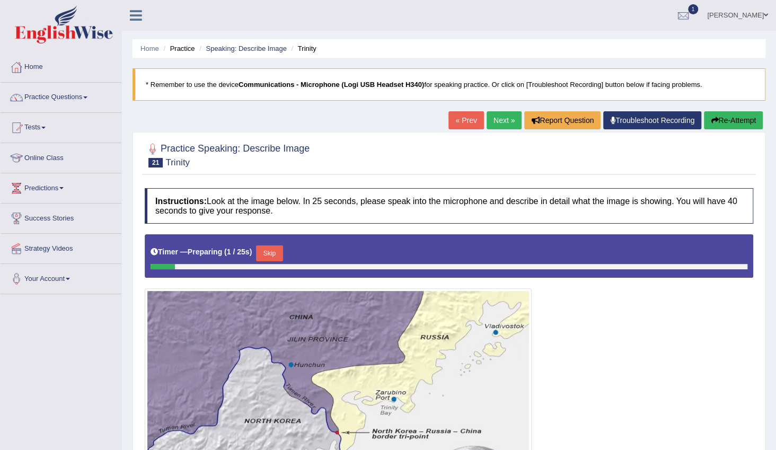
click at [495, 120] on link "Next »" at bounding box center [504, 120] width 35 height 18
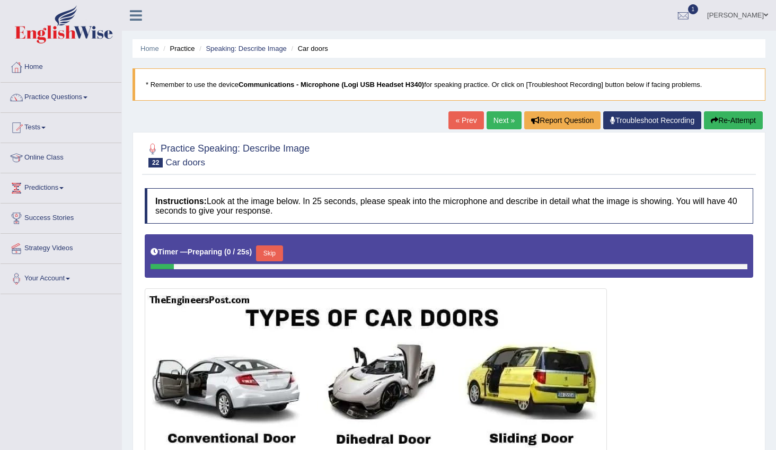
click at [506, 121] on link "Next »" at bounding box center [504, 120] width 35 height 18
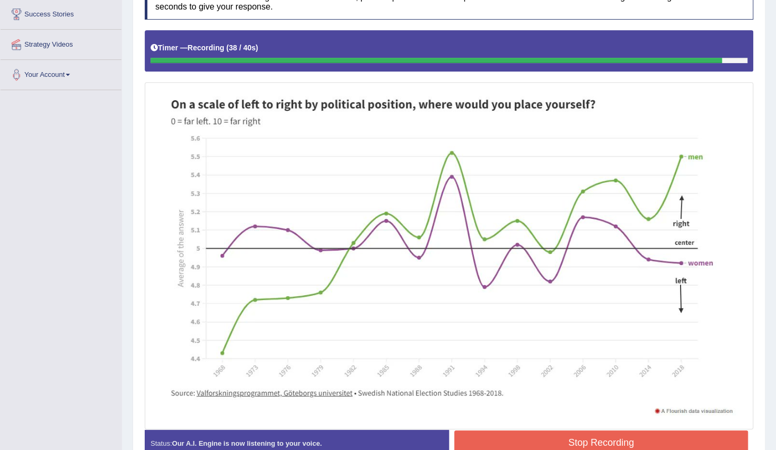
scroll to position [265, 0]
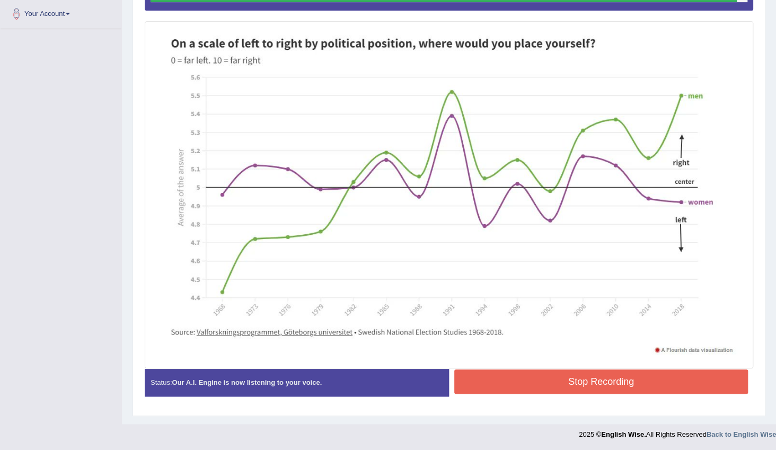
click at [655, 379] on button "Stop Recording" at bounding box center [602, 382] width 294 height 24
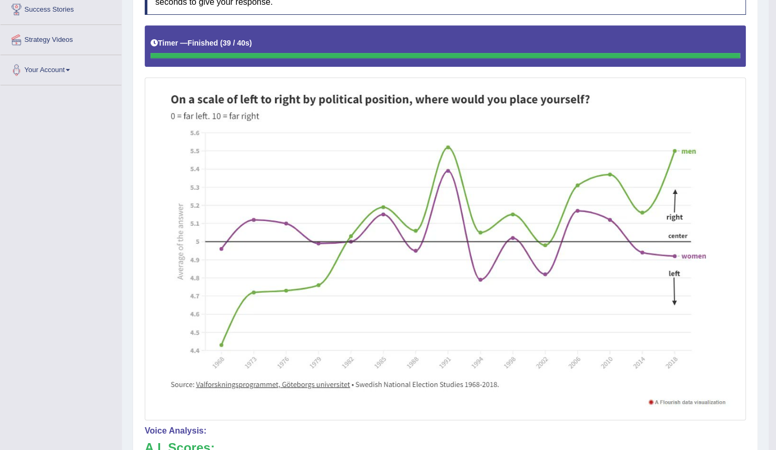
scroll to position [72, 0]
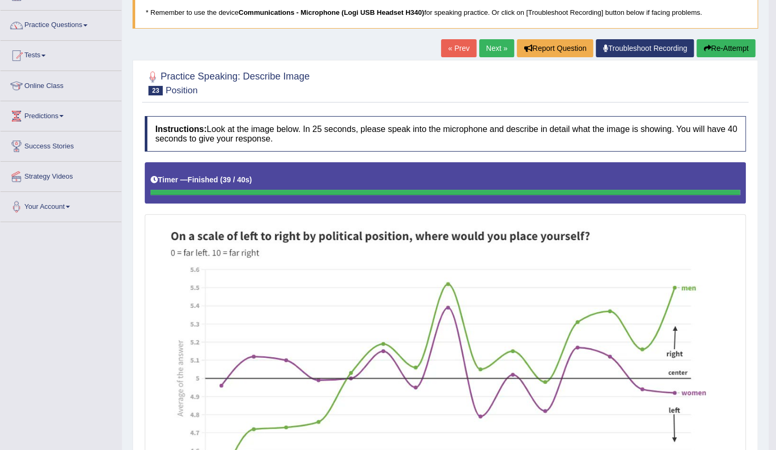
click at [493, 55] on link "Next »" at bounding box center [496, 48] width 35 height 18
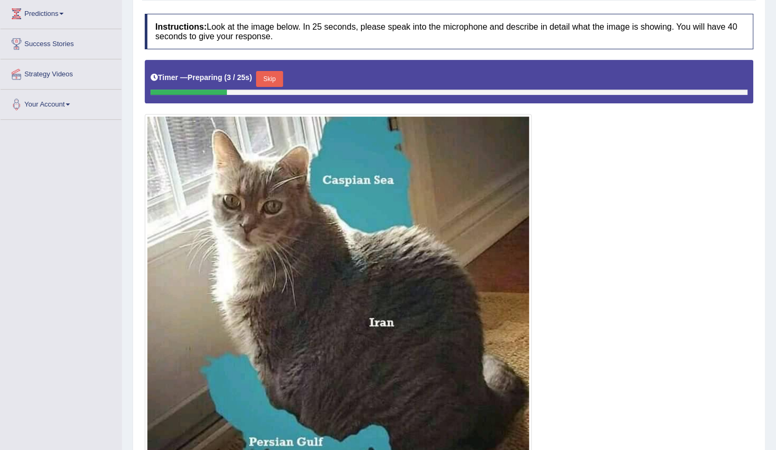
scroll to position [96, 0]
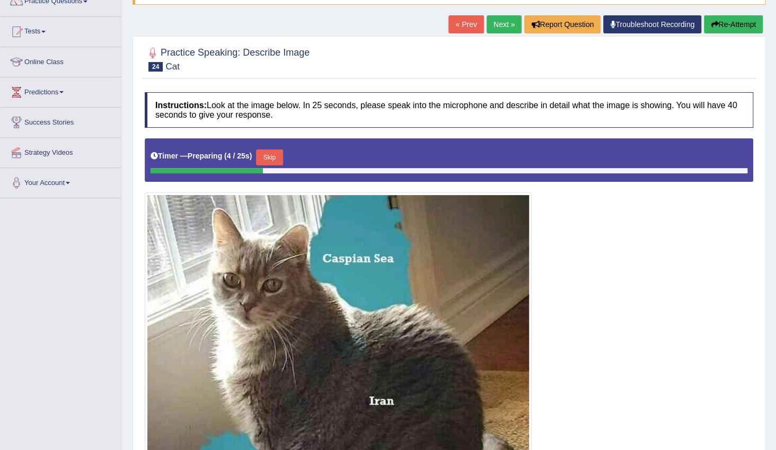
click at [507, 24] on link "Next »" at bounding box center [504, 24] width 35 height 18
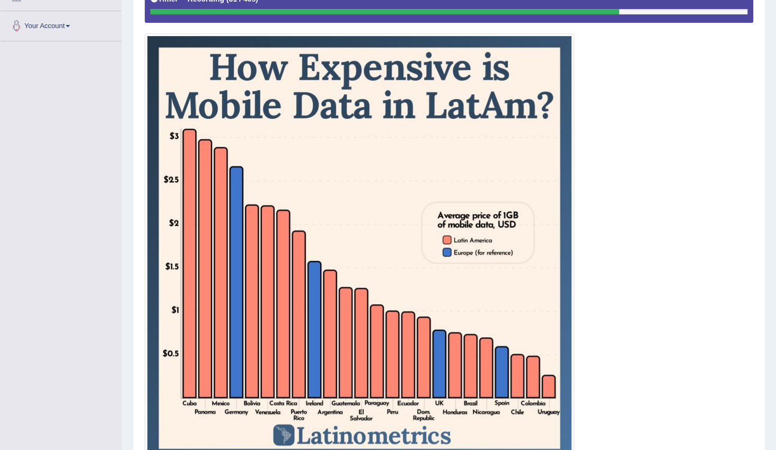
scroll to position [347, 0]
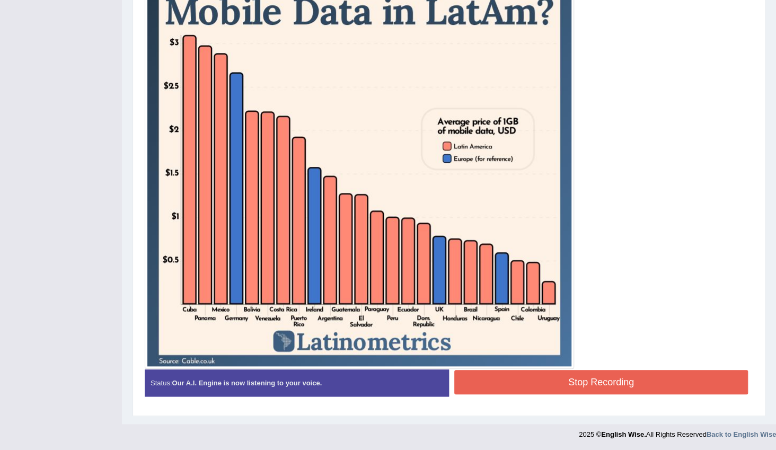
drag, startPoint x: 574, startPoint y: 384, endPoint x: 579, endPoint y: 379, distance: 7.9
click at [576, 383] on button "Stop Recording" at bounding box center [602, 382] width 294 height 24
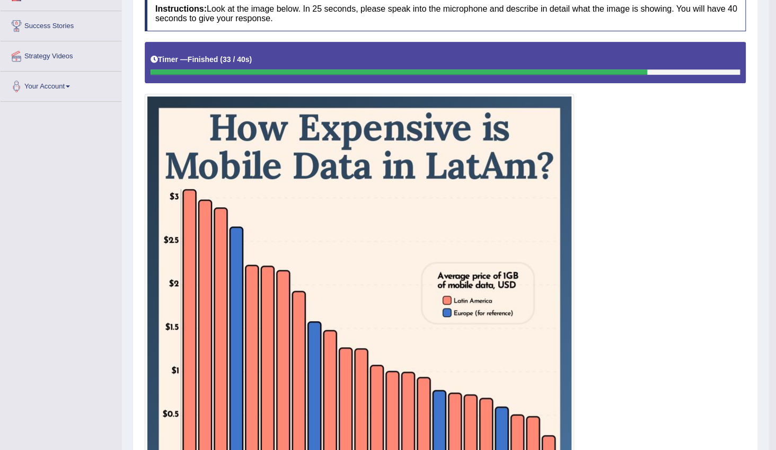
scroll to position [0, 0]
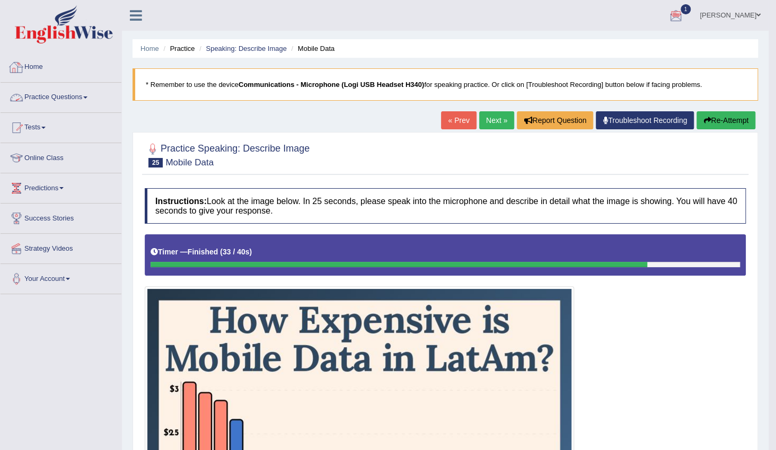
click at [86, 95] on link "Practice Questions" at bounding box center [61, 96] width 121 height 27
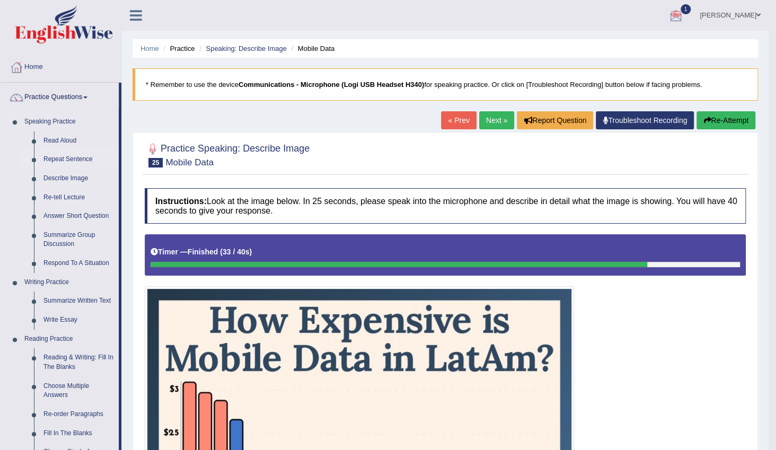
click at [80, 156] on link "Repeat Sentence" at bounding box center [79, 159] width 80 height 19
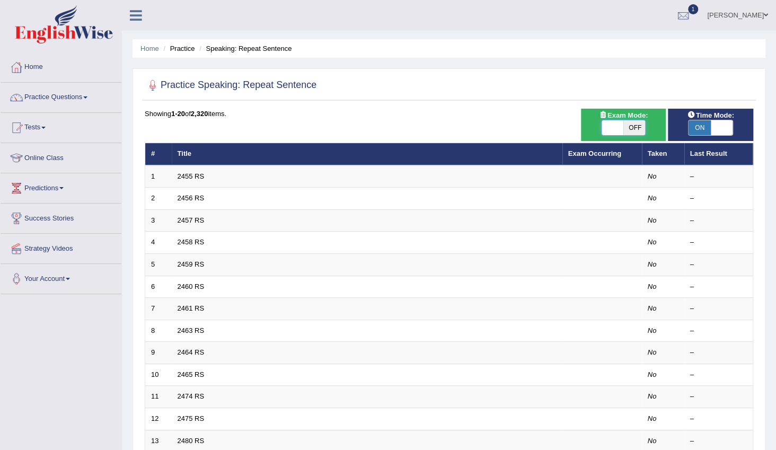
click at [605, 130] on span at bounding box center [613, 127] width 22 height 15
checkbox input "true"
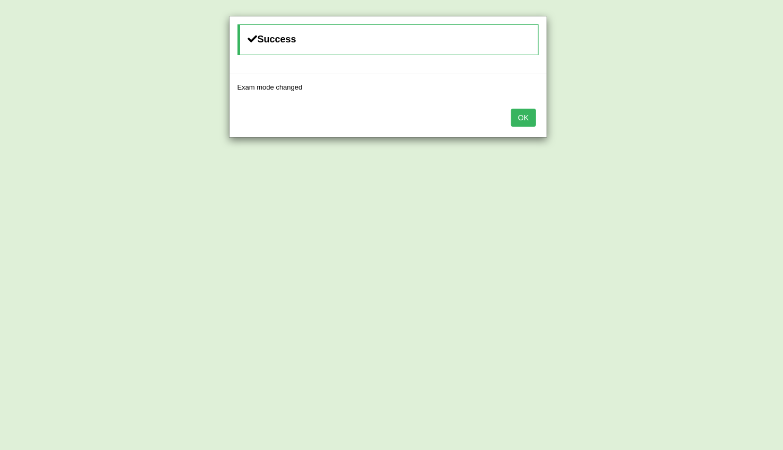
click at [531, 118] on button "OK" at bounding box center [523, 118] width 24 height 18
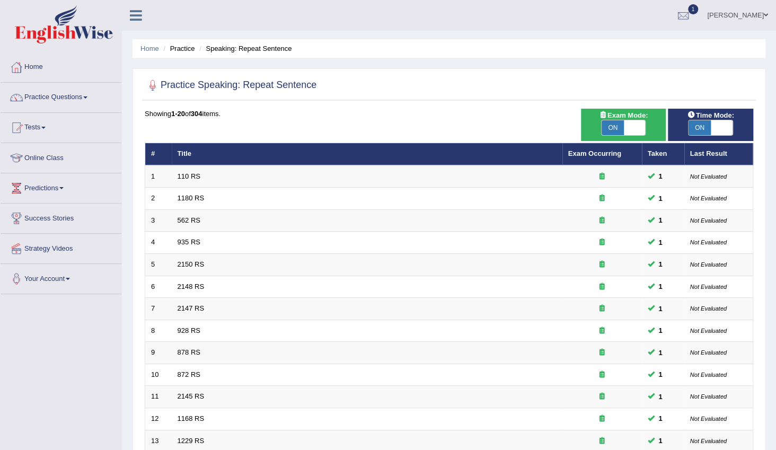
click at [717, 127] on span at bounding box center [722, 127] width 22 height 15
checkbox input "false"
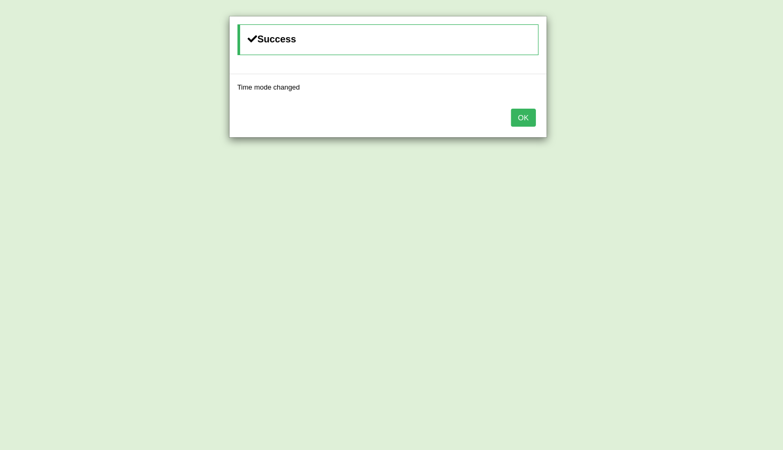
click at [530, 118] on button "OK" at bounding box center [523, 118] width 24 height 18
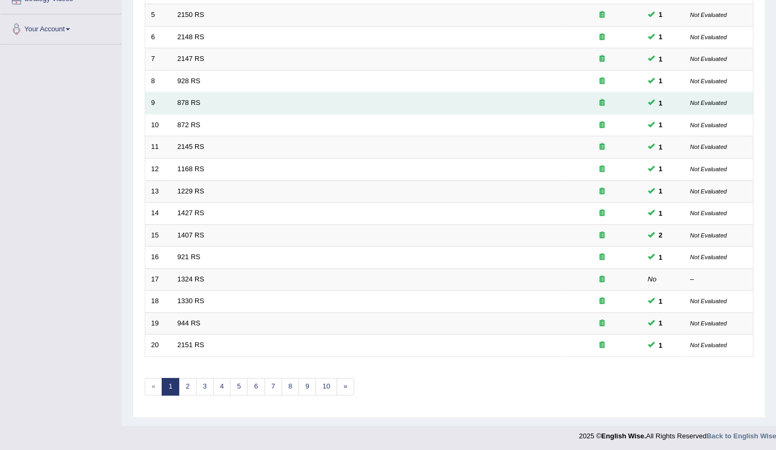
scroll to position [250, 0]
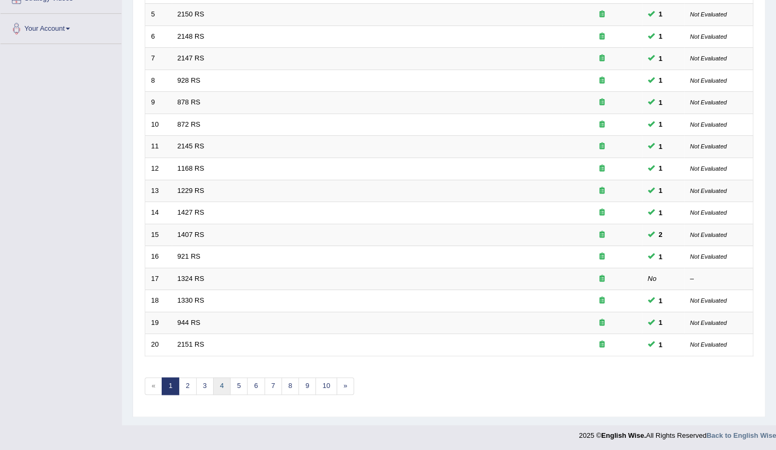
click at [217, 386] on link "4" at bounding box center [222, 387] width 18 height 18
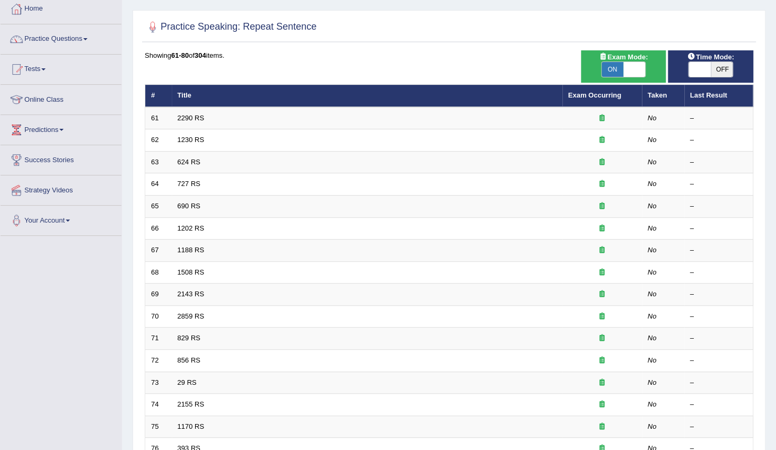
scroll to position [250, 0]
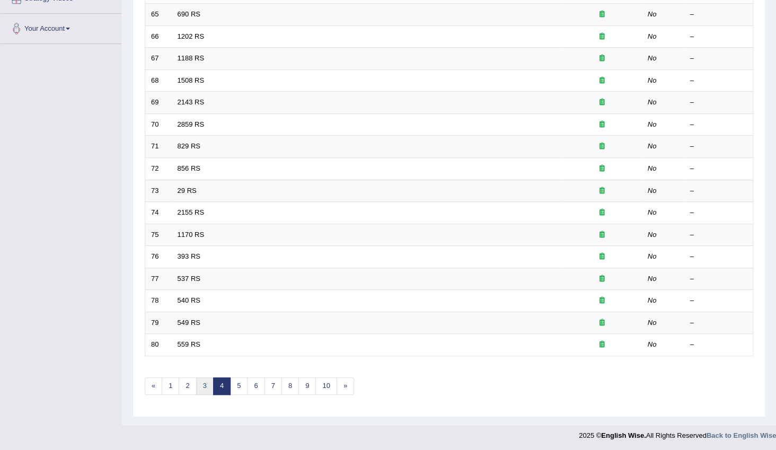
click at [206, 383] on link "3" at bounding box center [205, 387] width 18 height 18
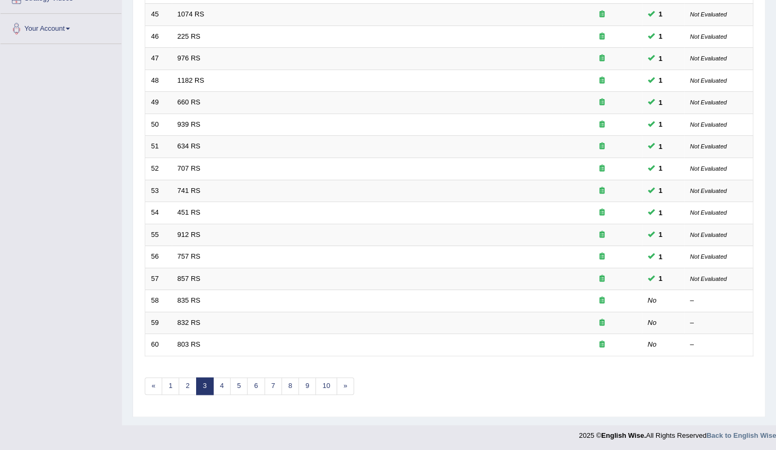
scroll to position [250, 0]
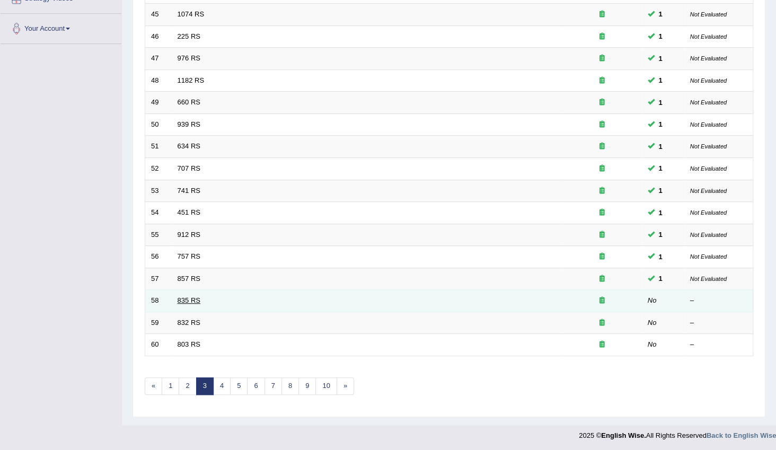
click at [195, 299] on link "835 RS" at bounding box center [189, 300] width 23 height 8
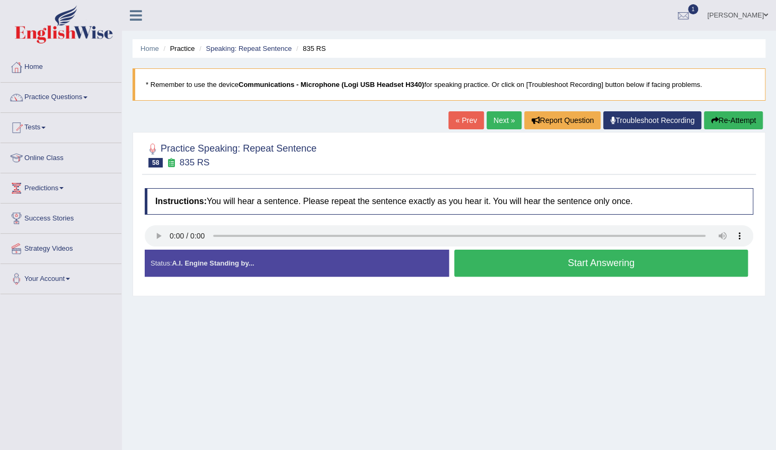
click at [552, 274] on button "Start Answering" at bounding box center [602, 263] width 294 height 27
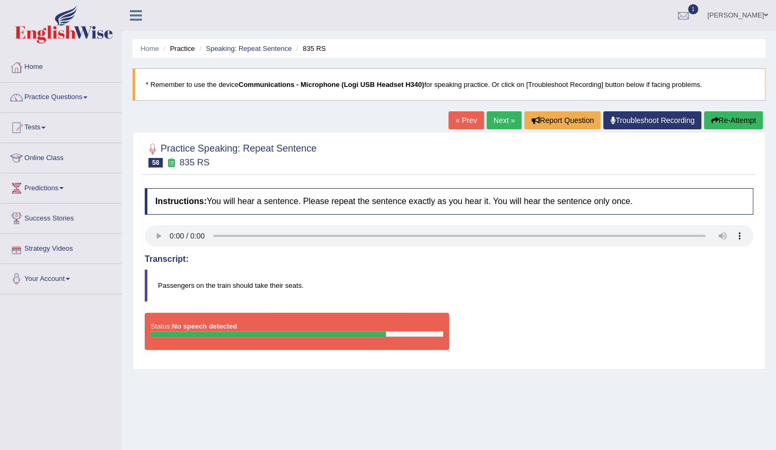
click at [723, 121] on button "Re-Attempt" at bounding box center [733, 120] width 59 height 18
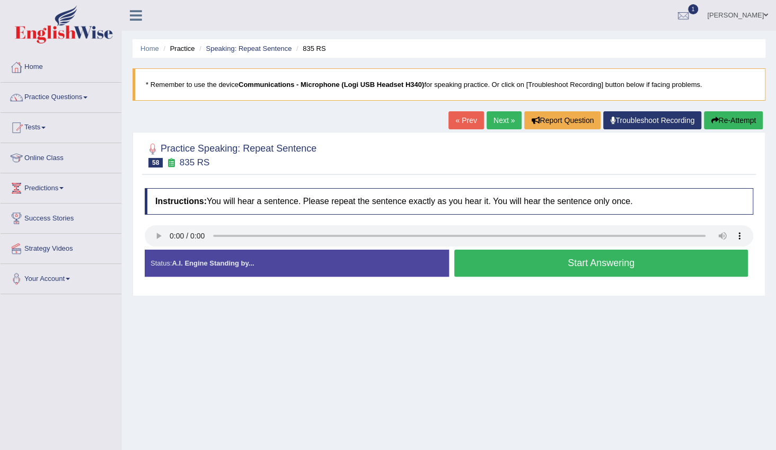
click at [632, 255] on button "Start Answering" at bounding box center [602, 263] width 294 height 27
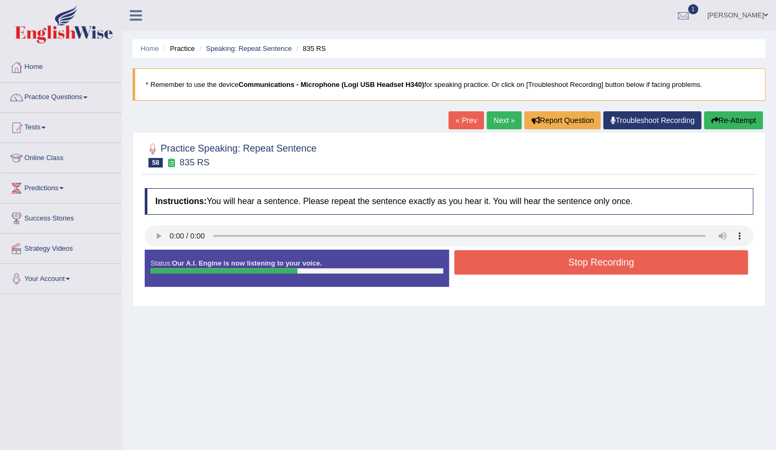
click at [632, 265] on button "Stop Recording" at bounding box center [602, 262] width 294 height 24
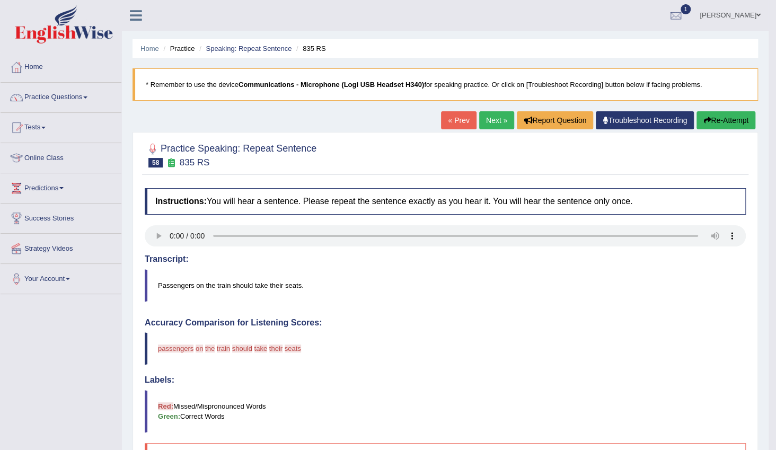
click at [719, 120] on button "Re-Attempt" at bounding box center [726, 120] width 59 height 18
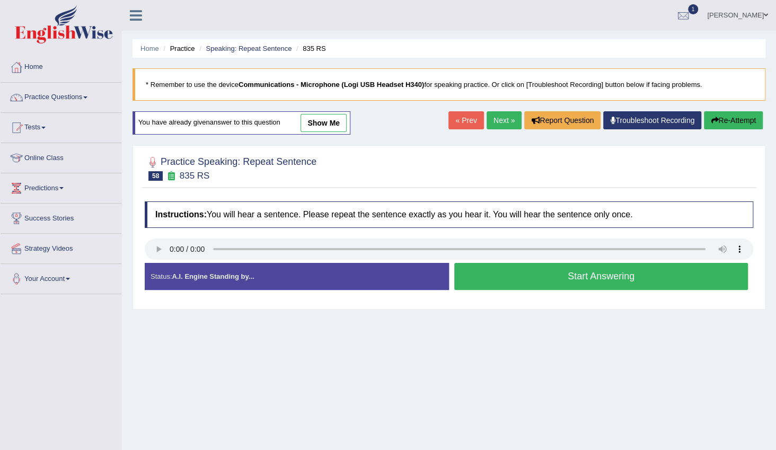
click at [505, 118] on link "Next »" at bounding box center [504, 120] width 35 height 18
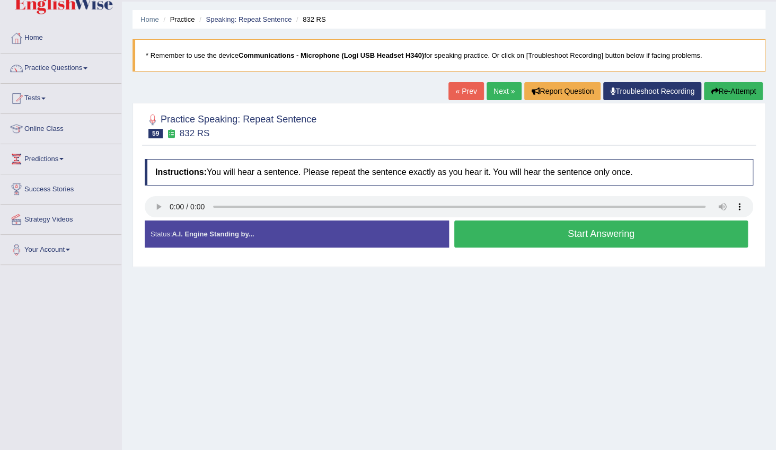
scroll to position [10, 0]
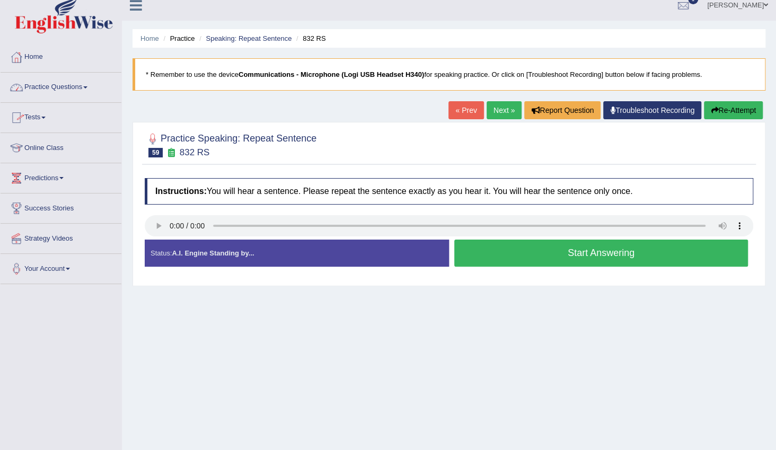
click at [57, 88] on link "Practice Questions" at bounding box center [61, 86] width 121 height 27
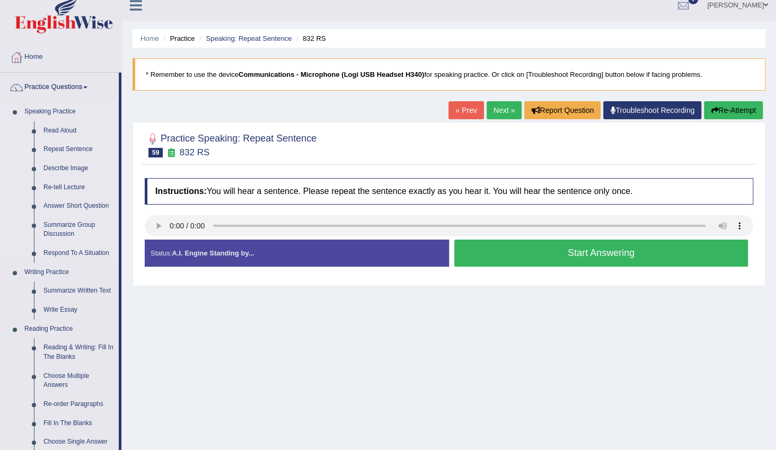
click at [57, 149] on link "Repeat Sentence" at bounding box center [79, 149] width 80 height 19
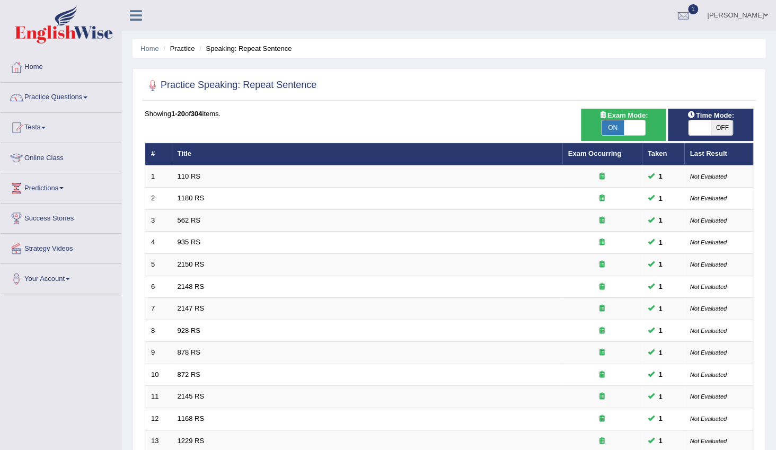
click at [720, 128] on span "OFF" at bounding box center [722, 127] width 22 height 15
checkbox input "true"
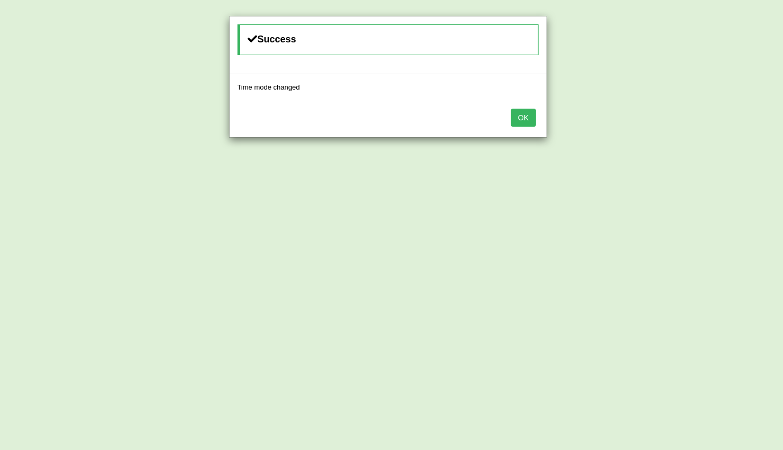
click at [515, 121] on button "OK" at bounding box center [523, 118] width 24 height 18
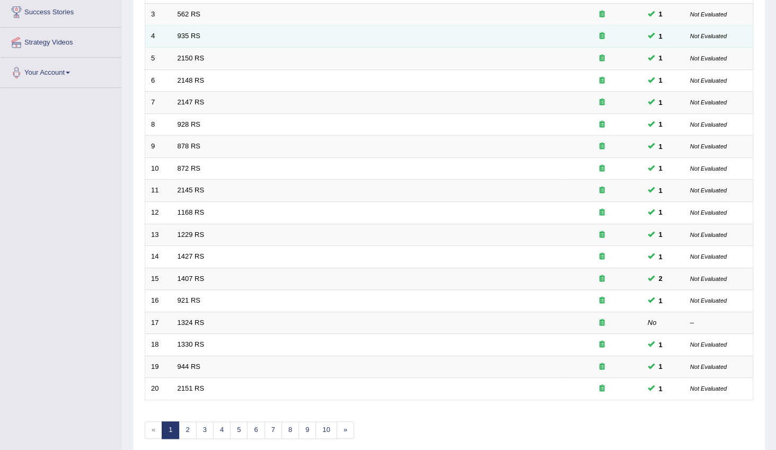
scroll to position [250, 0]
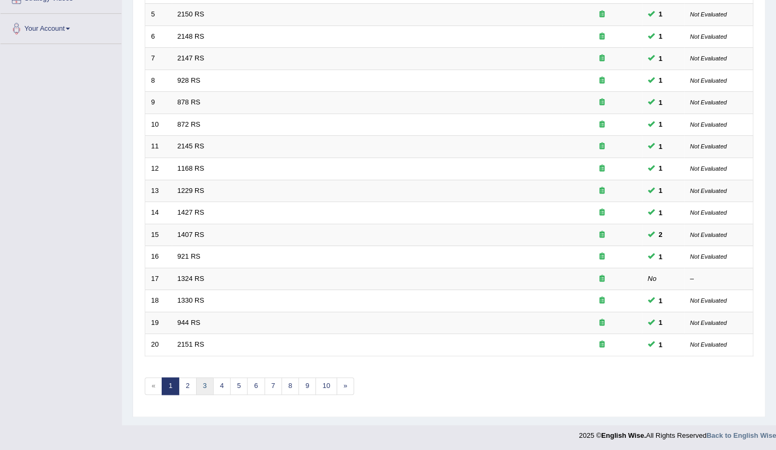
click at [200, 382] on link "3" at bounding box center [205, 387] width 18 height 18
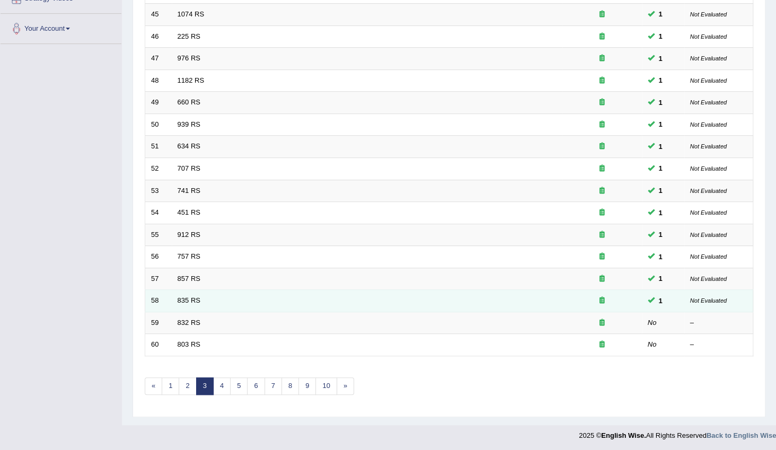
drag, startPoint x: 189, startPoint y: 319, endPoint x: 202, endPoint y: 306, distance: 17.6
click at [189, 319] on link "832 RS" at bounding box center [189, 323] width 23 height 8
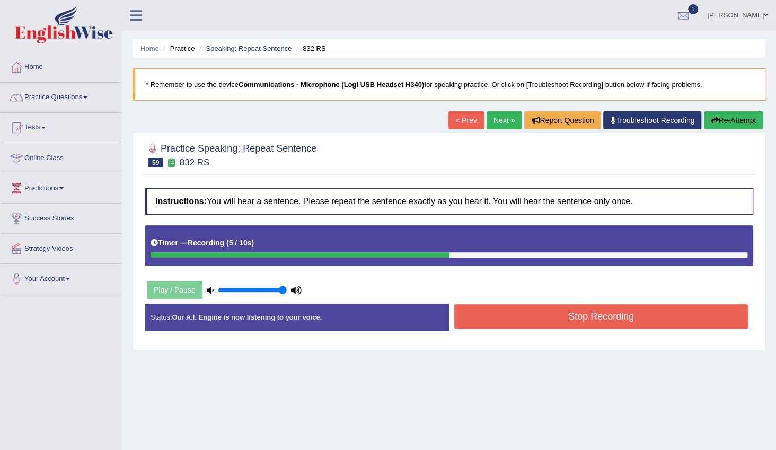
click at [652, 319] on button "Stop Recording" at bounding box center [602, 316] width 294 height 24
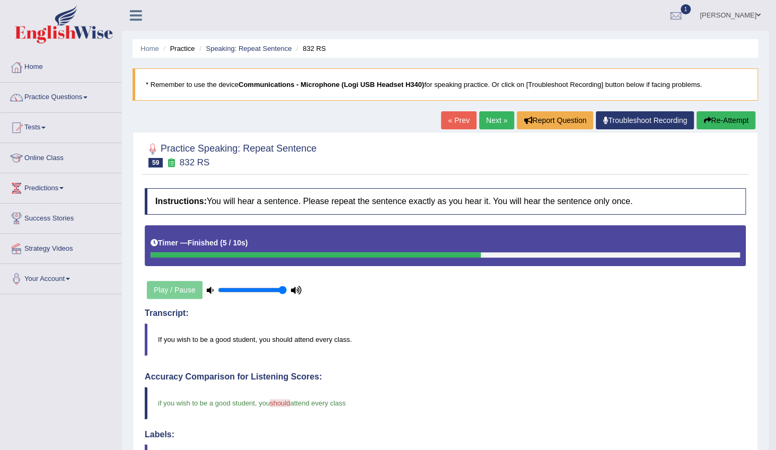
click at [498, 124] on link "Next »" at bounding box center [496, 120] width 35 height 18
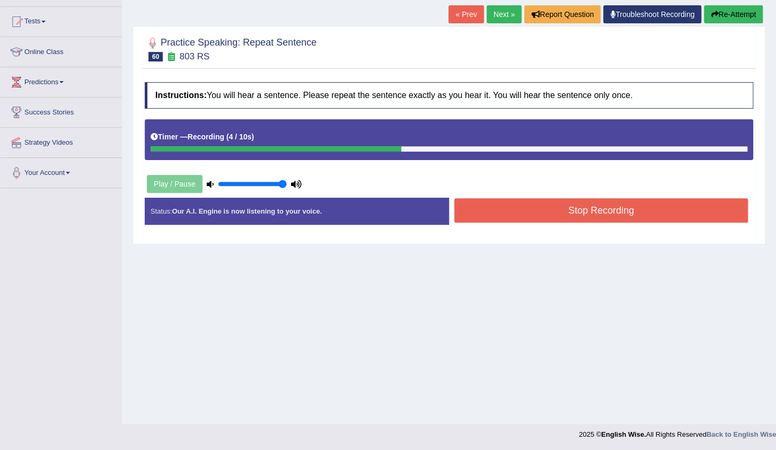
click at [609, 215] on button "Stop Recording" at bounding box center [602, 210] width 294 height 24
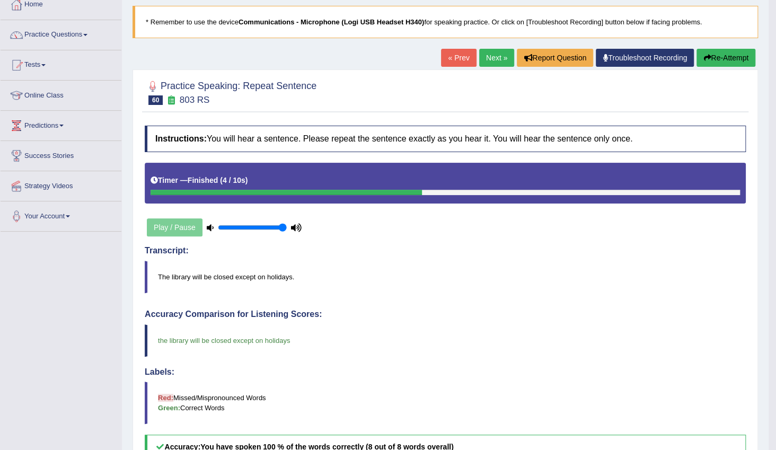
scroll to position [58, 0]
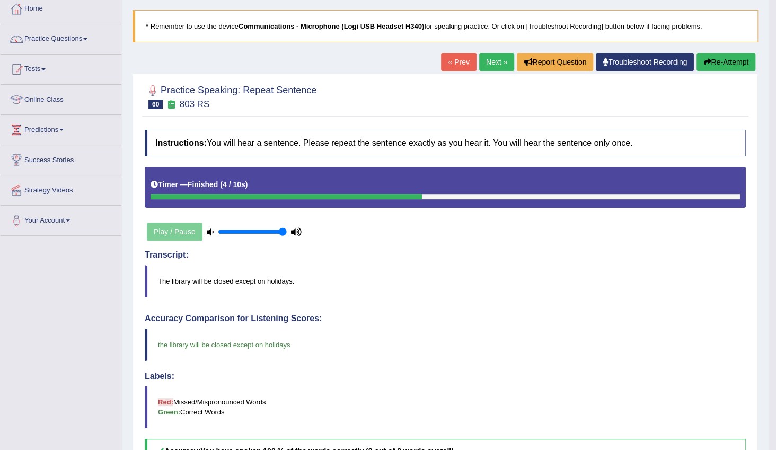
click at [495, 66] on link "Next »" at bounding box center [496, 62] width 35 height 18
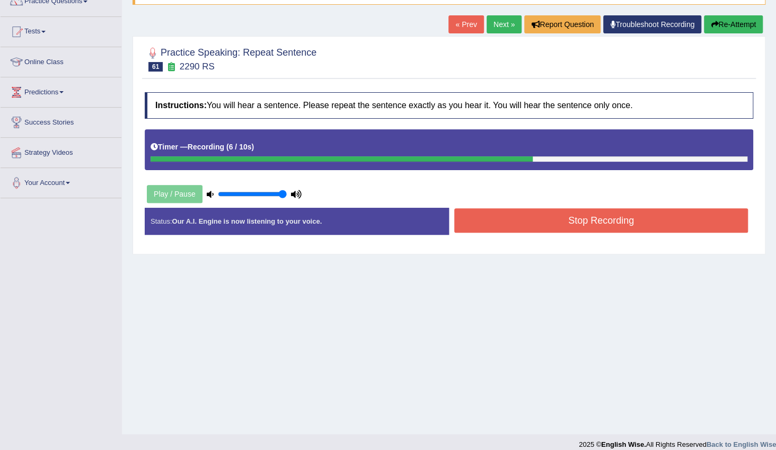
click at [589, 219] on button "Stop Recording" at bounding box center [602, 220] width 294 height 24
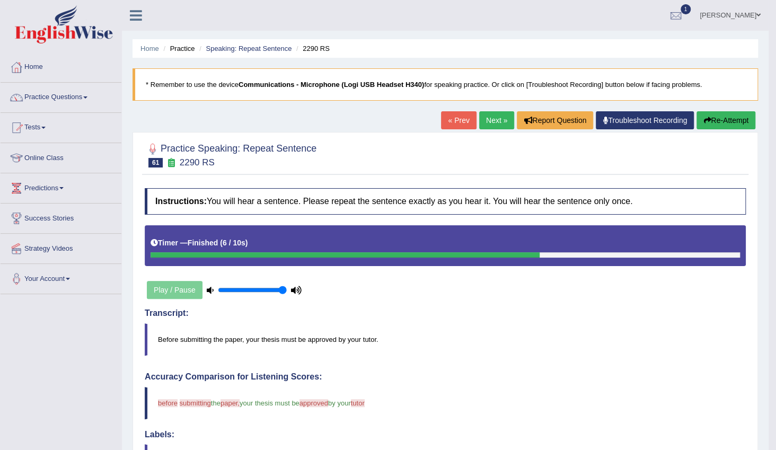
click at [495, 121] on link "Next »" at bounding box center [496, 120] width 35 height 18
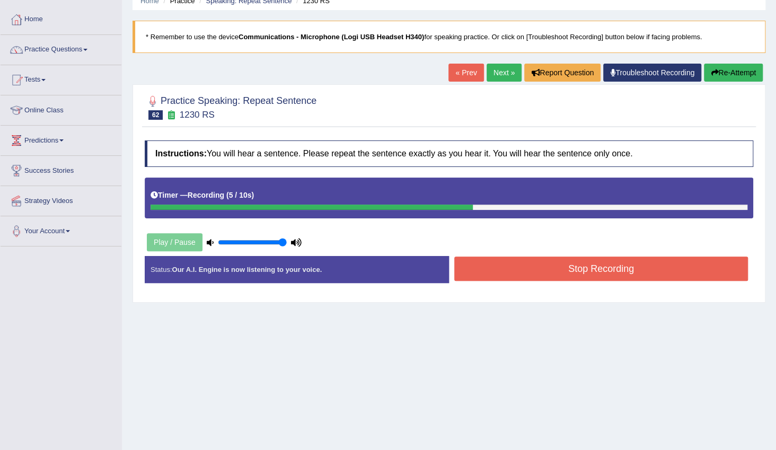
click at [601, 264] on button "Stop Recording" at bounding box center [602, 269] width 294 height 24
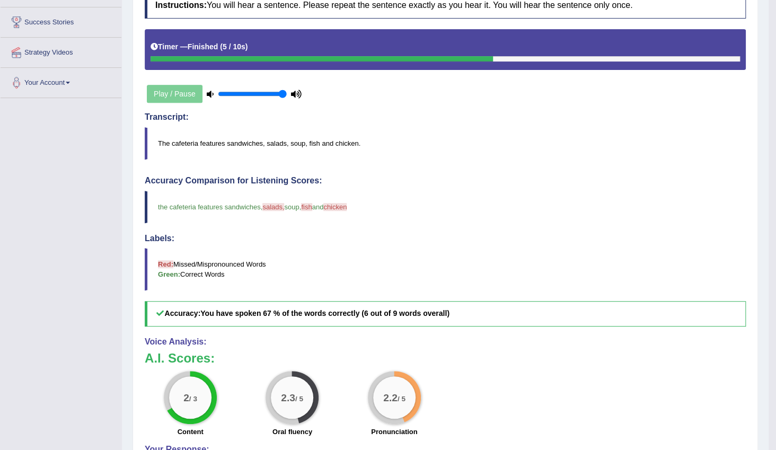
scroll to position [48, 0]
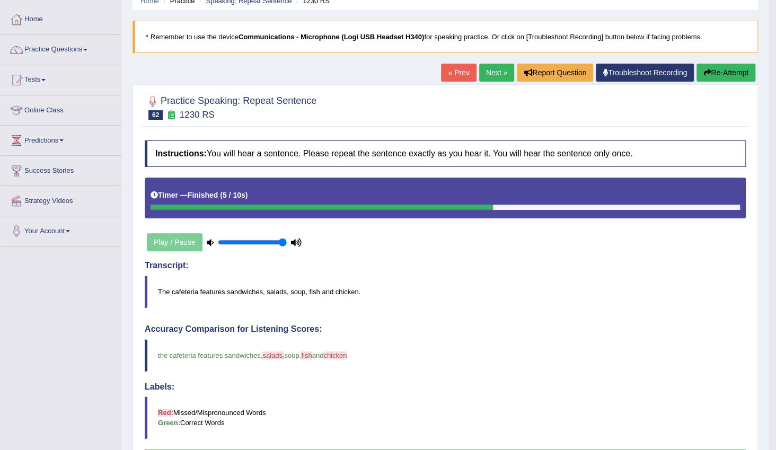
click at [490, 76] on link "Next »" at bounding box center [496, 73] width 35 height 18
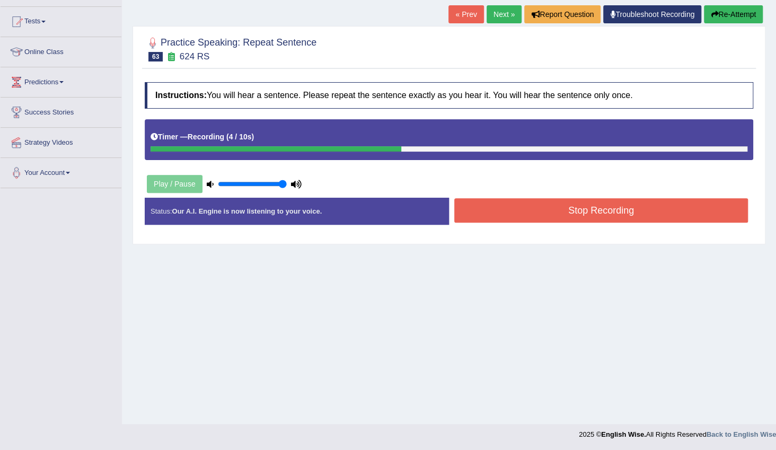
click at [615, 209] on button "Stop Recording" at bounding box center [602, 210] width 294 height 24
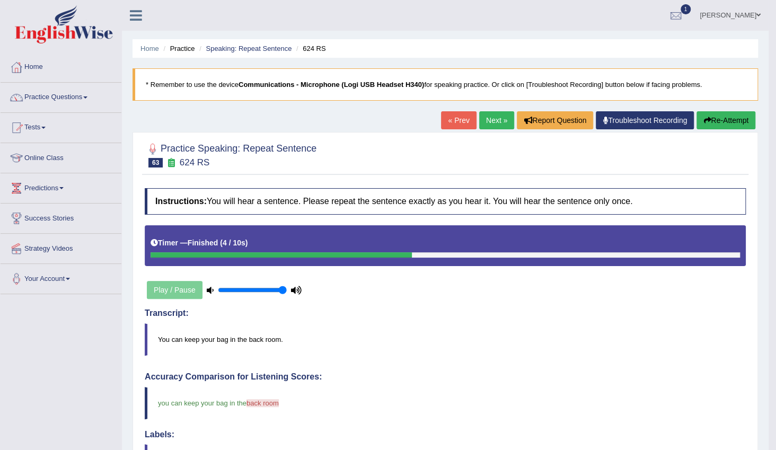
click at [497, 121] on link "Next »" at bounding box center [496, 120] width 35 height 18
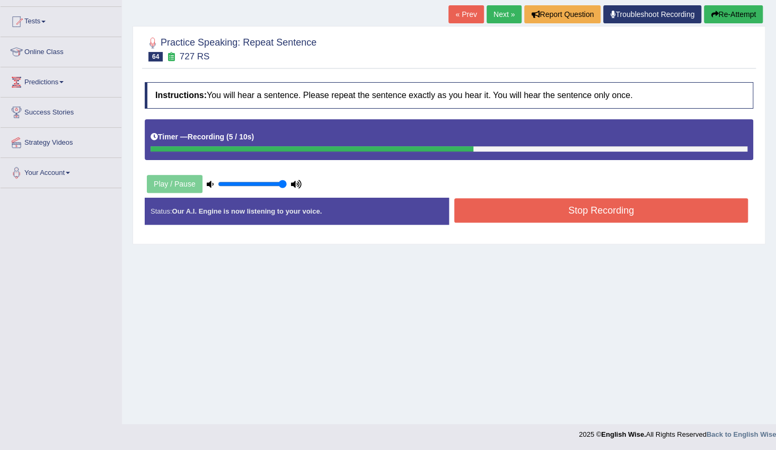
click at [637, 213] on button "Stop Recording" at bounding box center [602, 210] width 294 height 24
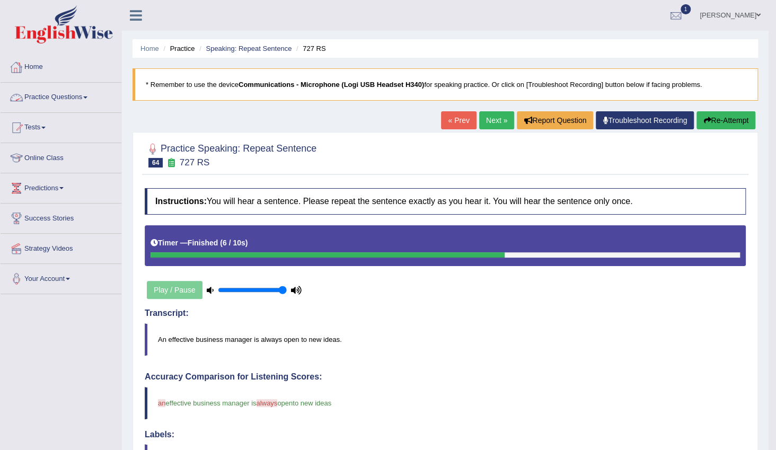
click at [86, 99] on link "Practice Questions" at bounding box center [61, 96] width 121 height 27
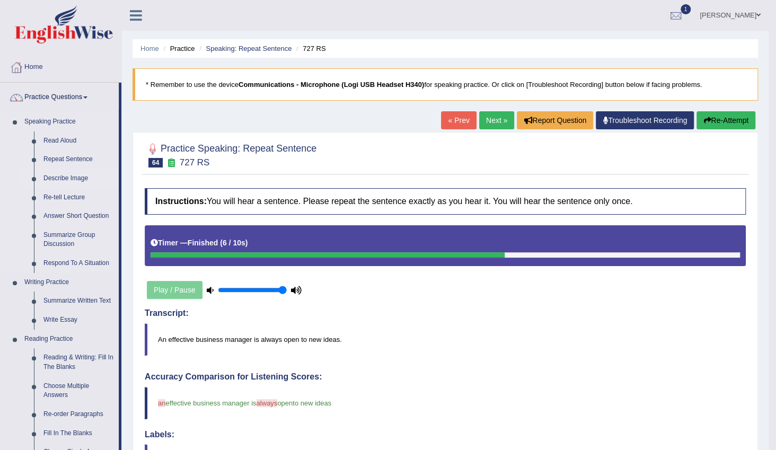
click at [66, 179] on link "Describe Image" at bounding box center [79, 178] width 80 height 19
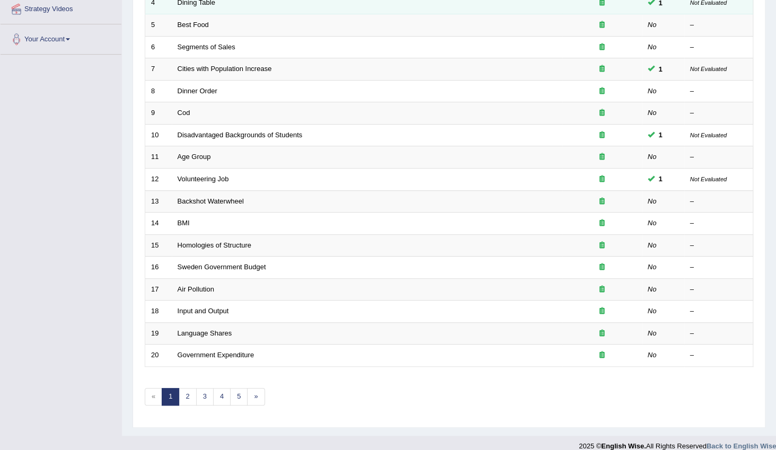
scroll to position [241, 0]
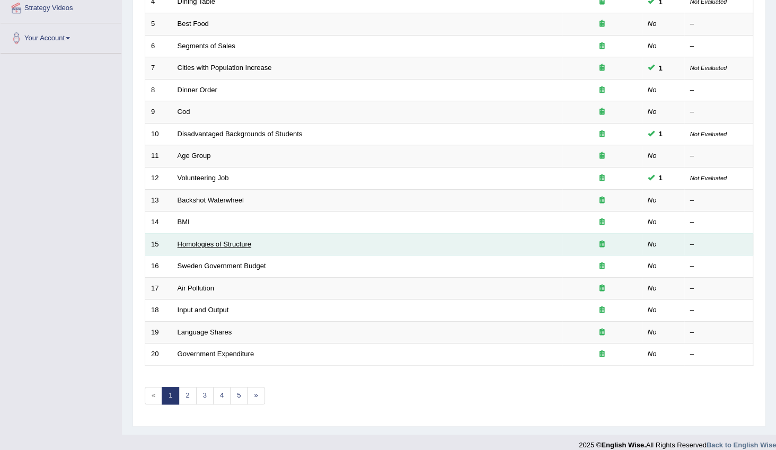
click at [242, 241] on link "Homologies of Structure" at bounding box center [215, 244] width 74 height 8
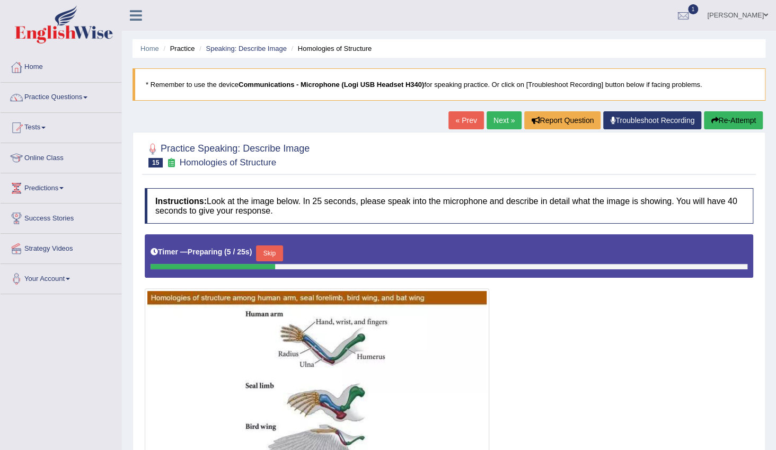
click at [498, 121] on link "Next »" at bounding box center [504, 120] width 35 height 18
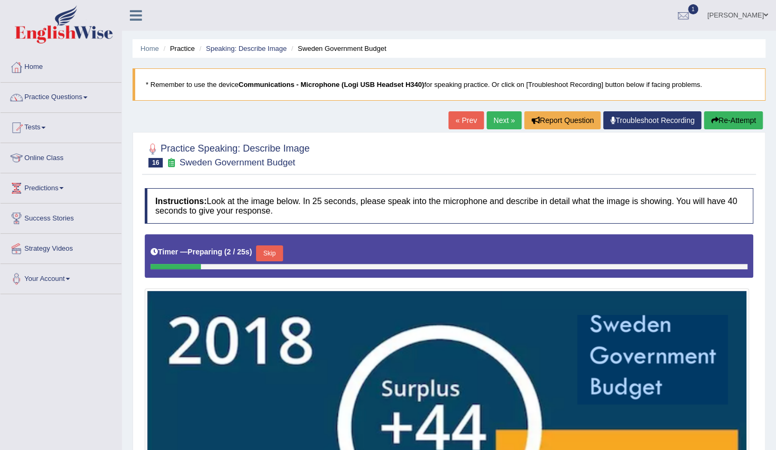
click at [506, 118] on link "Next »" at bounding box center [504, 120] width 35 height 18
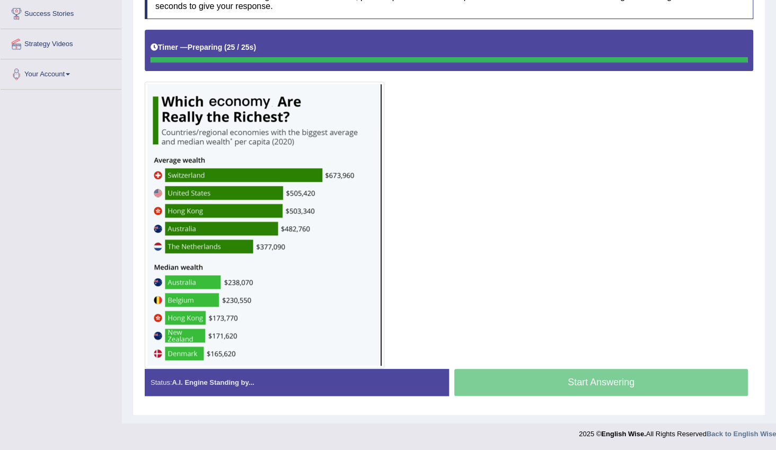
scroll to position [204, 0]
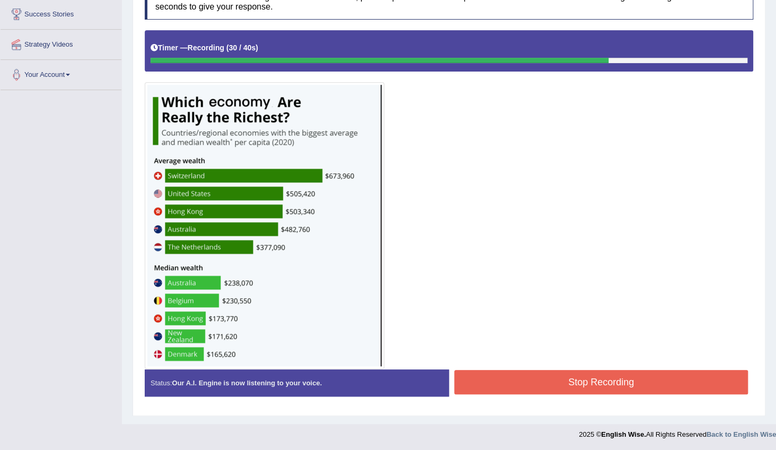
click at [613, 387] on button "Stop Recording" at bounding box center [602, 382] width 294 height 24
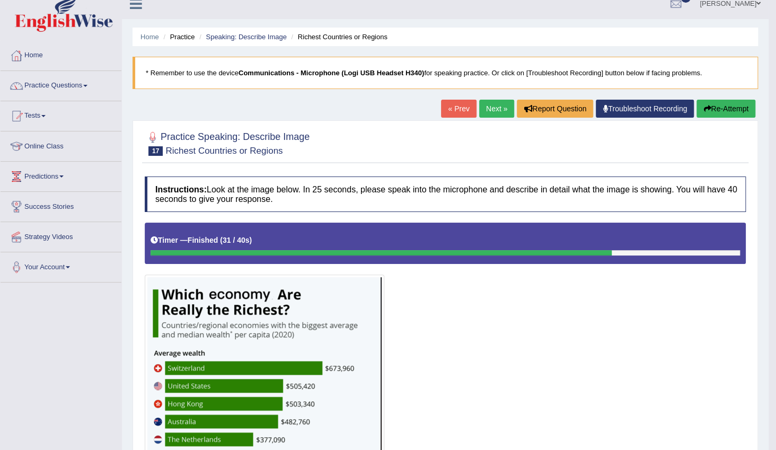
scroll to position [11, 0]
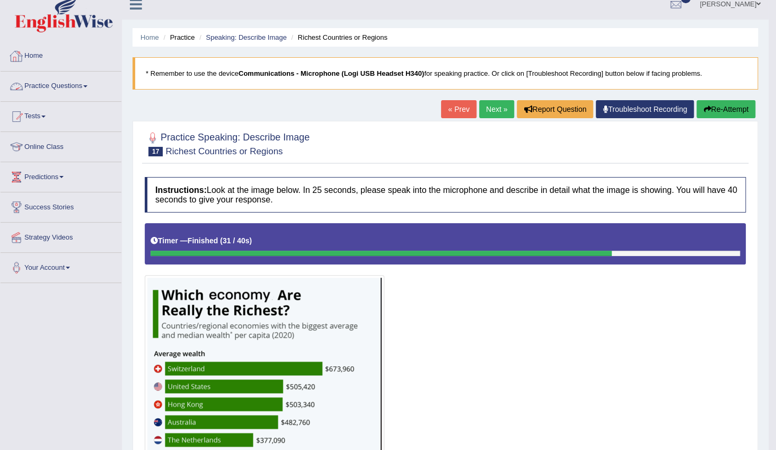
click at [86, 85] on span at bounding box center [85, 86] width 4 height 2
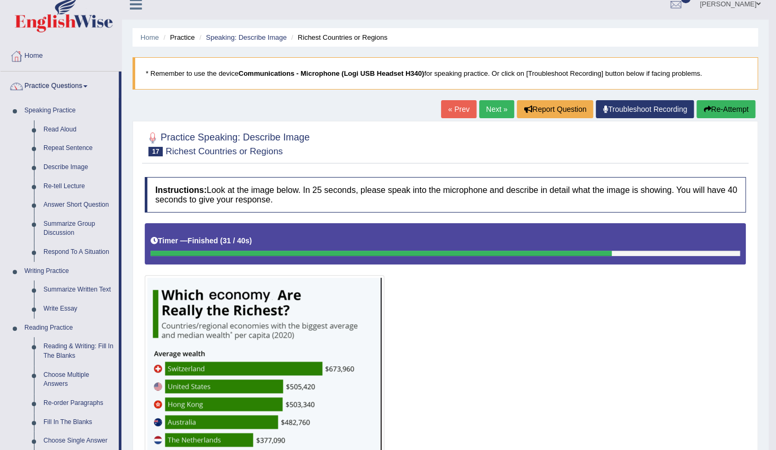
scroll to position [156, 0]
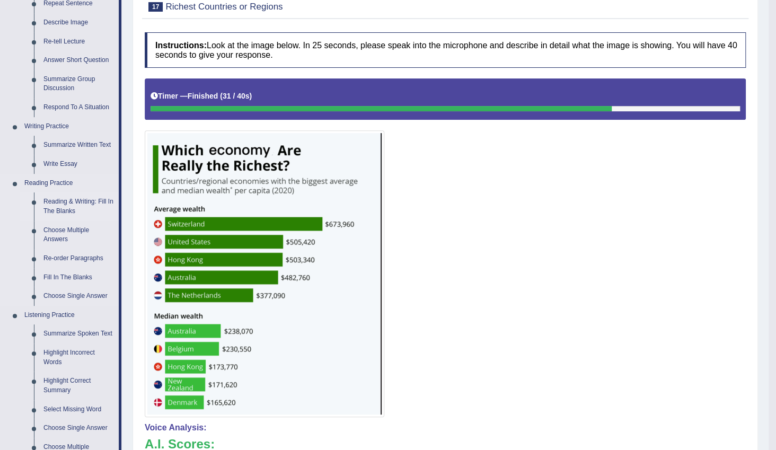
click at [85, 203] on link "Reading & Writing: Fill In The Blanks" at bounding box center [79, 207] width 80 height 28
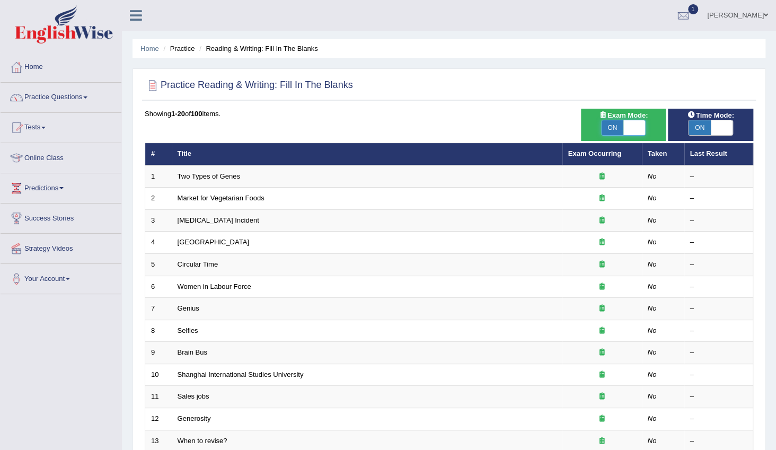
click at [642, 127] on span at bounding box center [635, 127] width 22 height 15
checkbox input "false"
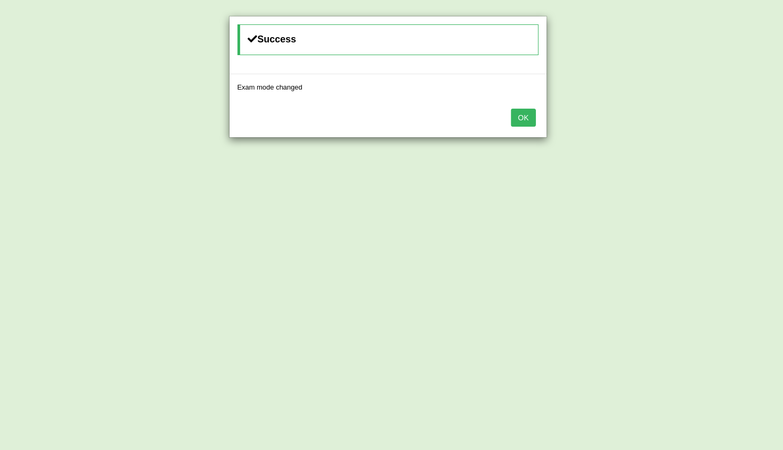
click at [534, 121] on button "OK" at bounding box center [523, 118] width 24 height 18
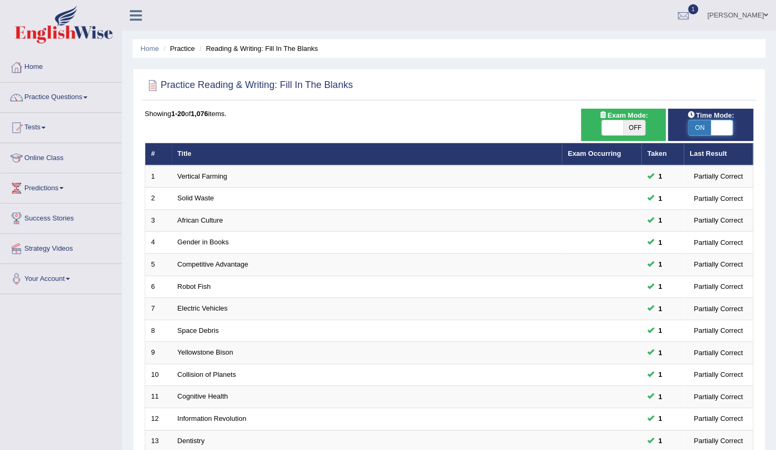
click at [724, 127] on span at bounding box center [722, 127] width 22 height 15
checkbox input "false"
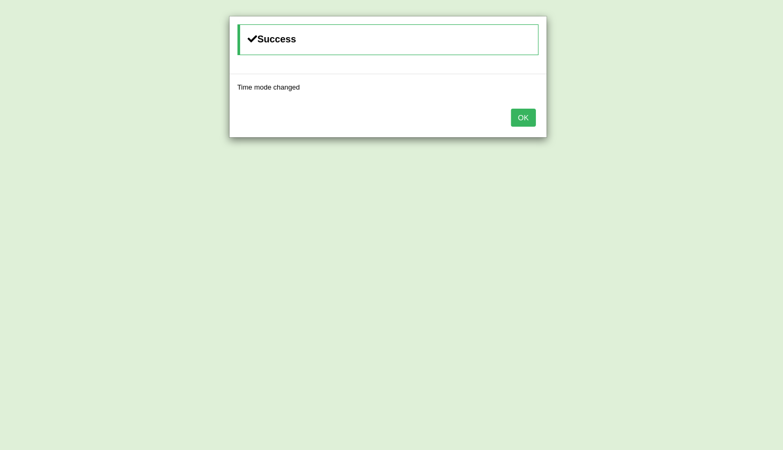
click at [525, 117] on button "OK" at bounding box center [523, 118] width 24 height 18
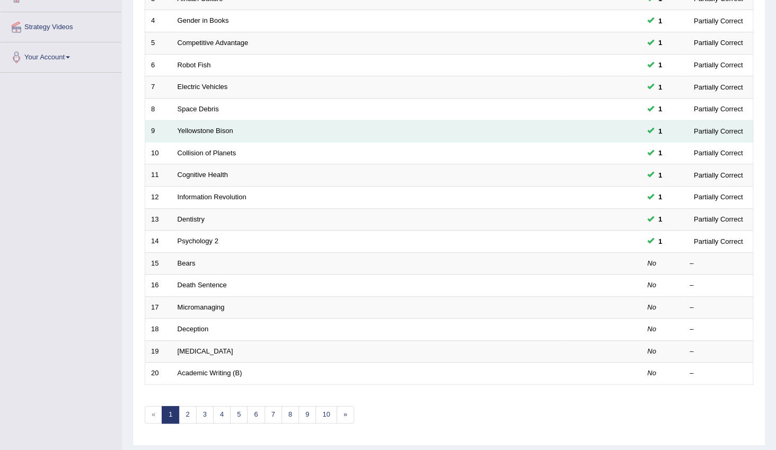
scroll to position [250, 0]
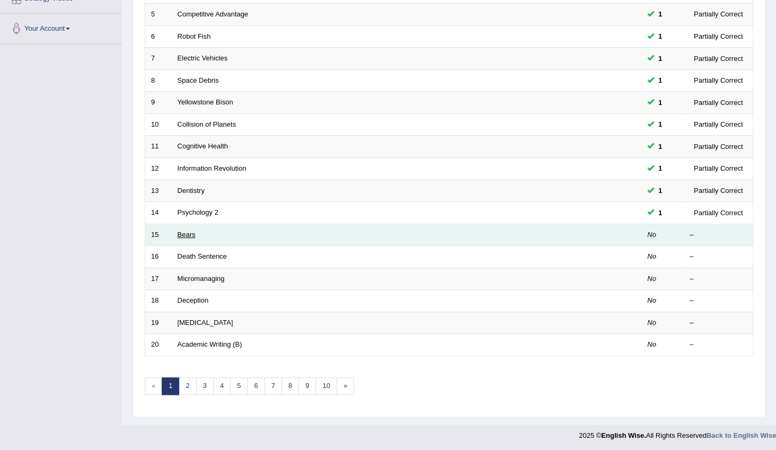
click at [188, 233] on link "Bears" at bounding box center [187, 235] width 18 height 8
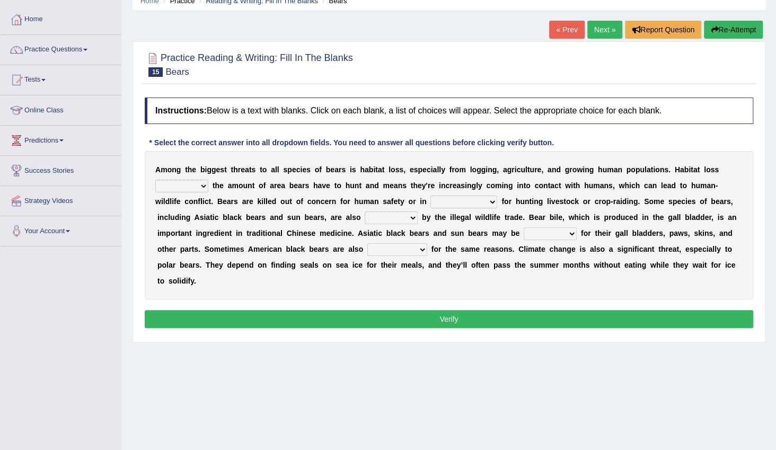
scroll to position [48, 0]
click at [208, 180] on select "increases reduces complies interacts" at bounding box center [181, 186] width 53 height 13
select select "increases"
click at [208, 180] on select "increases reduces complies interacts" at bounding box center [181, 186] width 53 height 13
click at [431, 203] on select "coalition retaliation appreciation disinformation" at bounding box center [464, 202] width 67 height 13
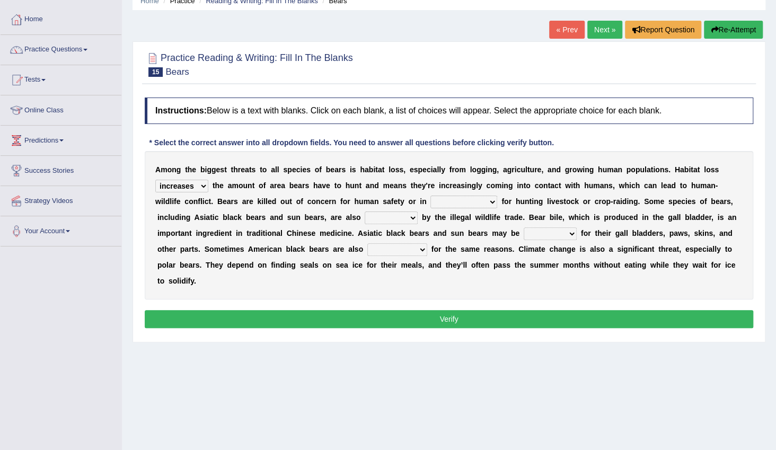
select select "coalition"
click at [431, 196] on select "coalition retaliation appreciation disinformation" at bounding box center [464, 202] width 67 height 13
click at [365, 216] on select "protected prohibited fattened threatened" at bounding box center [391, 218] width 53 height 13
select select "threatened"
click at [365, 212] on select "protected prohibited fattened threatened" at bounding box center [391, 218] width 53 height 13
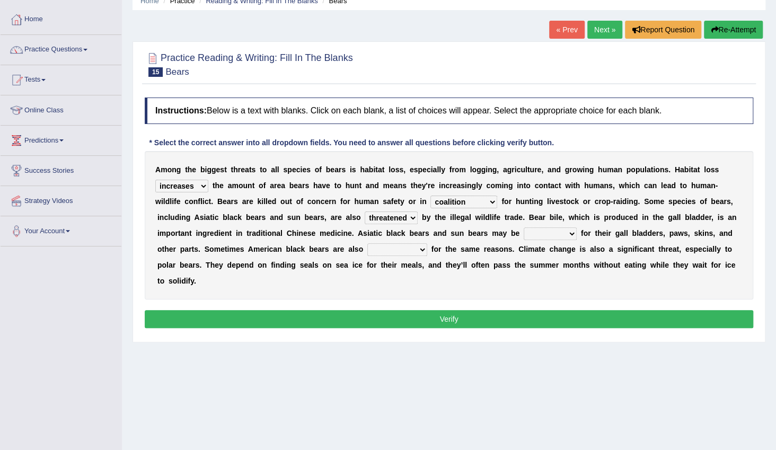
click at [397, 239] on div "A m o n g t h e b i g g e s t t h r e a t s t o a l l s p e c i e s o f b e a r…" at bounding box center [449, 225] width 609 height 148
click at [524, 233] on select "poached squelched coached blenched" at bounding box center [550, 234] width 53 height 13
select select "poached"
click at [524, 228] on select "poached squelched coached blenched" at bounding box center [550, 234] width 53 height 13
click at [368, 250] on select "begot foreseen encountered targeted" at bounding box center [398, 249] width 60 height 13
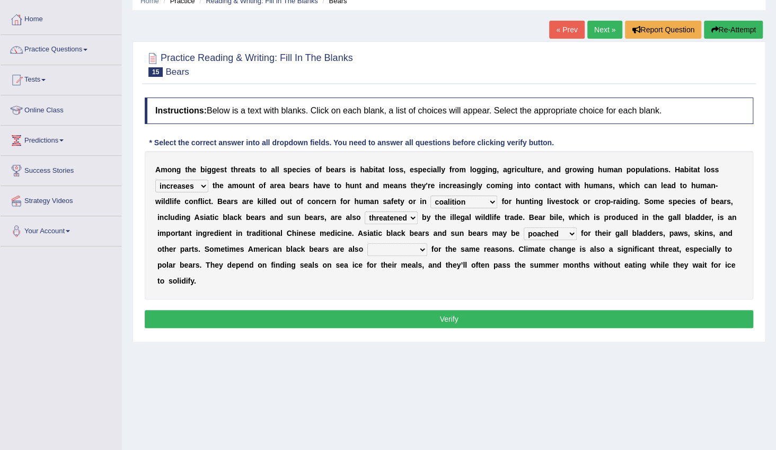
select select "targeted"
click at [368, 243] on select "begot foreseen encountered targeted" at bounding box center [398, 249] width 60 height 13
click at [411, 310] on button "Verify" at bounding box center [449, 319] width 609 height 18
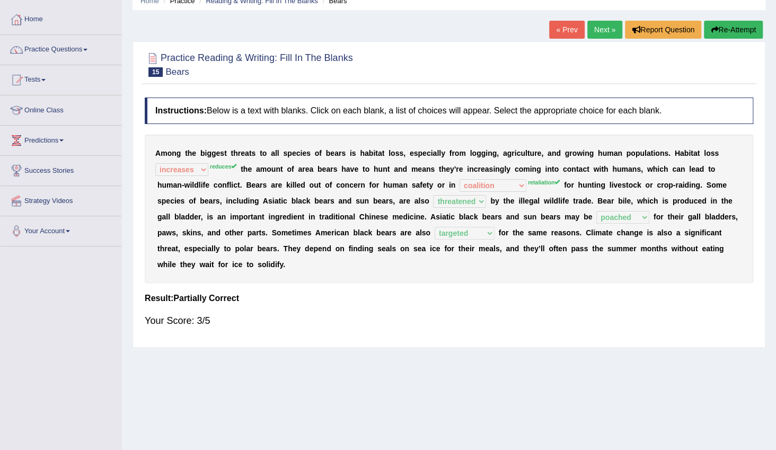
click at [608, 25] on link "Next »" at bounding box center [605, 30] width 35 height 18
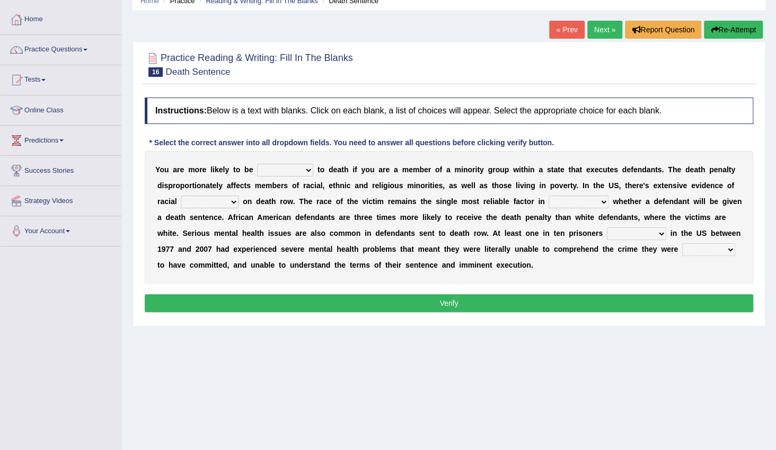
click at [297, 170] on select "penalized blamed complained sentenced" at bounding box center [285, 170] width 56 height 13
select select "penalized"
click at [257, 164] on select "penalized blamed complained sentenced" at bounding box center [285, 170] width 56 height 13
click at [202, 202] on select "bias equality appearance background" at bounding box center [210, 202] width 58 height 13
click at [181, 196] on select "bias equality appearance background" at bounding box center [210, 202] width 58 height 13
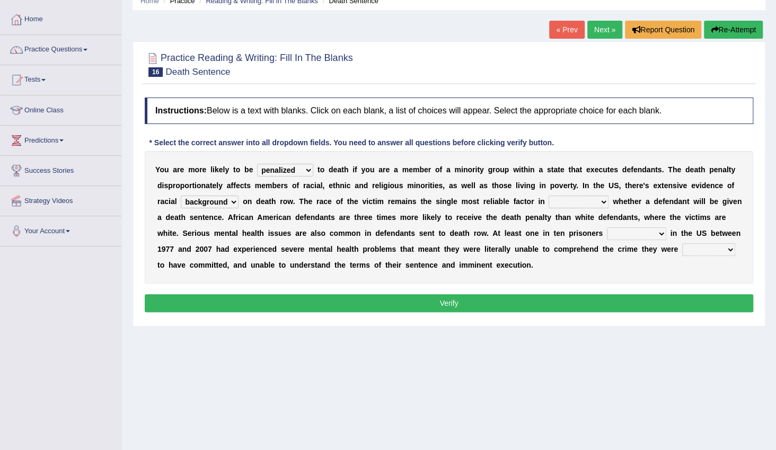
click at [198, 200] on select "bias equality appearance background" at bounding box center [210, 202] width 58 height 13
select select "equality"
click at [181, 196] on select "bias equality appearance background" at bounding box center [210, 202] width 58 height 13
click at [549, 202] on select "determining adjoining undermining examining" at bounding box center [579, 202] width 60 height 13
click at [549, 196] on select "determining adjoining undermining examining" at bounding box center [579, 202] width 60 height 13
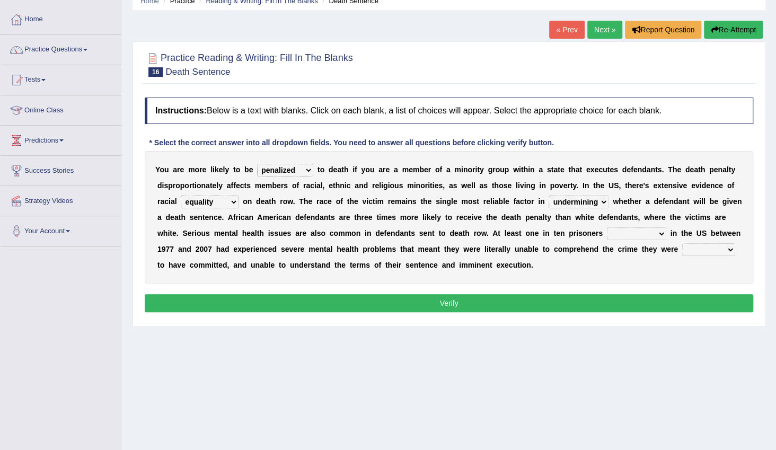
click at [549, 203] on select "determining adjoining undermining examining" at bounding box center [579, 202] width 60 height 13
select select "determining"
click at [549, 196] on select "determining adjoining undermining examining" at bounding box center [579, 202] width 60 height 13
click at [207, 199] on select "bias equality appearance background" at bounding box center [210, 202] width 58 height 13
select select "bias"
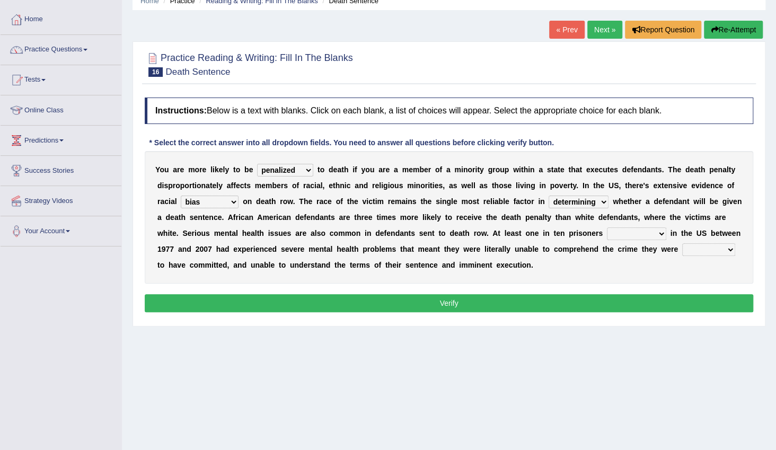
click at [181, 196] on select "bias equality appearance background" at bounding box center [210, 202] width 58 height 13
click at [607, 233] on select "electrocuted persecuted executed captured" at bounding box center [636, 234] width 59 height 13
select select "persecuted"
click at [607, 228] on select "electrocuted persecuted executed captured" at bounding box center [636, 234] width 59 height 13
click at [683, 250] on select "alleged acclaimed persuaded claimed" at bounding box center [709, 249] width 53 height 13
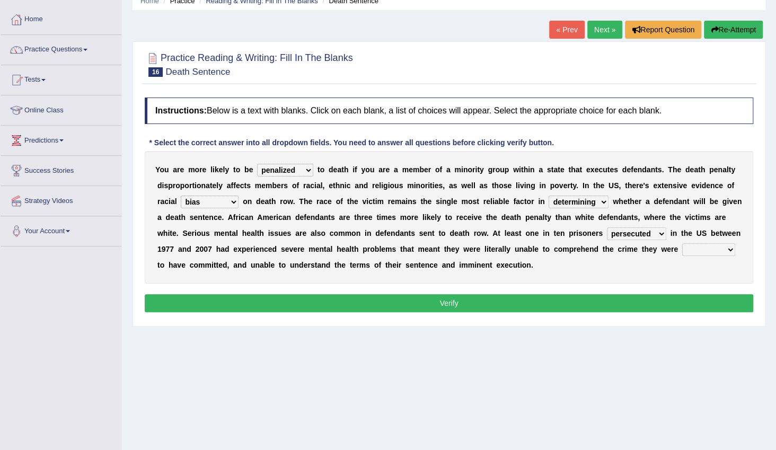
select select "alleged"
click at [683, 243] on select "alleged acclaimed persuaded claimed" at bounding box center [709, 249] width 53 height 13
click at [550, 300] on button "Verify" at bounding box center [449, 303] width 609 height 18
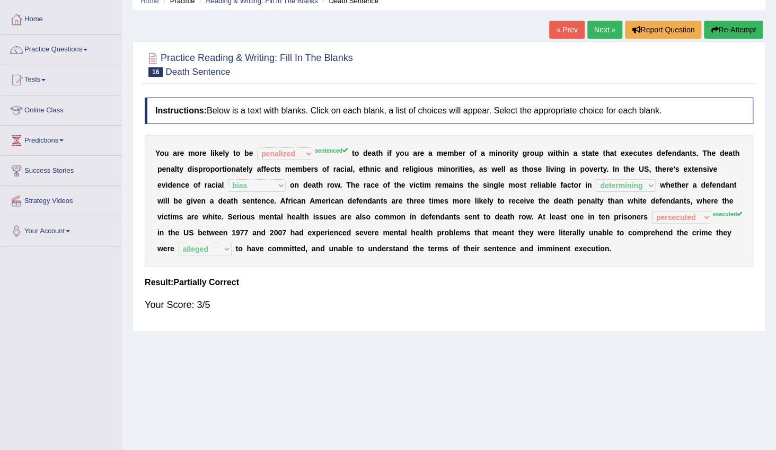
click at [601, 29] on link "Next »" at bounding box center [605, 30] width 35 height 18
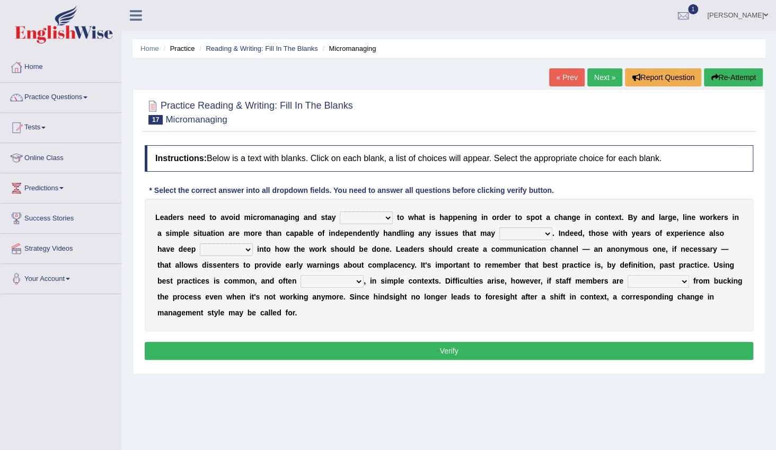
click at [361, 221] on select "complied connected precise concise" at bounding box center [366, 218] width 53 height 13
select select "connected"
click at [340, 212] on select "complied connected precise concise" at bounding box center [366, 218] width 53 height 13
click at [500, 233] on select "apprise rise encounter arise" at bounding box center [526, 234] width 53 height 13
select select "arise"
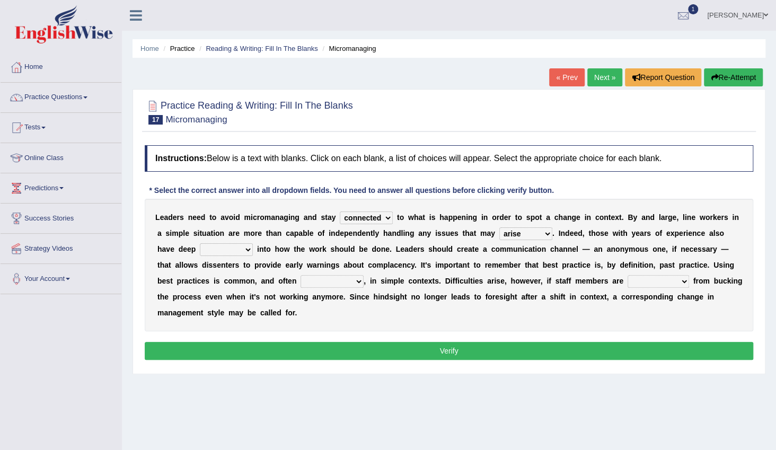
click at [500, 228] on select "apprise rise encounter arise" at bounding box center [526, 234] width 53 height 13
click at [207, 249] on select "incursion insight indignity indication" at bounding box center [226, 249] width 53 height 13
select select "insight"
click at [200, 243] on select "incursion insight indignity indication" at bounding box center [226, 249] width 53 height 13
click at [301, 284] on select "inappropriate apprehensive appropriate forbidden" at bounding box center [332, 281] width 63 height 13
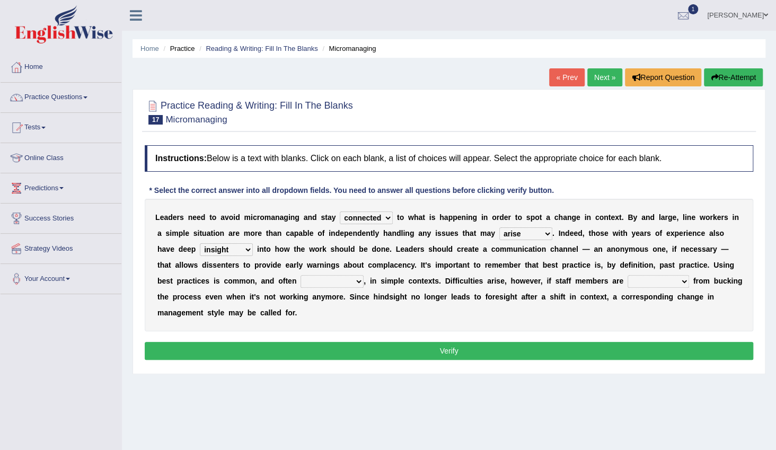
select select "inappropriate"
click at [301, 275] on select "inappropriate apprehensive appropriate forbidden" at bounding box center [332, 281] width 63 height 13
click at [628, 282] on select "disarranged disinclined discouraged disintegrated" at bounding box center [659, 281] width 62 height 13
select select "discouraged"
click at [628, 275] on select "disarranged disinclined discouraged disintegrated" at bounding box center [659, 281] width 62 height 13
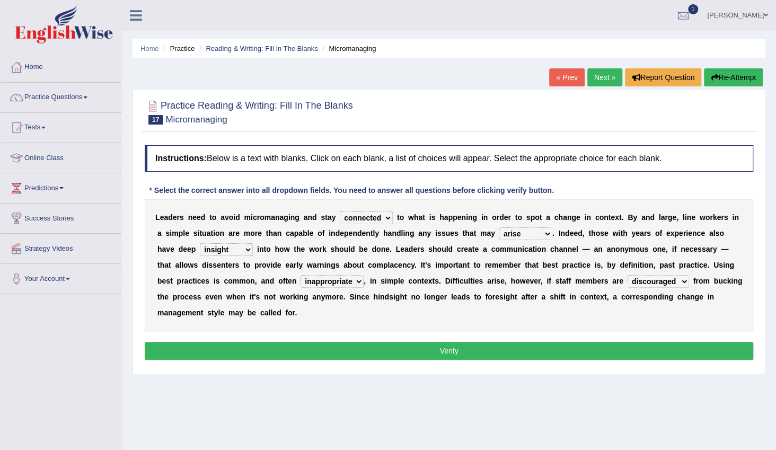
click at [500, 342] on button "Verify" at bounding box center [449, 351] width 609 height 18
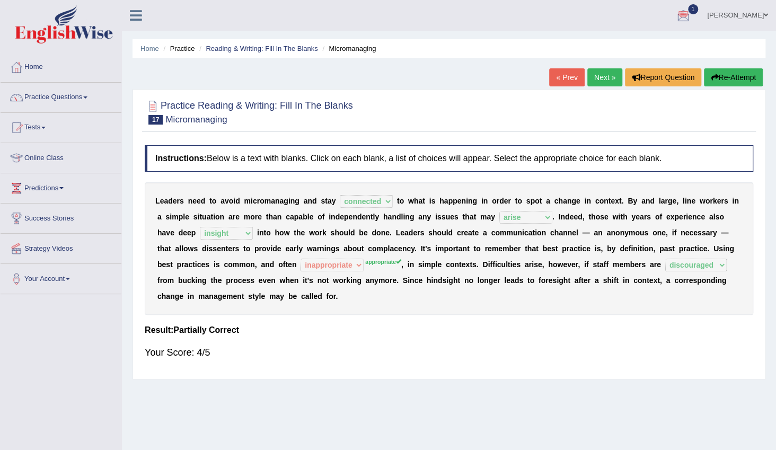
click at [607, 73] on link "Next »" at bounding box center [605, 77] width 35 height 18
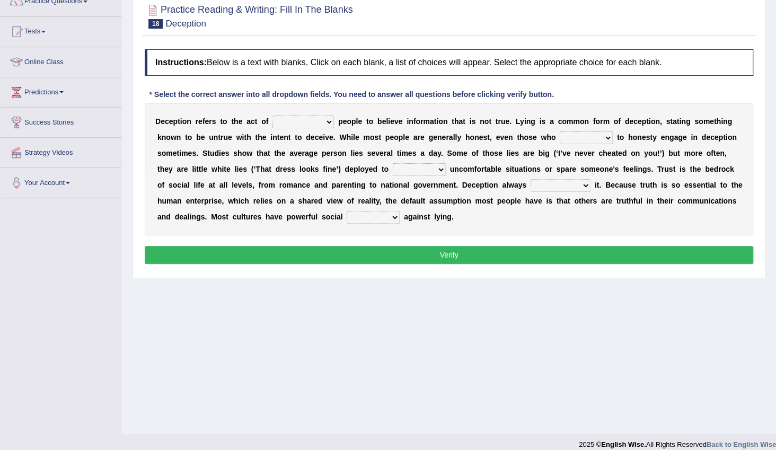
click at [310, 123] on select "discouraging forbidding detecting encouraging" at bounding box center [304, 122] width 62 height 13
click at [273, 116] on select "discouraging forbidding detecting encouraging" at bounding box center [304, 122] width 62 height 13
click at [312, 121] on select "discouraging forbidding detecting encouraging" at bounding box center [304, 122] width 62 height 13
select select "discouraging"
click at [273, 116] on select "discouraging forbidding detecting encouraging" at bounding box center [304, 122] width 62 height 13
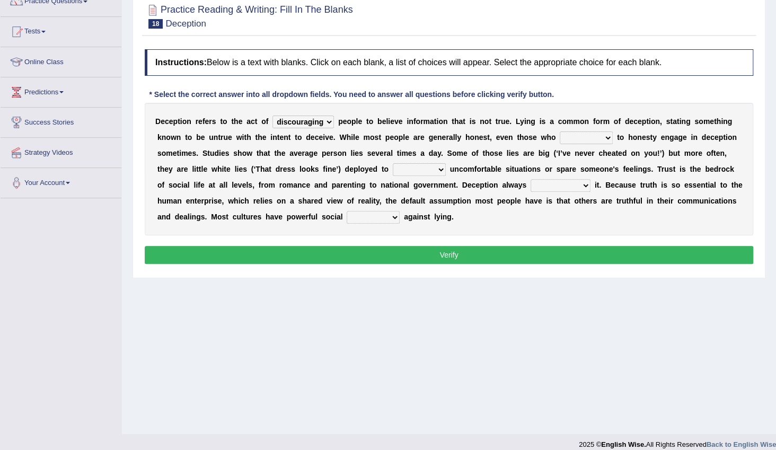
click at [560, 134] on select "describe prescribe inscribe subscribe" at bounding box center [586, 138] width 53 height 13
select select "describe"
click at [560, 132] on select "describe prescribe inscribe subscribe" at bounding box center [586, 138] width 53 height 13
click at [393, 170] on select "contest illuminate disguise avoid" at bounding box center [419, 169] width 53 height 13
select select "avoid"
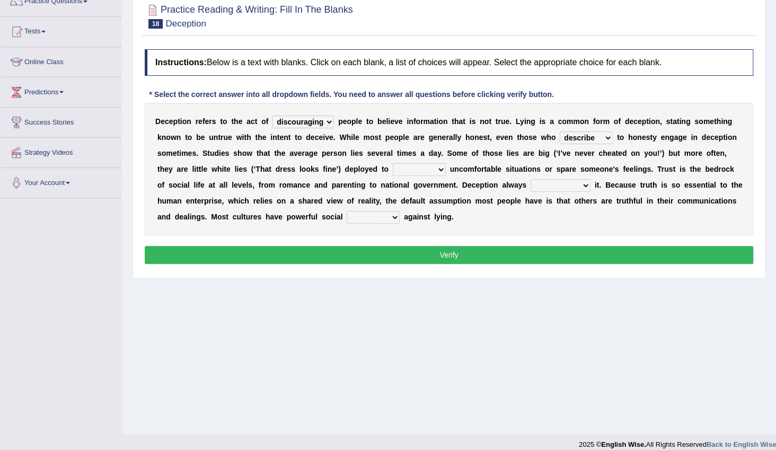
click at [393, 163] on select "contest illuminate disguise avoid" at bounding box center [419, 169] width 53 height 13
click at [531, 184] on select "undermines underscores undertakes underwrites" at bounding box center [561, 185] width 60 height 13
click at [451, 227] on div "D e c e p t i o n r e f e r s t o t h e a c t o f discouraging forbidding detec…" at bounding box center [449, 169] width 609 height 133
click at [347, 219] on select "ejections sanctions fractions inductions" at bounding box center [373, 217] width 53 height 13
select select "fractions"
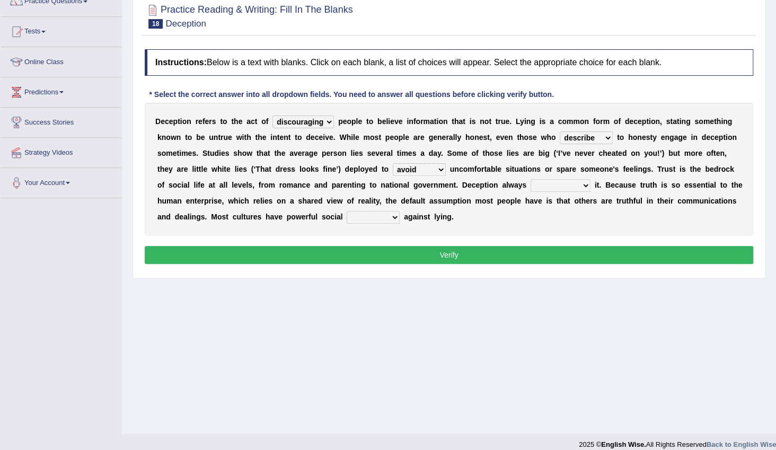
click at [347, 211] on select "ejections sanctions fractions inductions" at bounding box center [373, 217] width 53 height 13
click at [531, 185] on select "undermines underscores undertakes underwrites" at bounding box center [561, 185] width 60 height 13
select select "undertakes"
click at [531, 179] on select "undermines underscores undertakes underwrites" at bounding box center [561, 185] width 60 height 13
click at [438, 259] on button "Verify" at bounding box center [449, 255] width 609 height 18
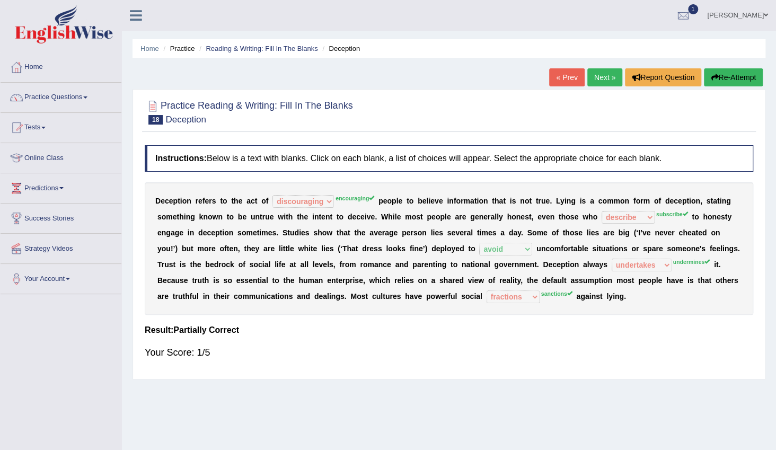
click at [600, 76] on link "Next »" at bounding box center [605, 77] width 35 height 18
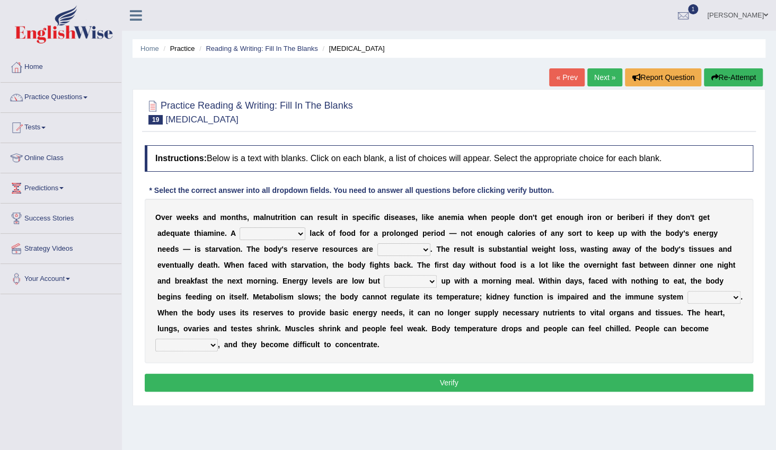
click at [240, 232] on select "severe distinguishing proper distinctive" at bounding box center [273, 234] width 66 height 13
select select "distinctive"
click at [240, 228] on select "severe distinguishing proper distinctive" at bounding box center [273, 234] width 66 height 13
click at [378, 248] on select "obsoleted depleted pelleted deleted" at bounding box center [404, 249] width 53 height 13
select select "depleted"
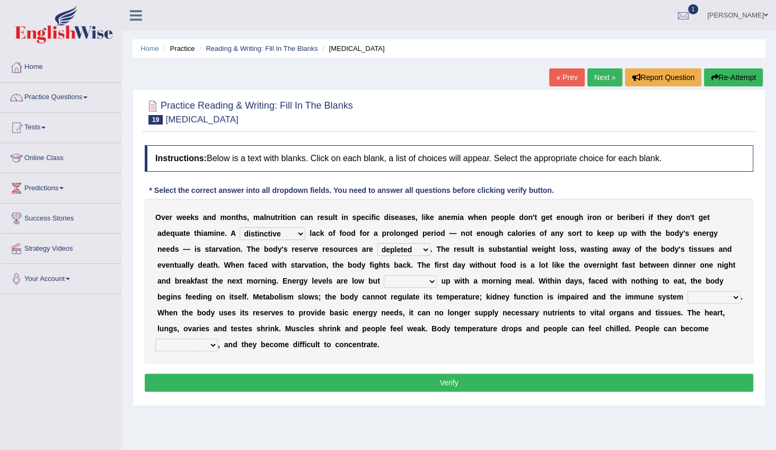
click at [378, 243] on select "obsoleted depleted pelleted deleted" at bounding box center [404, 249] width 53 height 13
click at [384, 285] on select "feed come chill pick" at bounding box center [410, 281] width 53 height 13
select select "feed"
click at [384, 275] on select "feed come chill pick" at bounding box center [410, 281] width 53 height 13
click at [688, 300] on select "deepens deafens weakens surpasses" at bounding box center [714, 297] width 53 height 13
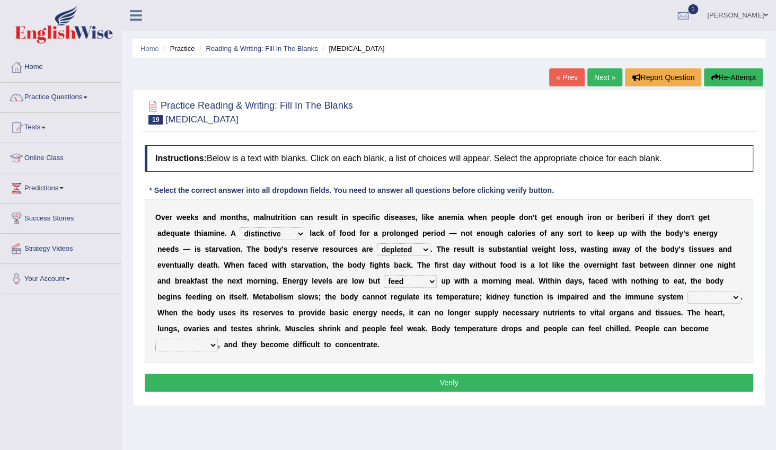
select select "weakens"
click at [688, 291] on select "deepens deafens weakens surpasses" at bounding box center [714, 297] width 53 height 13
click at [218, 339] on select "irritable commutable indisputable transportable" at bounding box center [186, 345] width 63 height 13
select select "indisputable"
click at [218, 339] on select "irritable commutable indisputable transportable" at bounding box center [186, 345] width 63 height 13
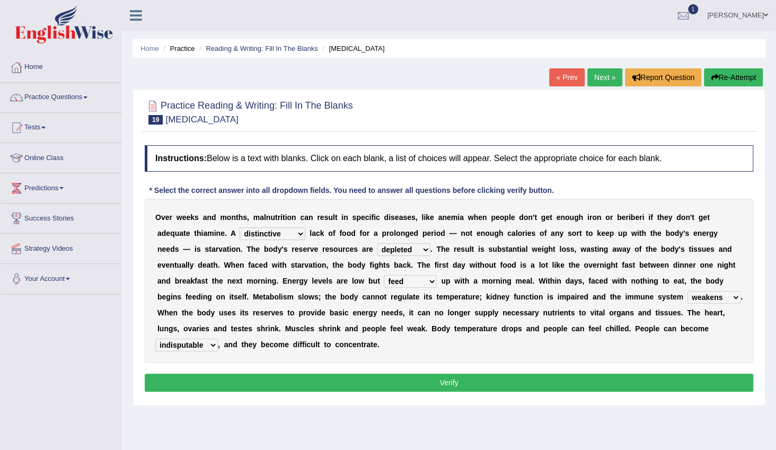
click at [423, 374] on button "Verify" at bounding box center [449, 383] width 609 height 18
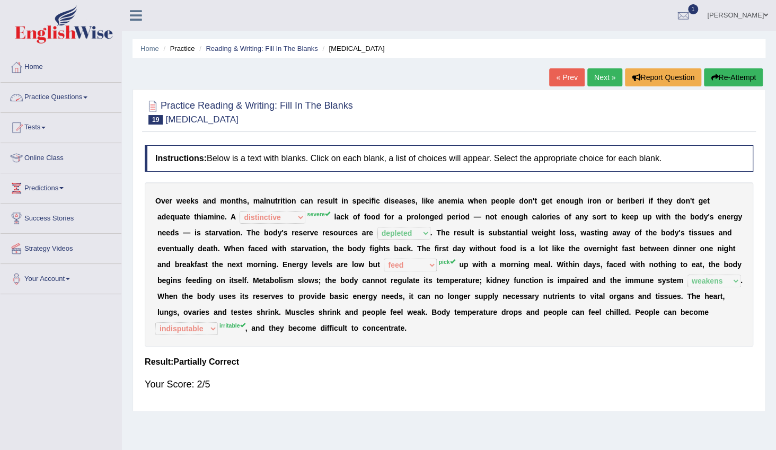
click at [88, 98] on span at bounding box center [85, 98] width 4 height 2
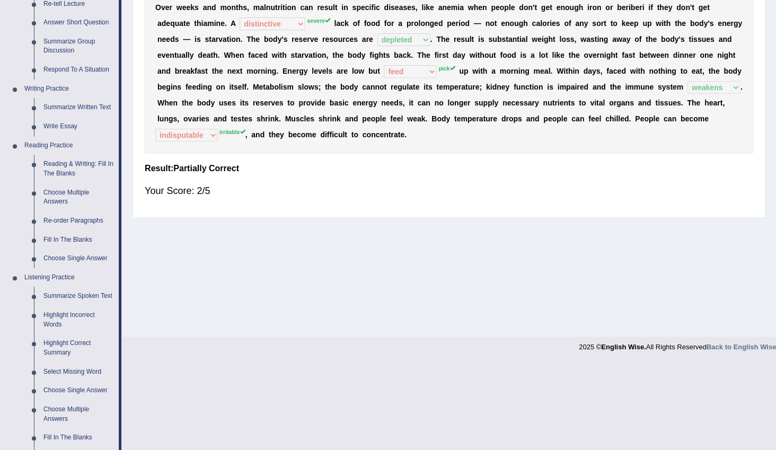
scroll to position [241, 0]
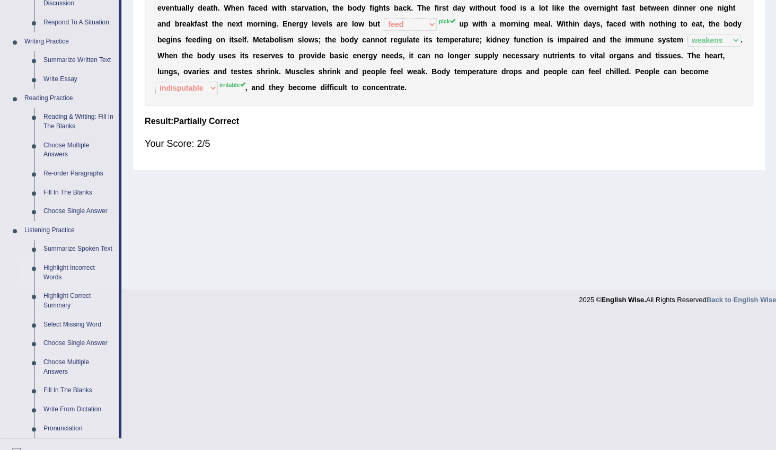
click at [77, 261] on link "Highlight Incorrect Words" at bounding box center [79, 273] width 80 height 28
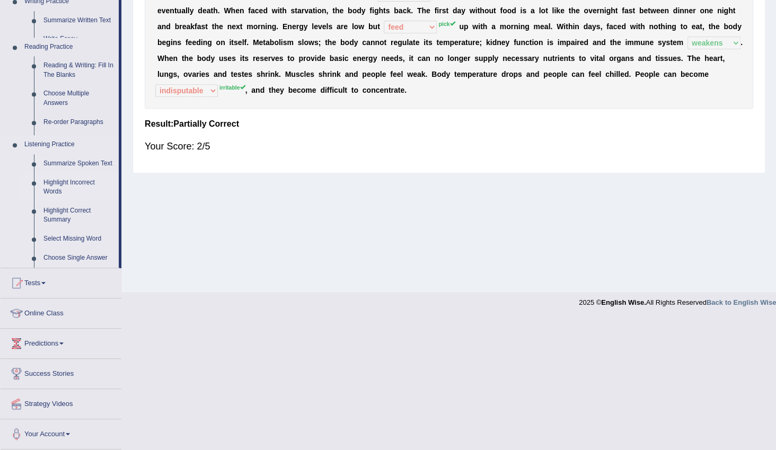
scroll to position [106, 0]
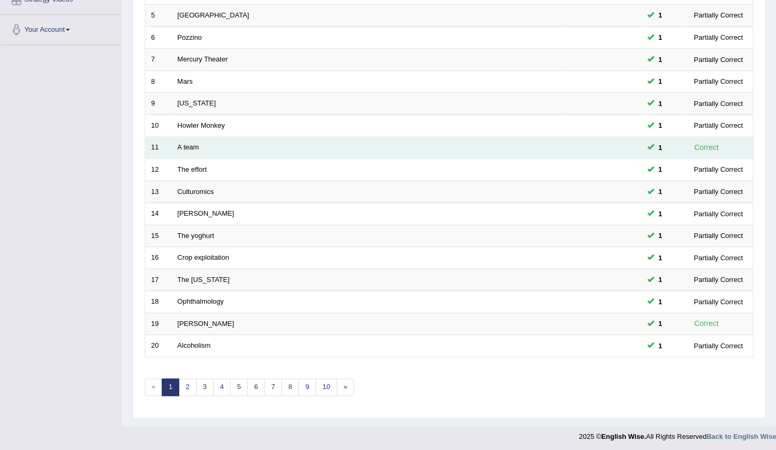
scroll to position [250, 0]
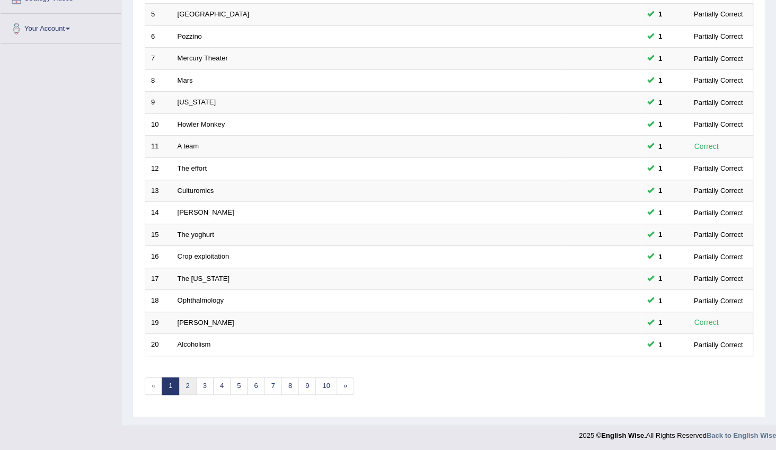
click at [191, 386] on link "2" at bounding box center [188, 387] width 18 height 18
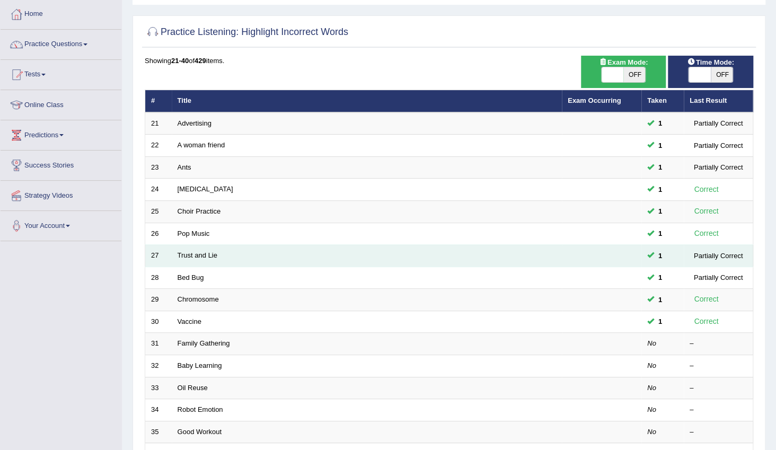
scroll to position [96, 0]
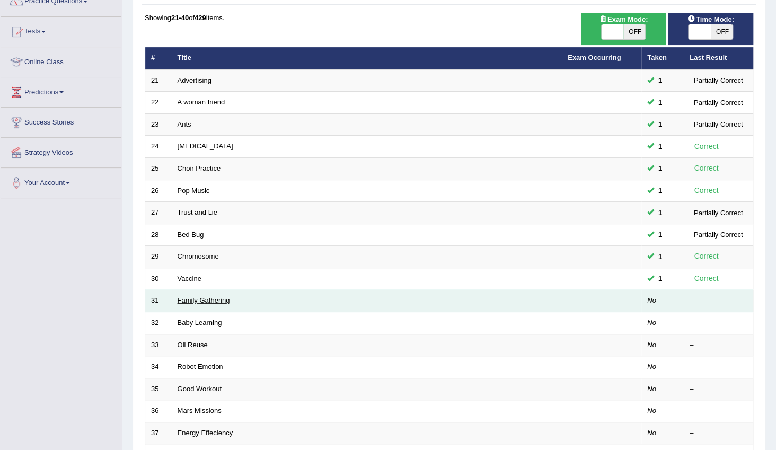
click at [219, 299] on link "Family Gathering" at bounding box center [204, 300] width 53 height 8
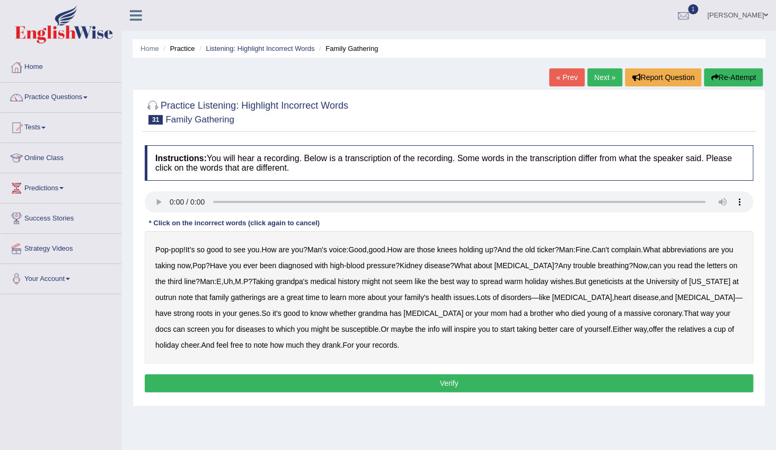
click at [687, 251] on b "abbreviations" at bounding box center [684, 250] width 44 height 8
click at [212, 285] on div "Pop - pop ! It's so good to see you . How are you ? Man's voice : Good , good .…" at bounding box center [449, 297] width 609 height 133
click at [165, 295] on b "outrun" at bounding box center [165, 297] width 21 height 8
click at [437, 380] on button "Verify" at bounding box center [449, 383] width 609 height 18
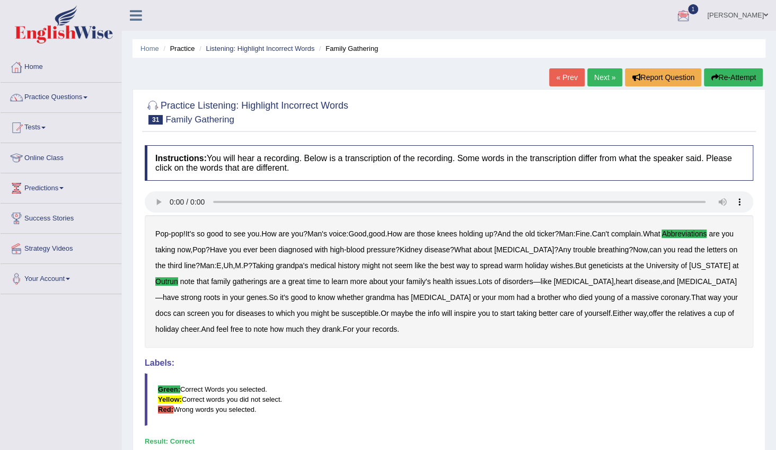
click at [599, 75] on link "Next »" at bounding box center [605, 77] width 35 height 18
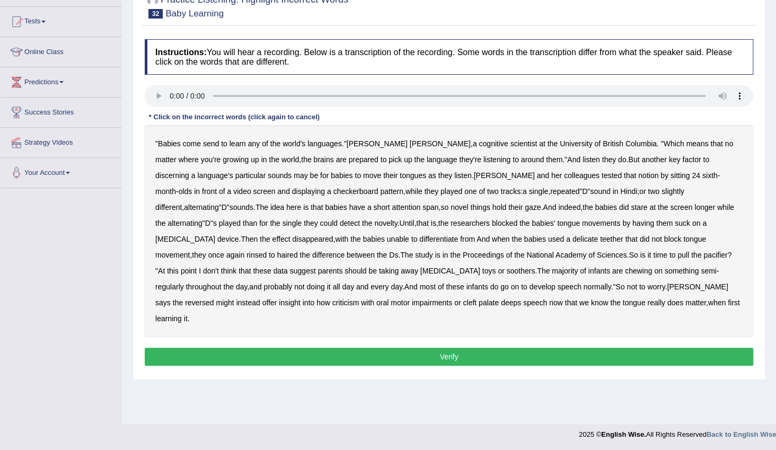
click at [211, 142] on b "send" at bounding box center [211, 143] width 16 height 8
click at [320, 225] on b "could" at bounding box center [329, 223] width 18 height 8
click at [573, 240] on b "delicate" at bounding box center [585, 239] width 25 height 8
click at [267, 251] on b "rinsed" at bounding box center [257, 255] width 20 height 8
click at [477, 291] on div "" Babies come send to learn any of the world's languages ." Alison Bruderer , a…" at bounding box center [449, 231] width 609 height 212
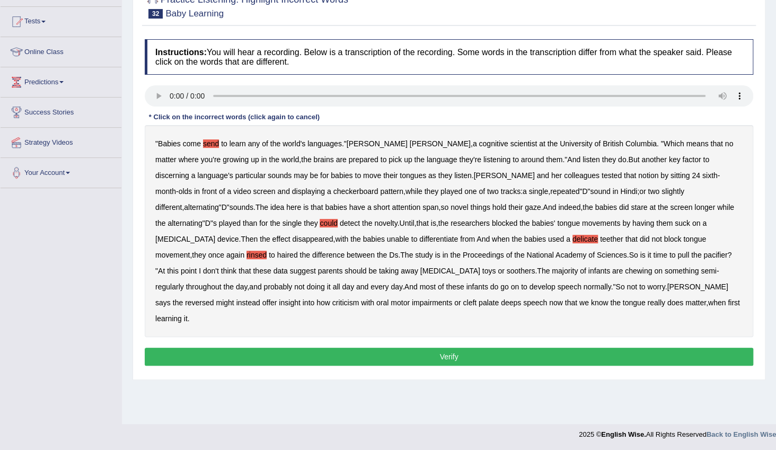
click at [214, 299] on b "reversed" at bounding box center [199, 303] width 29 height 8
click at [360, 299] on b "criticism" at bounding box center [346, 303] width 27 height 8
click at [461, 348] on button "Verify" at bounding box center [449, 357] width 609 height 18
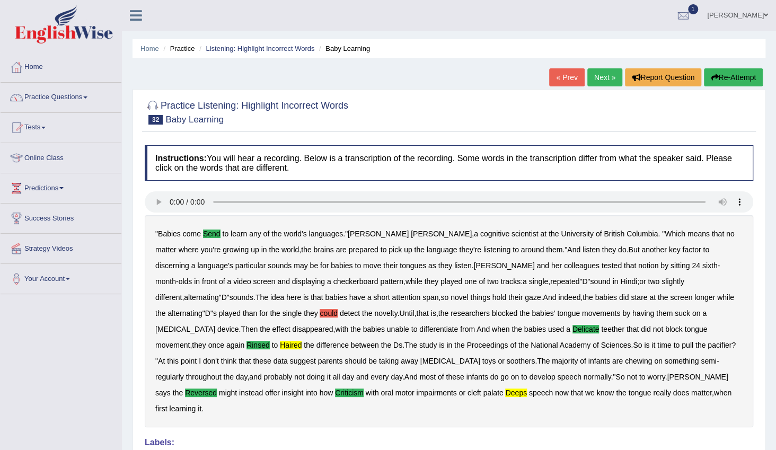
click at [607, 80] on link "Next »" at bounding box center [605, 77] width 35 height 18
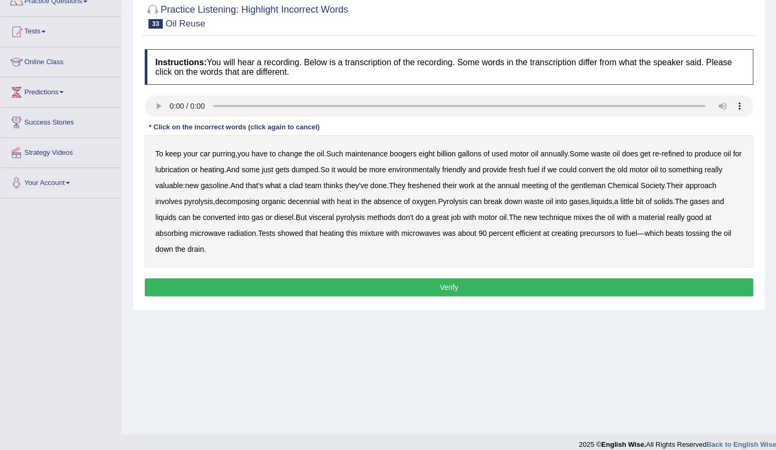
click at [412, 154] on b "boogers" at bounding box center [403, 154] width 27 height 8
click at [604, 170] on b "convert" at bounding box center [591, 169] width 24 height 8
click at [604, 169] on b "convert" at bounding box center [591, 169] width 24 height 8
click at [294, 187] on b "clad" at bounding box center [297, 185] width 14 height 8
click at [438, 184] on b "freshened" at bounding box center [424, 185] width 33 height 8
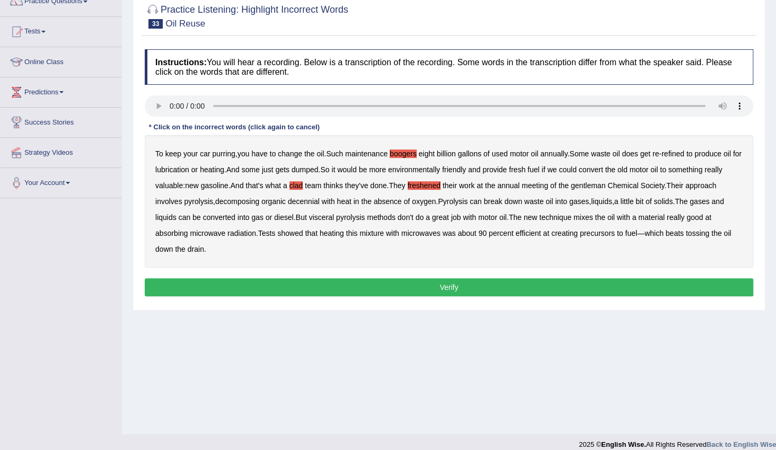
click at [302, 202] on b "decennial" at bounding box center [304, 201] width 32 height 8
click at [319, 217] on b "visceral" at bounding box center [321, 217] width 25 height 8
click at [500, 286] on button "Verify" at bounding box center [449, 287] width 609 height 18
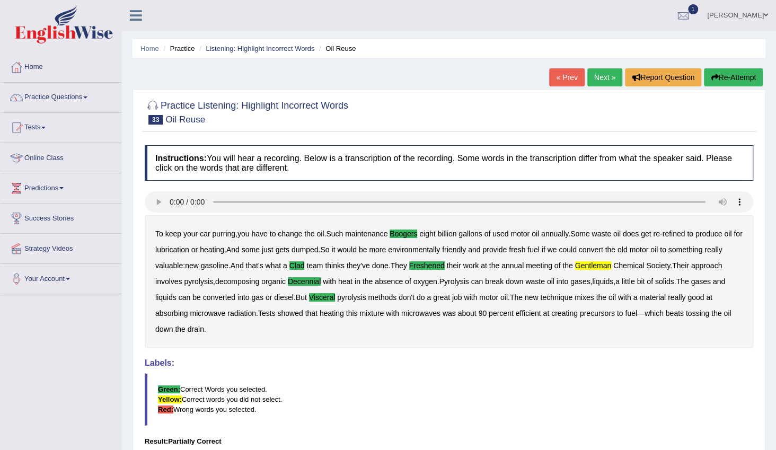
click at [601, 80] on link "Next »" at bounding box center [605, 77] width 35 height 18
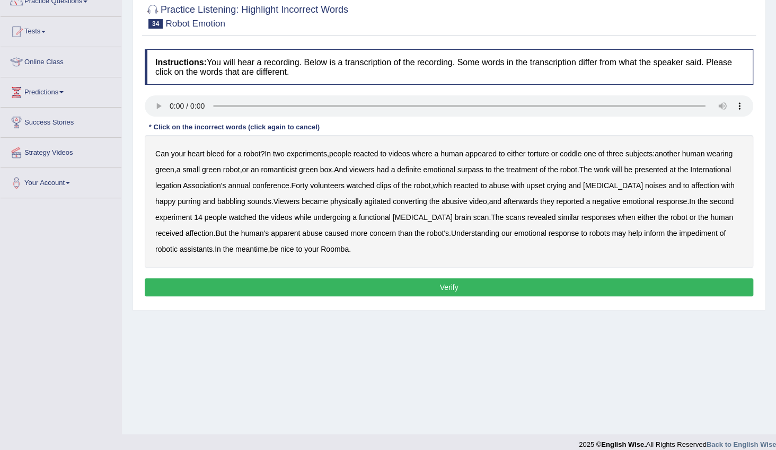
click at [286, 170] on b "romanticist" at bounding box center [279, 169] width 36 height 8
click at [471, 167] on b "surpass" at bounding box center [471, 169] width 26 height 8
click at [163, 183] on b "legation" at bounding box center [168, 185] width 26 height 8
click at [399, 202] on b "converting" at bounding box center [410, 201] width 34 height 8
drag, startPoint x: 659, startPoint y: 233, endPoint x: 626, endPoint y: 258, distance: 42.0
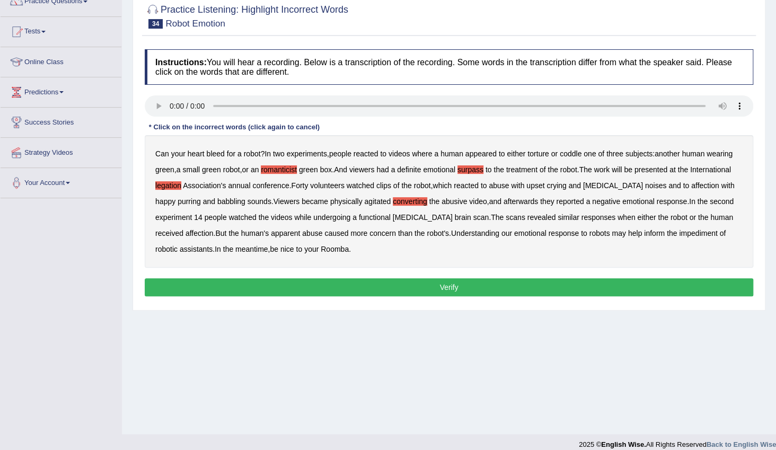
click at [679, 233] on b "impediment" at bounding box center [698, 233] width 38 height 8
click at [580, 295] on button "Verify" at bounding box center [449, 287] width 609 height 18
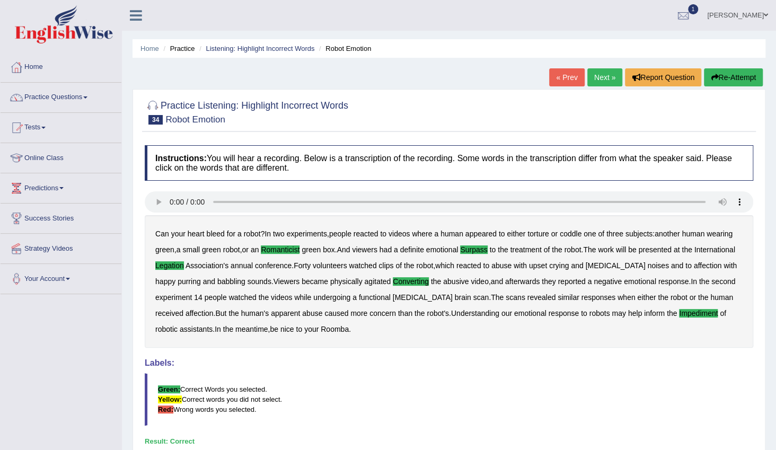
click at [606, 78] on link "Next »" at bounding box center [605, 77] width 35 height 18
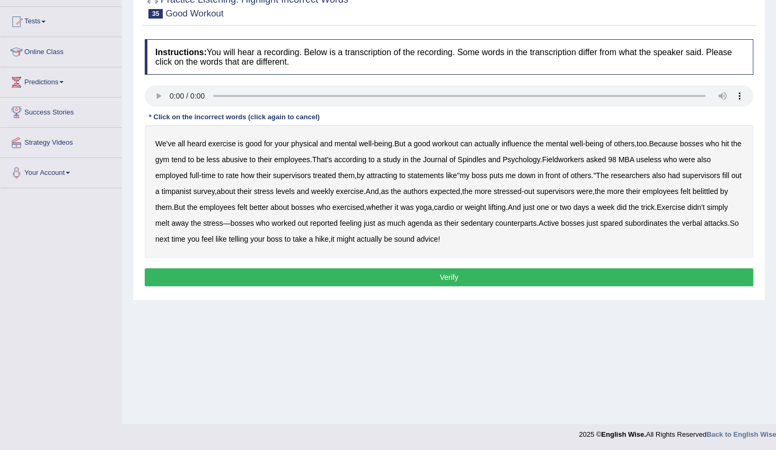
click at [584, 158] on b "Fieldworkers" at bounding box center [563, 159] width 42 height 8
click at [658, 159] on b "useless" at bounding box center [648, 159] width 25 height 8
click at [383, 178] on b "attracting" at bounding box center [381, 175] width 31 height 8
click at [191, 191] on b "timpanist" at bounding box center [177, 191] width 30 height 8
click at [433, 224] on b "agenda" at bounding box center [420, 223] width 25 height 8
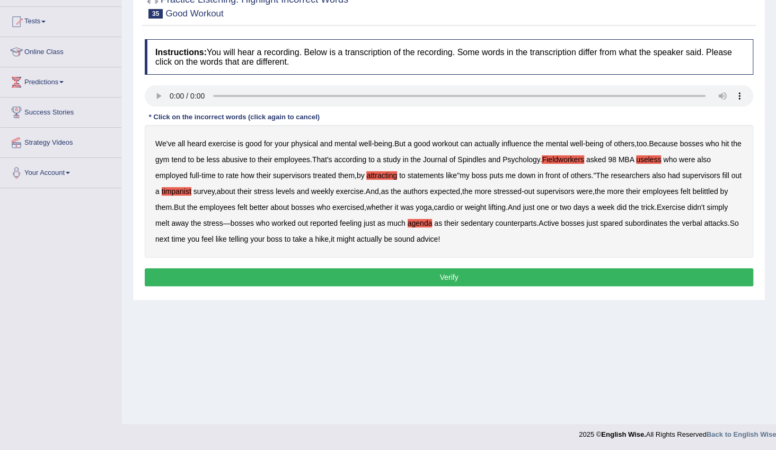
click at [521, 275] on button "Verify" at bounding box center [449, 277] width 609 height 18
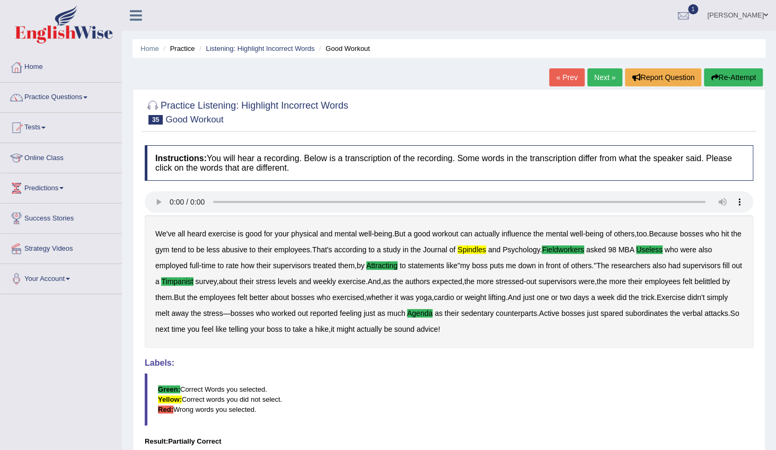
click at [600, 80] on link "Next »" at bounding box center [605, 77] width 35 height 18
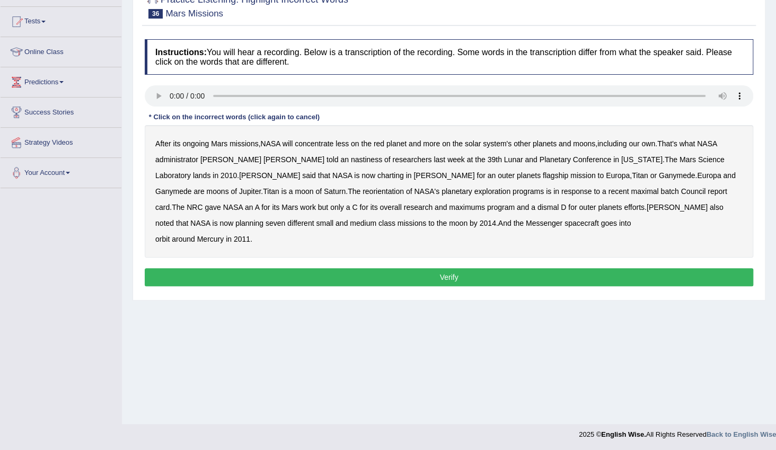
click at [170, 145] on b "After" at bounding box center [163, 143] width 16 height 8
click at [168, 144] on b "After" at bounding box center [163, 143] width 16 height 8
click at [351, 159] on b "nastiness" at bounding box center [366, 159] width 31 height 8
click at [378, 178] on b "charting" at bounding box center [391, 175] width 27 height 8
click at [631, 193] on b "maximal" at bounding box center [645, 191] width 28 height 8
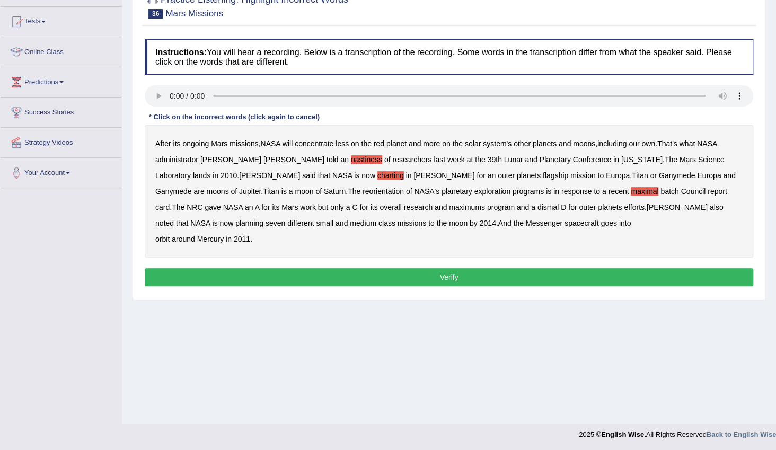
click at [449, 209] on b "maximums" at bounding box center [467, 207] width 36 height 8
click at [459, 272] on button "Verify" at bounding box center [449, 277] width 609 height 18
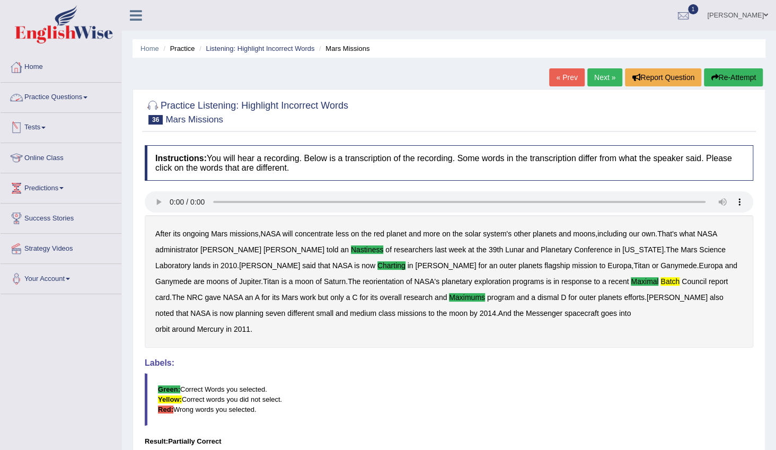
click at [88, 100] on link "Practice Questions" at bounding box center [61, 96] width 121 height 27
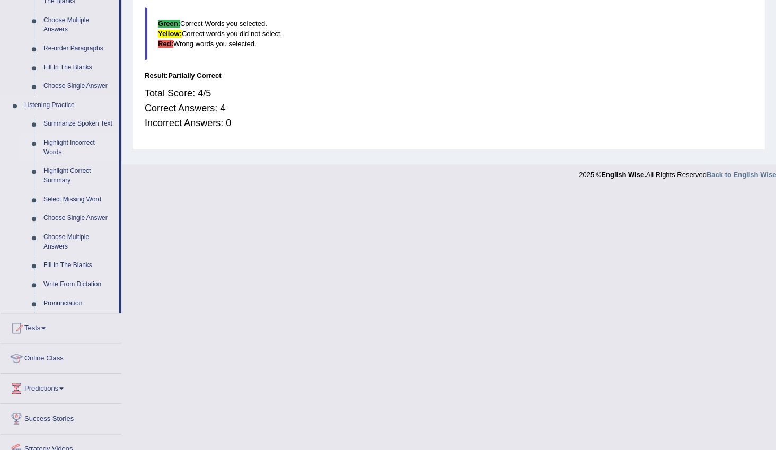
scroll to position [386, 0]
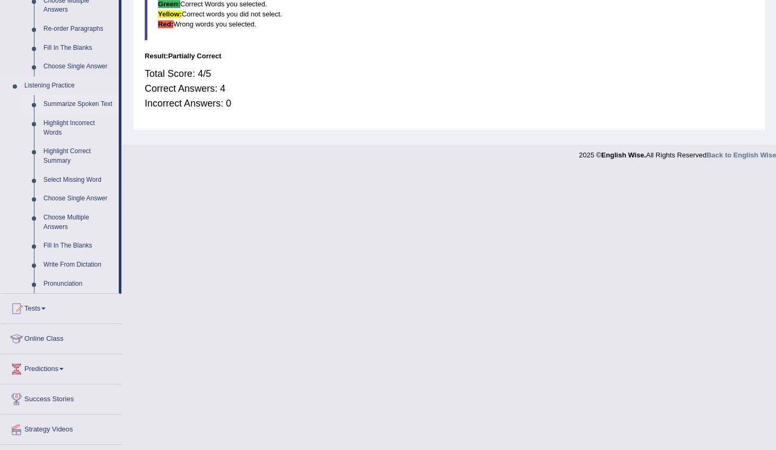
click at [81, 104] on link "Summarize Spoken Text" at bounding box center [79, 104] width 80 height 19
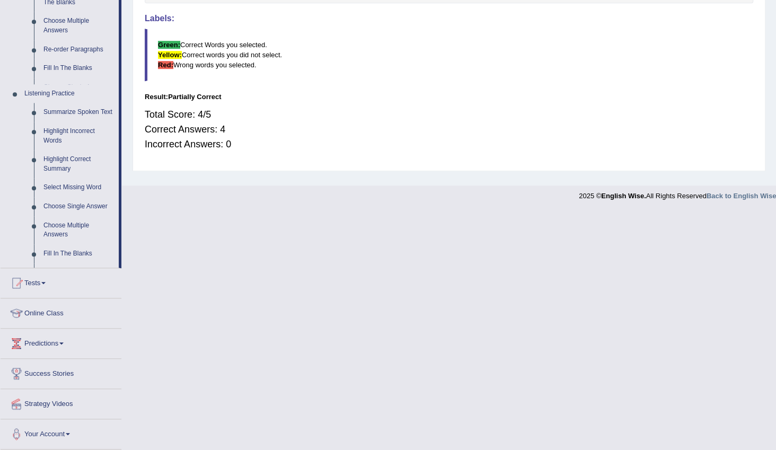
scroll to position [106, 0]
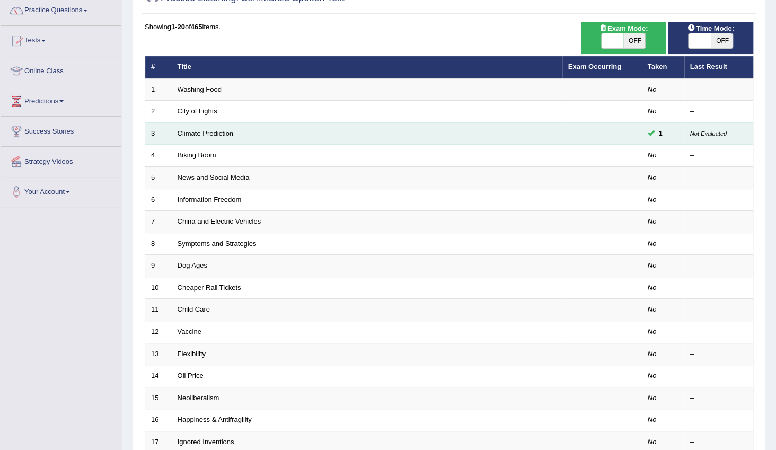
scroll to position [96, 0]
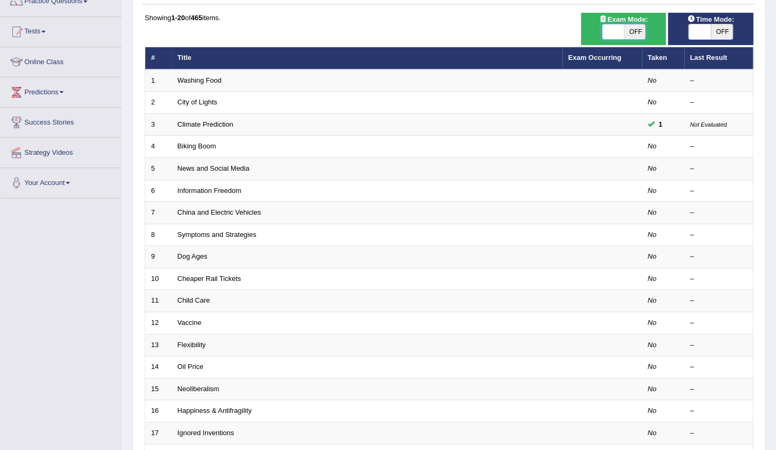
click at [607, 31] on span at bounding box center [613, 31] width 22 height 15
click at [606, 31] on span at bounding box center [613, 31] width 22 height 15
checkbox input "true"
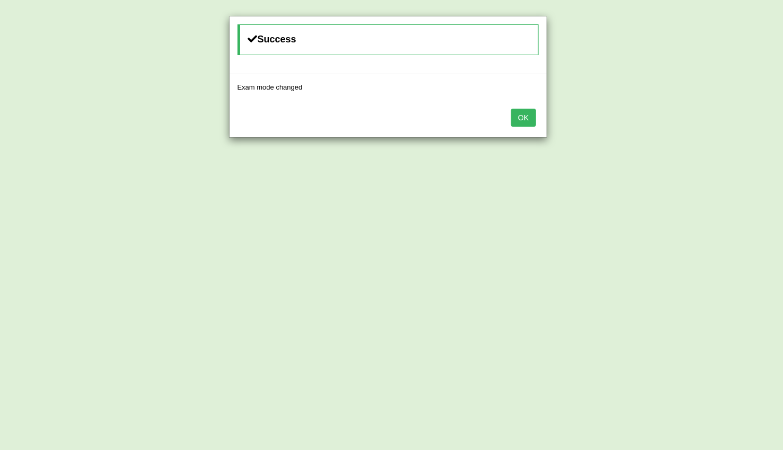
click at [530, 118] on button "OK" at bounding box center [523, 118] width 24 height 18
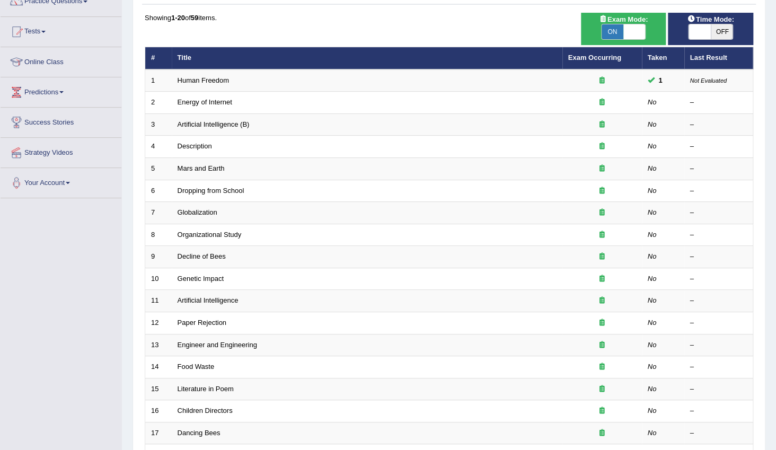
click at [697, 29] on span at bounding box center [700, 31] width 22 height 15
checkbox input "true"
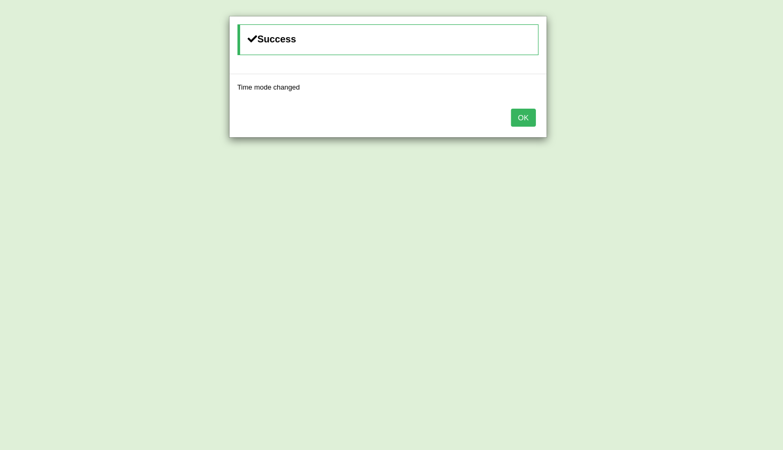
click at [533, 112] on button "OK" at bounding box center [523, 118] width 24 height 18
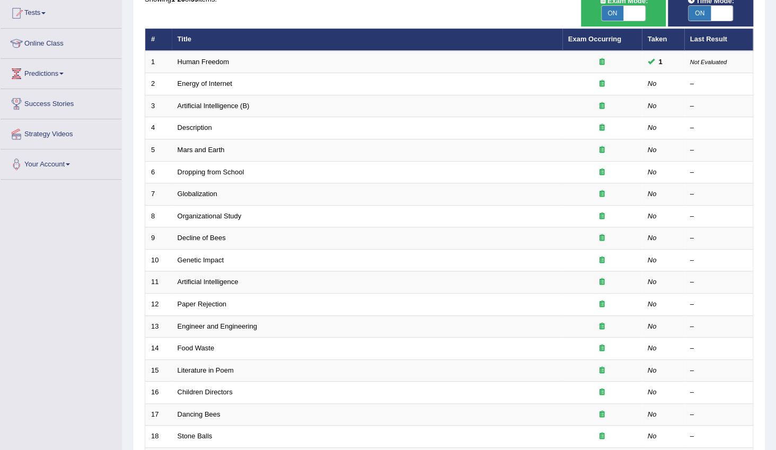
scroll to position [116, 0]
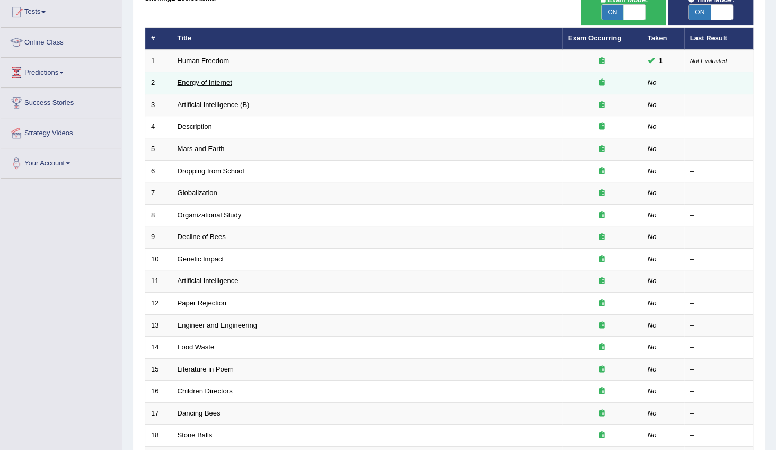
click at [214, 84] on link "Energy of Internet" at bounding box center [205, 82] width 55 height 8
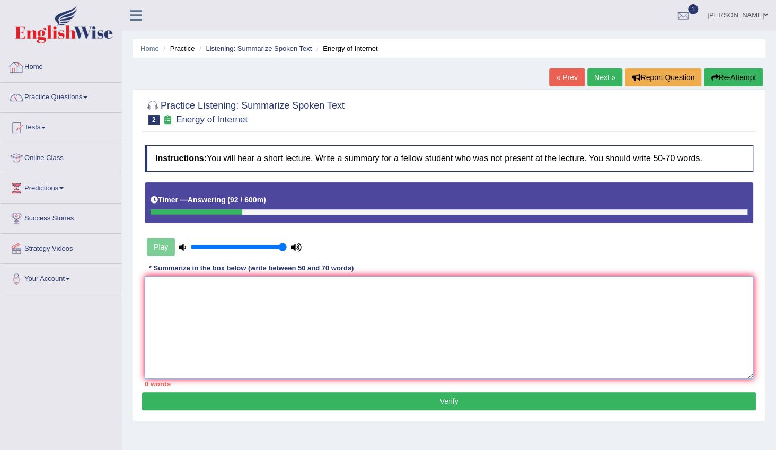
click at [162, 294] on textarea at bounding box center [449, 327] width 609 height 103
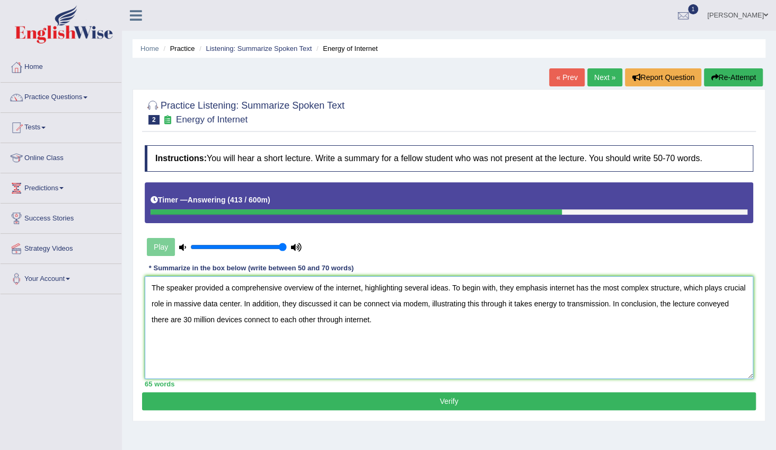
scroll to position [48, 0]
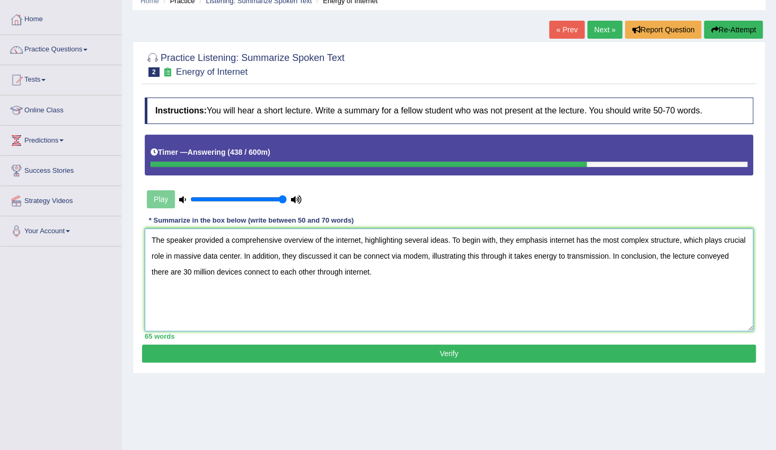
click at [720, 241] on textarea "The speaker provided a comprehensive overview of the internet, highlighting sev…" at bounding box center [449, 280] width 609 height 103
click at [450, 255] on textarea "The speaker provided a comprehensive overview of the internet, highlighting sev…" at bounding box center [449, 280] width 609 height 103
type textarea "The speaker provided a comprehensive overview of the internet, highlighting sev…"
click at [458, 348] on button "Verify" at bounding box center [449, 354] width 614 height 18
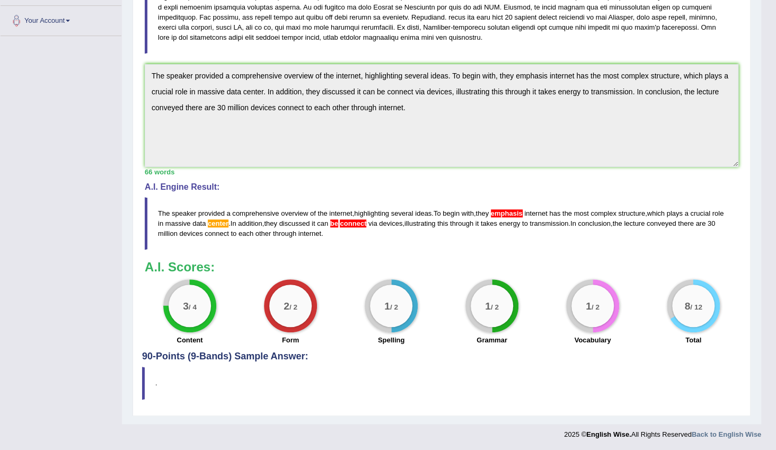
scroll to position [0, 0]
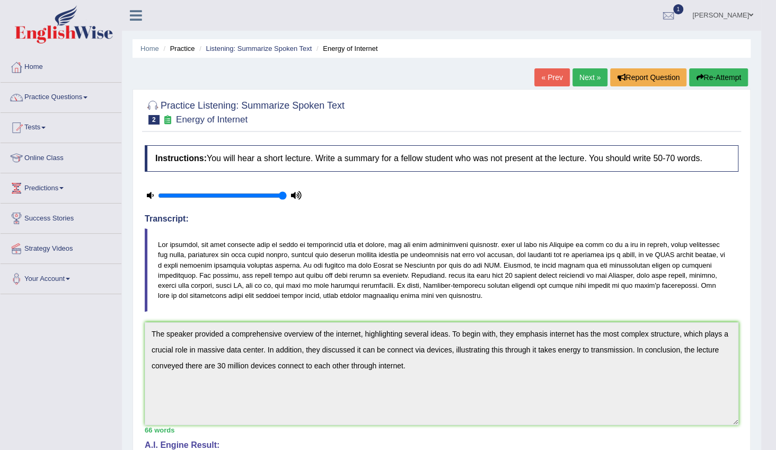
click at [586, 74] on link "Next »" at bounding box center [590, 77] width 35 height 18
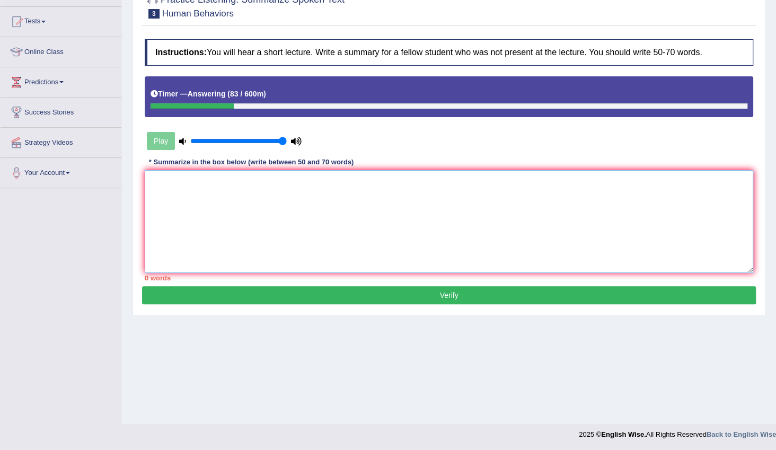
click at [254, 185] on textarea at bounding box center [449, 221] width 609 height 103
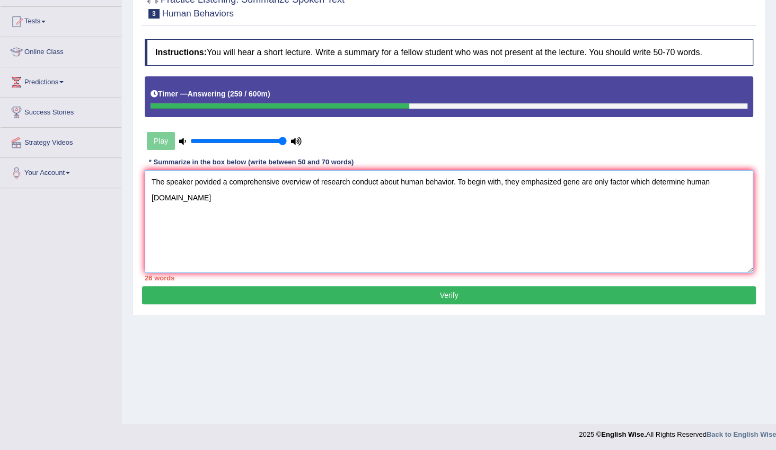
click at [737, 181] on textarea "The speaker povided a comprehensive overview of research conduct about human be…" at bounding box center [449, 221] width 609 height 103
click at [747, 181] on textarea "The speaker povided a comprehensive overview of research conduct about human be…" at bounding box center [449, 221] width 609 height 103
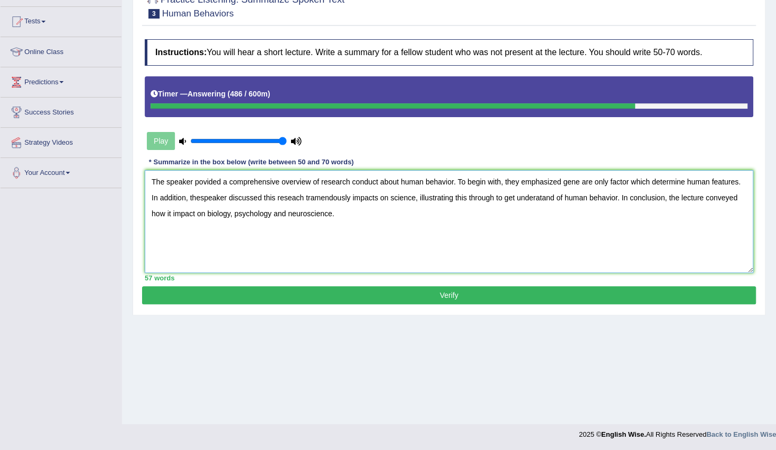
click at [190, 197] on textarea "The speaker povided a comprehensive overview of research conduct about human be…" at bounding box center [449, 221] width 609 height 103
click at [530, 197] on textarea "The speaker povided a comprehensive overview of research conduct about human be…" at bounding box center [449, 221] width 609 height 103
click at [537, 196] on textarea "The speaker povided a comprehensive overview of research conduct about human be…" at bounding box center [449, 221] width 609 height 103
type textarea "The speaker povided a comprehensive overview of research conduct about human be…"
click at [459, 298] on button "Verify" at bounding box center [449, 295] width 614 height 18
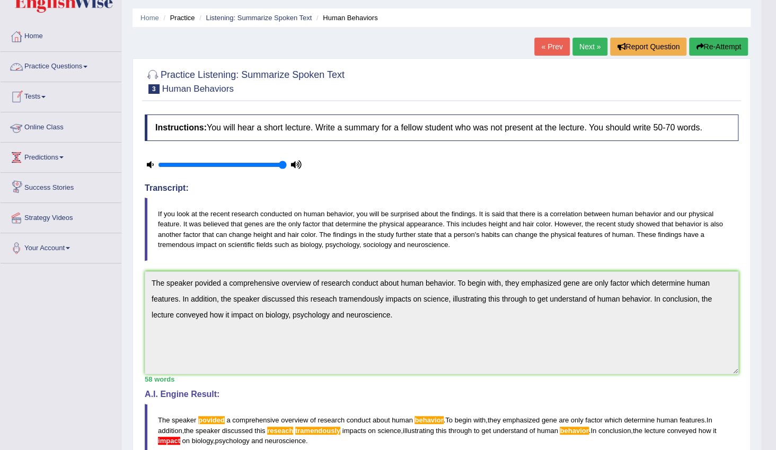
scroll to position [48, 0]
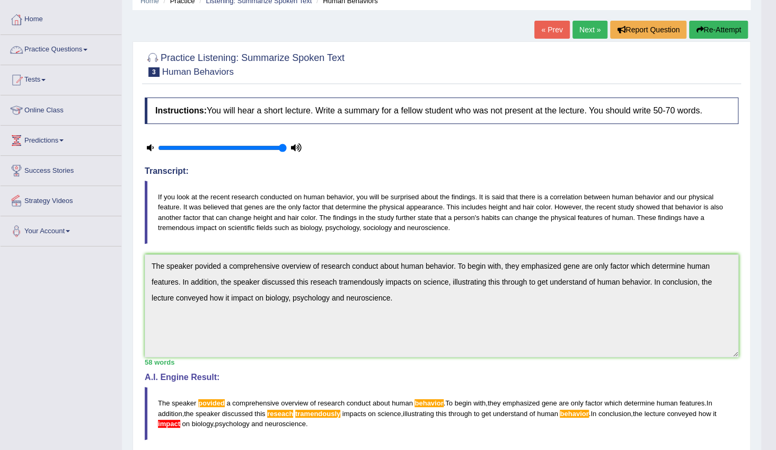
click at [88, 53] on link "Practice Questions" at bounding box center [61, 48] width 121 height 27
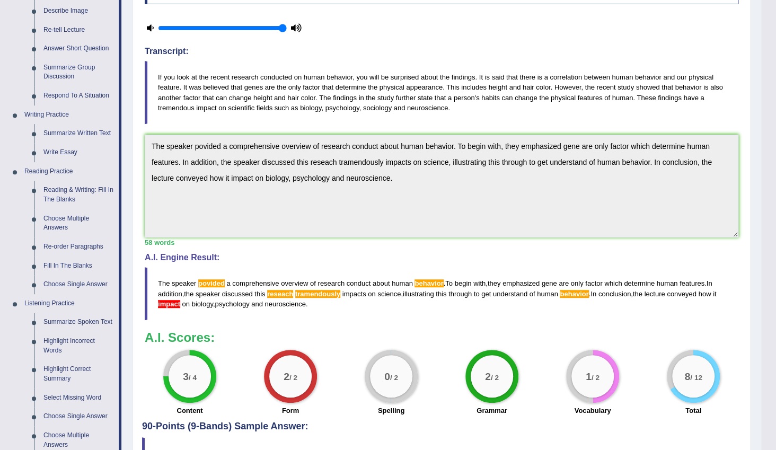
scroll to position [289, 0]
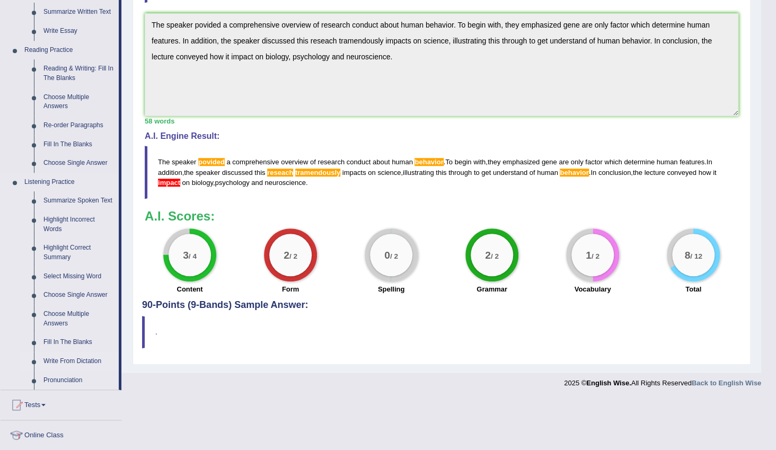
click at [83, 360] on link "Write From Dictation" at bounding box center [79, 361] width 80 height 19
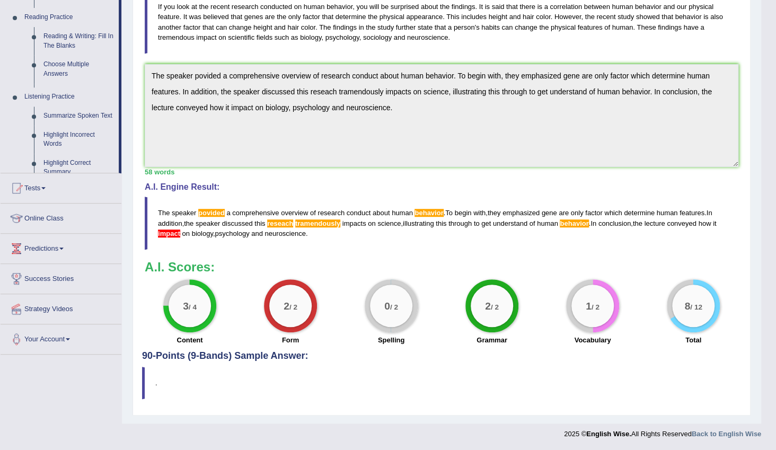
scroll to position [238, 0]
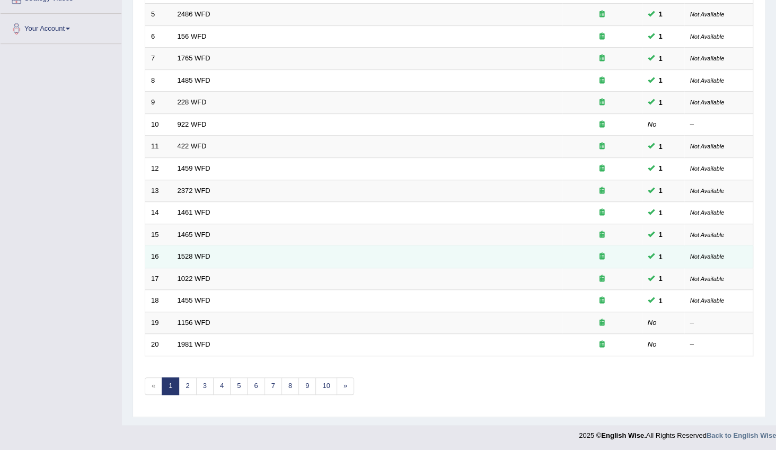
drag, startPoint x: 205, startPoint y: 318, endPoint x: 365, endPoint y: 256, distance: 172.0
click at [205, 319] on link "1156 WFD" at bounding box center [194, 323] width 33 height 8
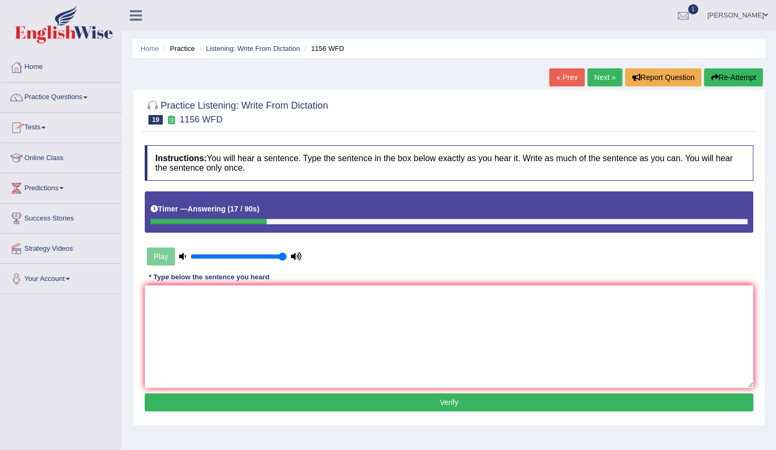
click at [716, 77] on button "Re-Attempt" at bounding box center [733, 77] width 59 height 18
click at [334, 288] on textarea at bounding box center [449, 336] width 609 height 103
click at [156, 299] on textarea "chemical" at bounding box center [449, 336] width 609 height 103
click at [207, 292] on textarea "Chemical" at bounding box center [449, 336] width 609 height 103
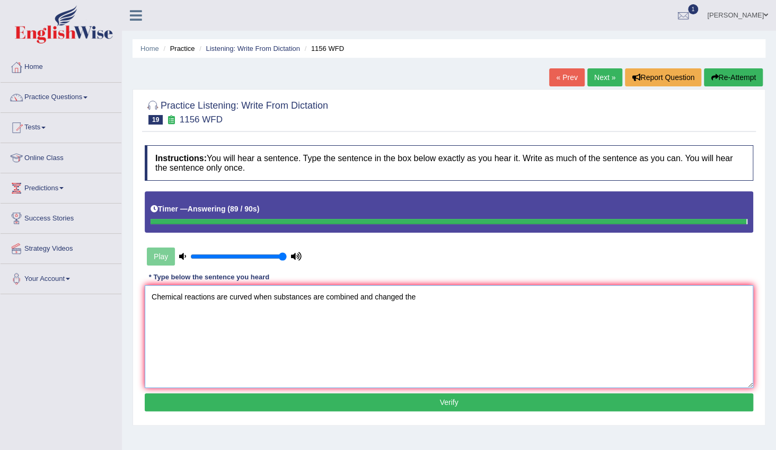
type textarea "Chemical reactions are curved when substances are combined and changed the"
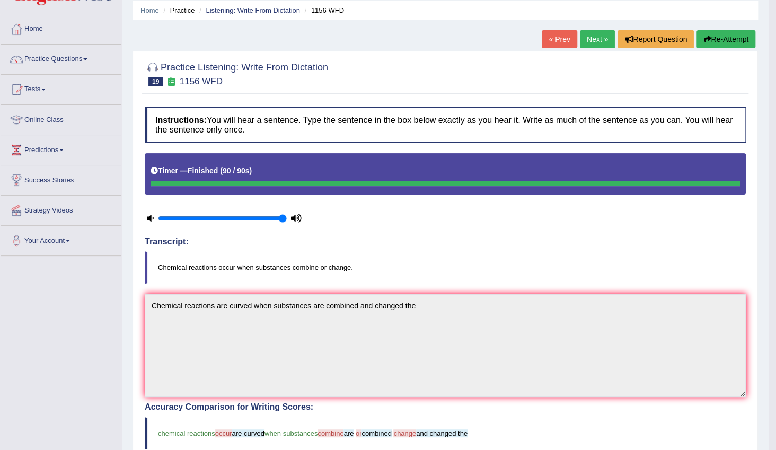
scroll to position [30, 0]
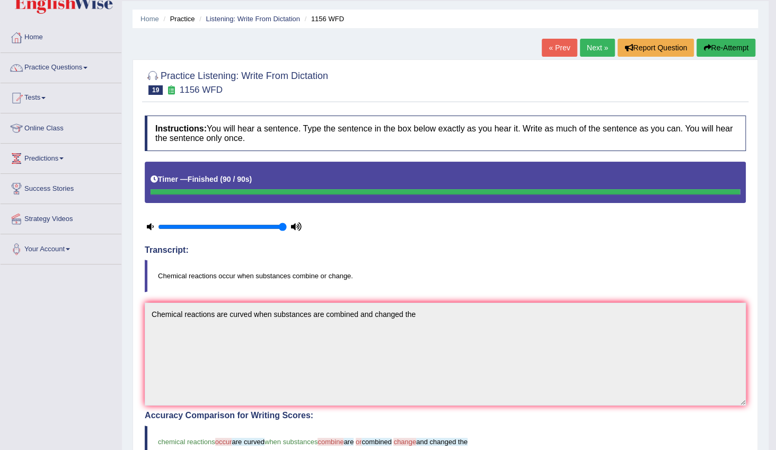
click at [594, 50] on link "Next »" at bounding box center [597, 48] width 35 height 18
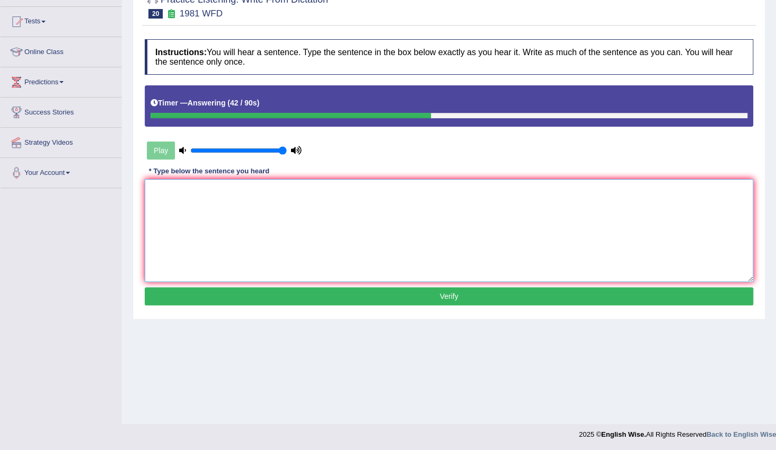
click at [323, 196] on textarea at bounding box center [449, 230] width 609 height 103
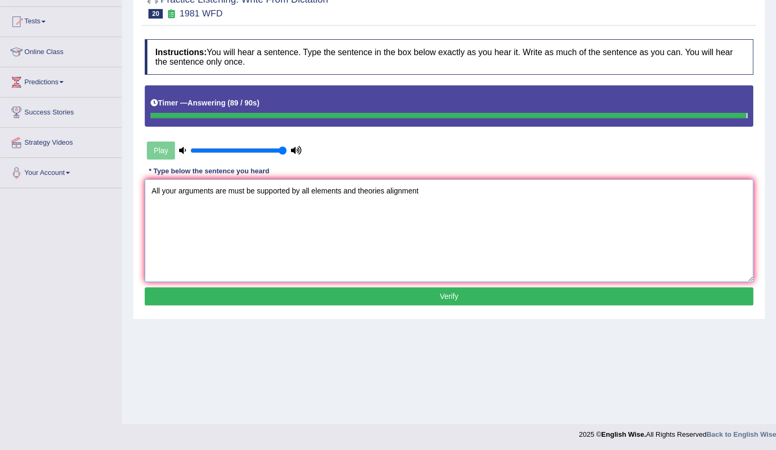
type textarea "All your arguments are must be supported by all elements and theories alignment"
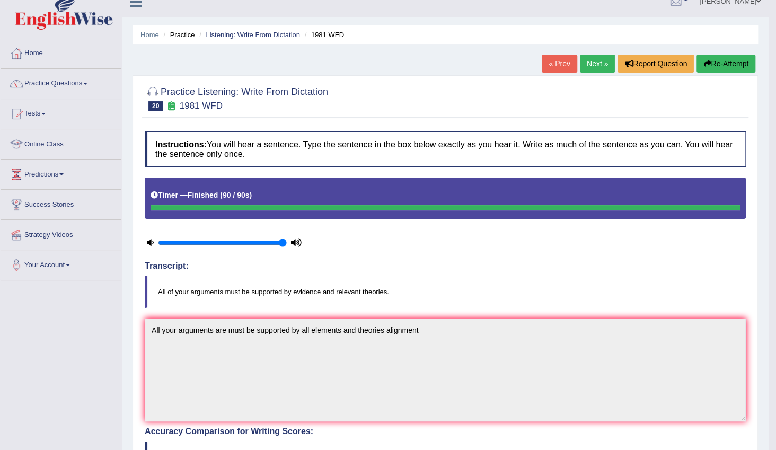
scroll to position [10, 0]
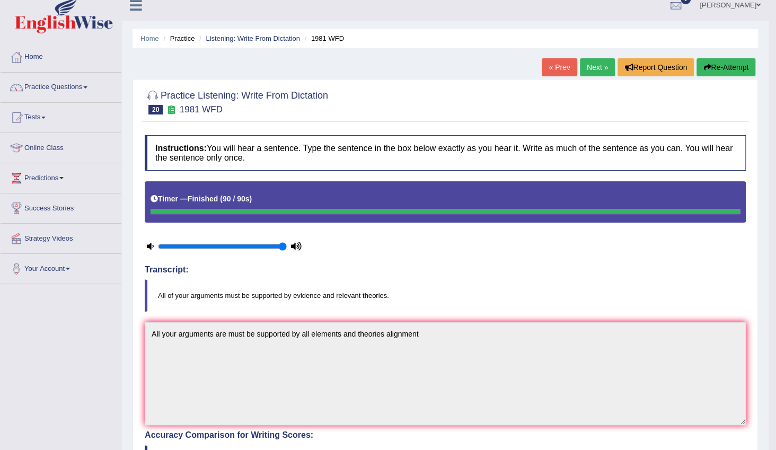
click at [595, 65] on link "Next »" at bounding box center [597, 67] width 35 height 18
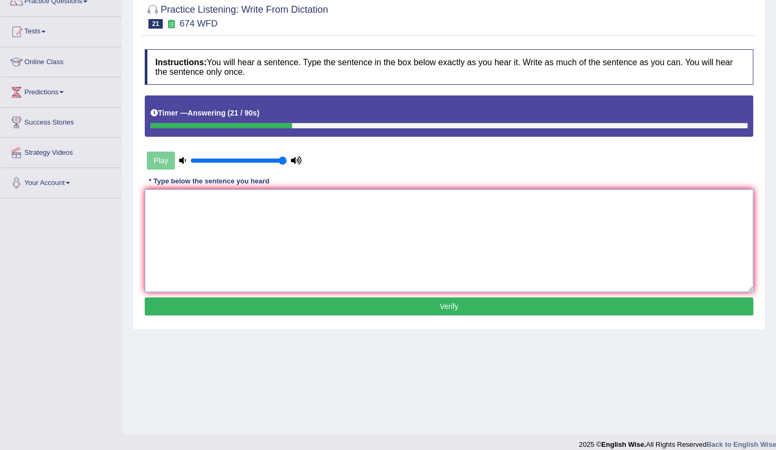
click at [353, 223] on textarea at bounding box center [449, 240] width 609 height 103
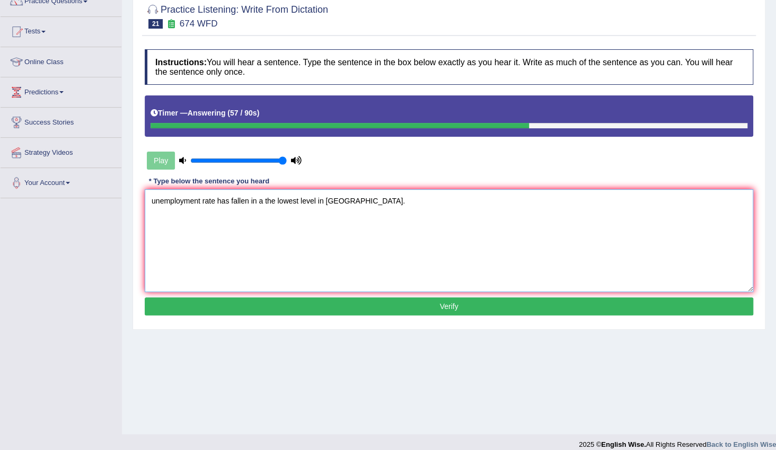
click at [157, 201] on textarea "unemployment rate has fallen in a the lowest level in [GEOGRAPHIC_DATA]." at bounding box center [449, 240] width 609 height 103
type textarea "unemployment rate has fallen in a the lowest level in US."
click at [468, 304] on button "Verify" at bounding box center [449, 307] width 609 height 18
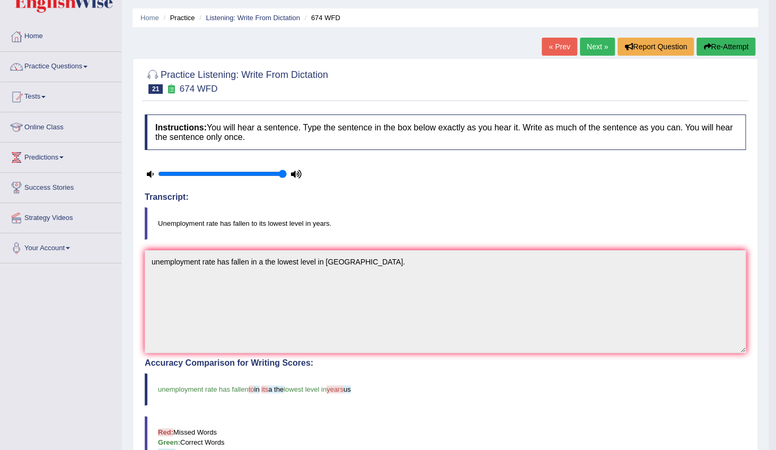
scroll to position [27, 0]
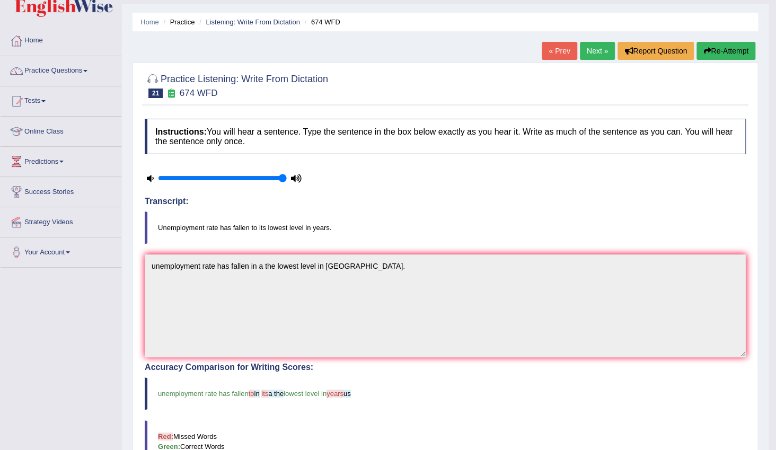
click at [609, 53] on link "Next »" at bounding box center [597, 51] width 35 height 18
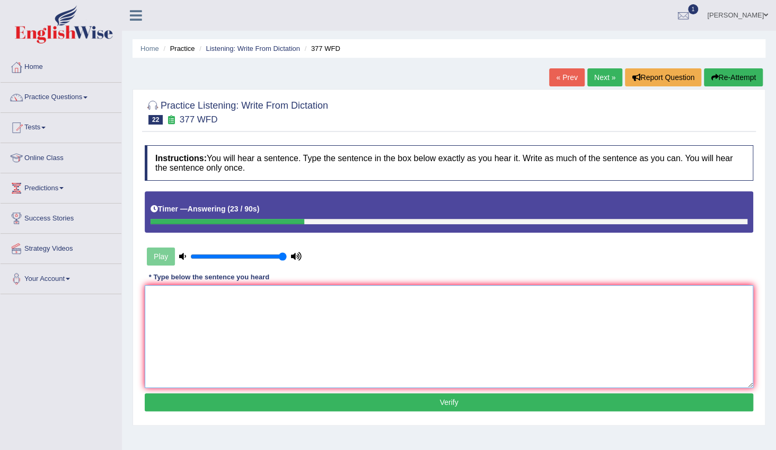
click at [369, 308] on textarea at bounding box center [449, 336] width 609 height 103
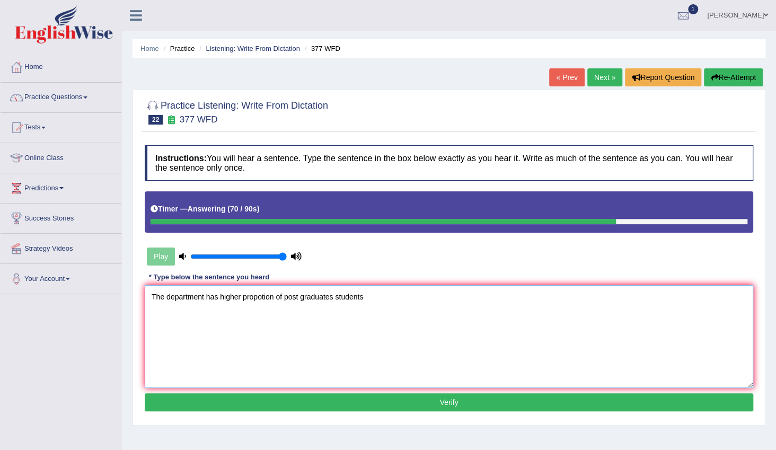
click at [336, 296] on textarea "The department has higher propotion of post graduates students" at bounding box center [449, 336] width 609 height 103
type textarea "The department has higher propotion of post graduates graduate students"
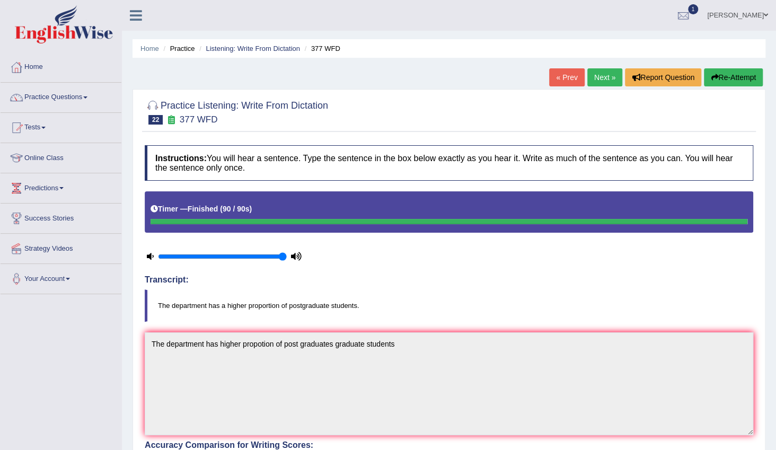
click at [610, 80] on link "Next »" at bounding box center [605, 77] width 35 height 18
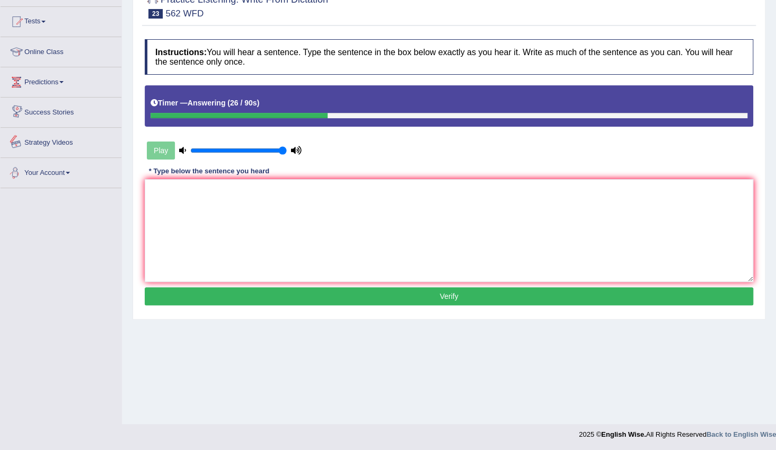
click at [174, 180] on div "Instructions: You will hear a sentence. Type the sentence in the box below exac…" at bounding box center [449, 174] width 614 height 280
click at [173, 192] on textarea at bounding box center [449, 230] width 609 height 103
type textarea "t"
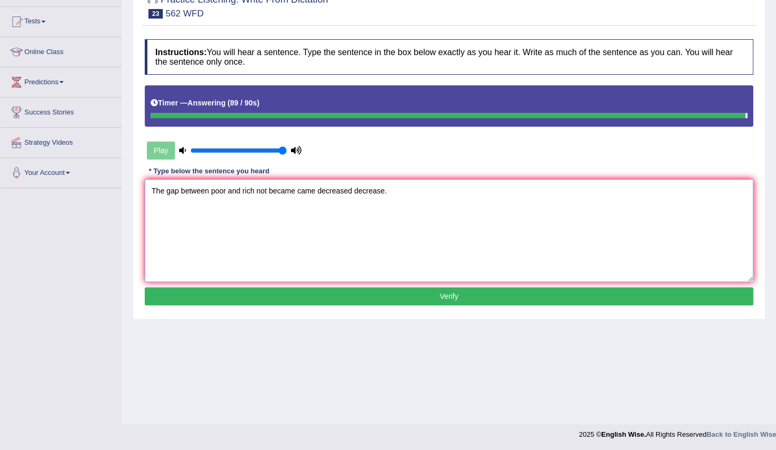
type textarea "The gap between poor and rich not became came decreased decrease."
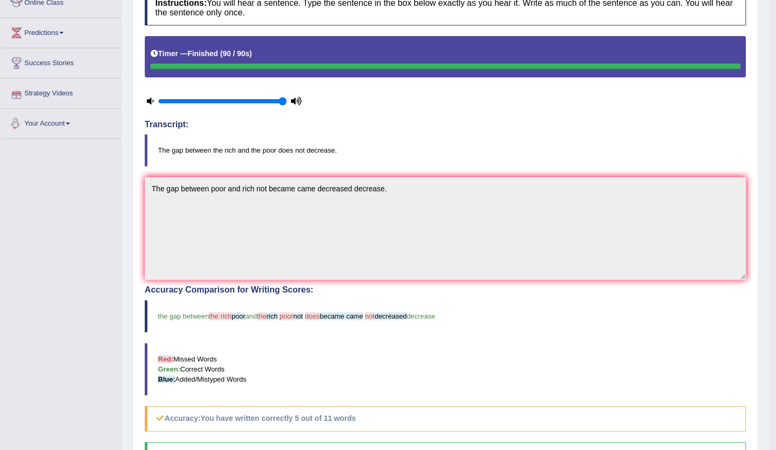
scroll to position [10, 0]
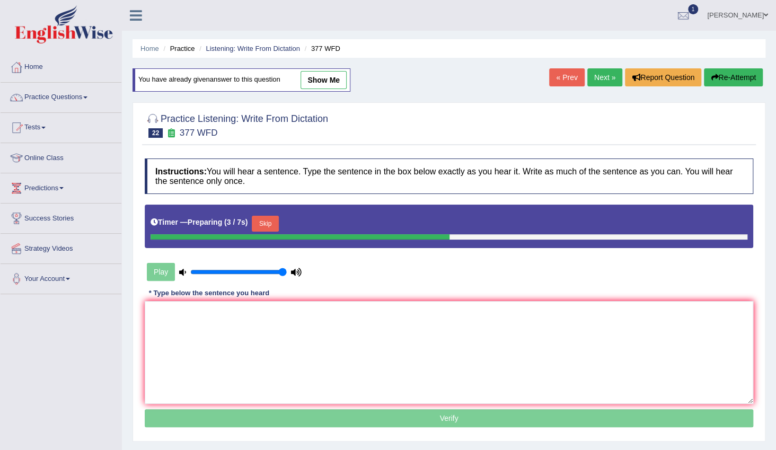
click at [766, 15] on span at bounding box center [766, 15] width 4 height 7
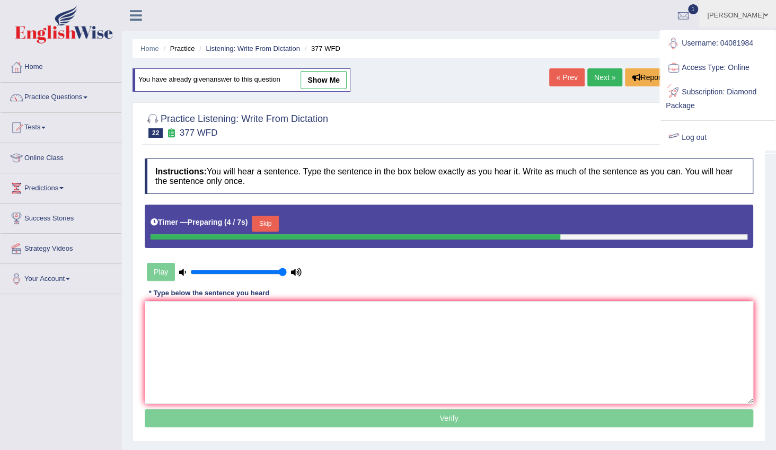
click at [712, 133] on link "Log out" at bounding box center [718, 138] width 115 height 24
